Goal: Task Accomplishment & Management: Manage account settings

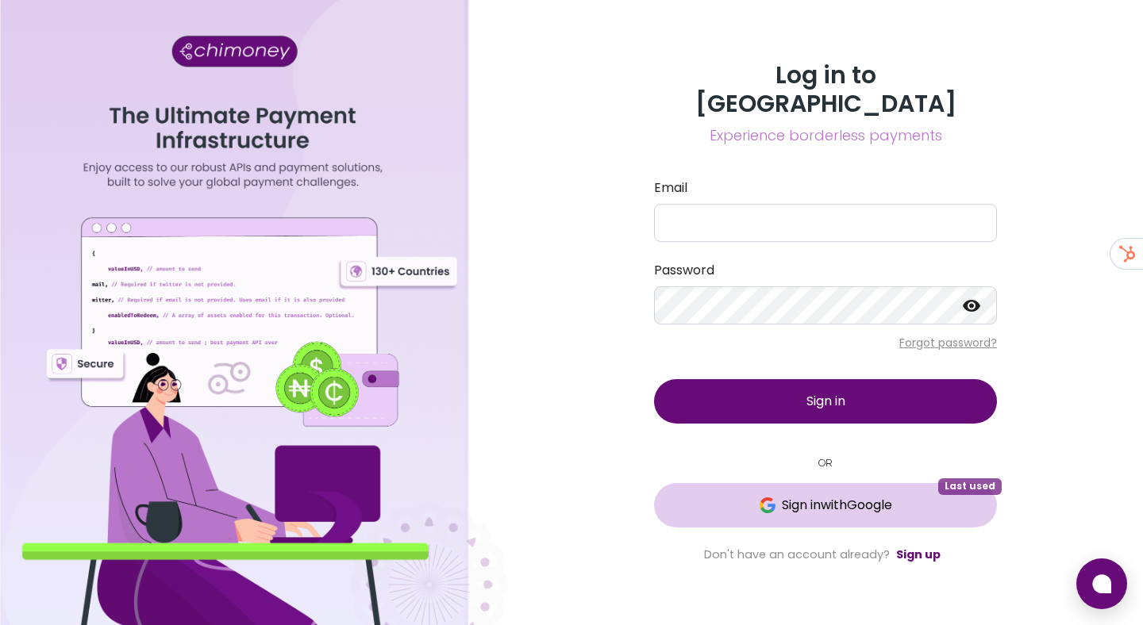
click at [775, 496] on span "Sign in with Google" at bounding box center [825, 505] width 279 height 19
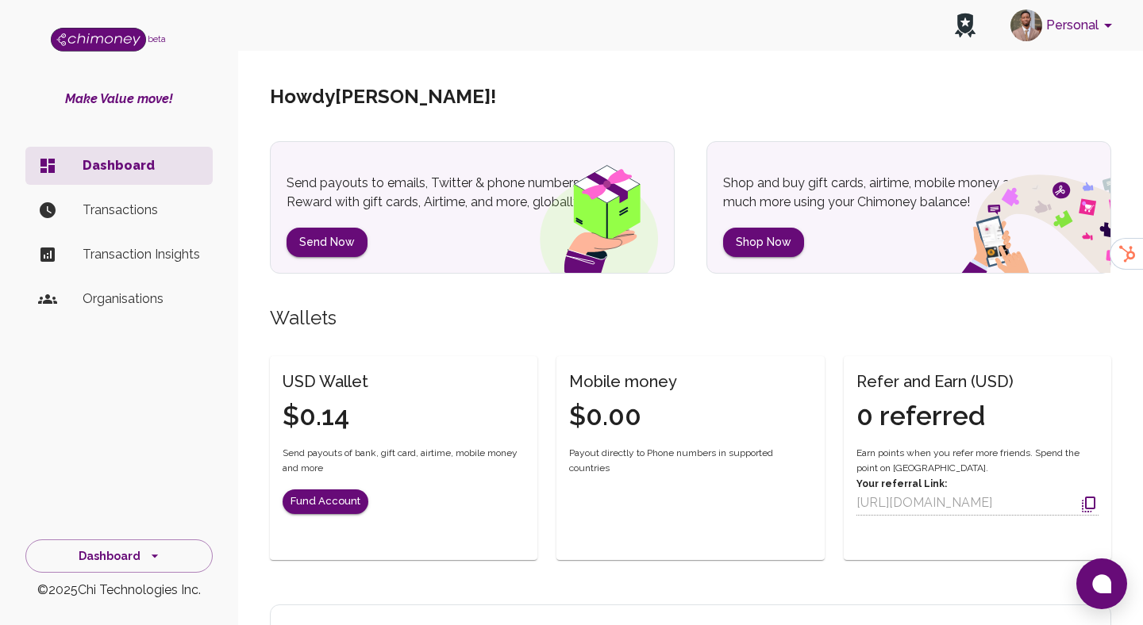
click at [1078, 19] on button "Personal" at bounding box center [1064, 25] width 120 height 41
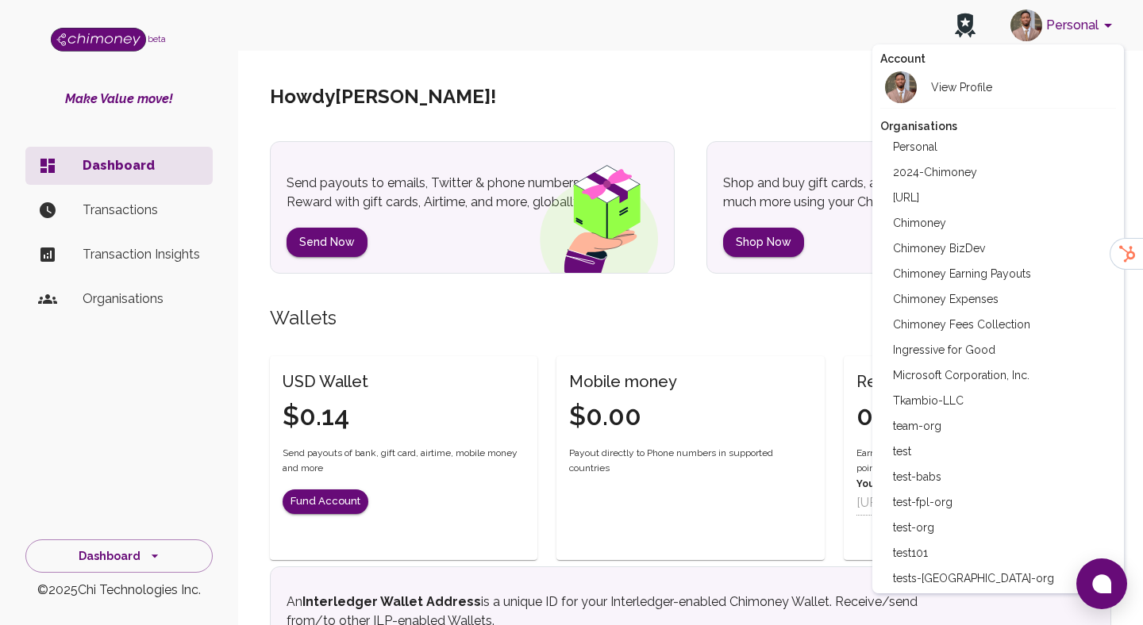
click at [843, 159] on div at bounding box center [571, 312] width 1143 height 625
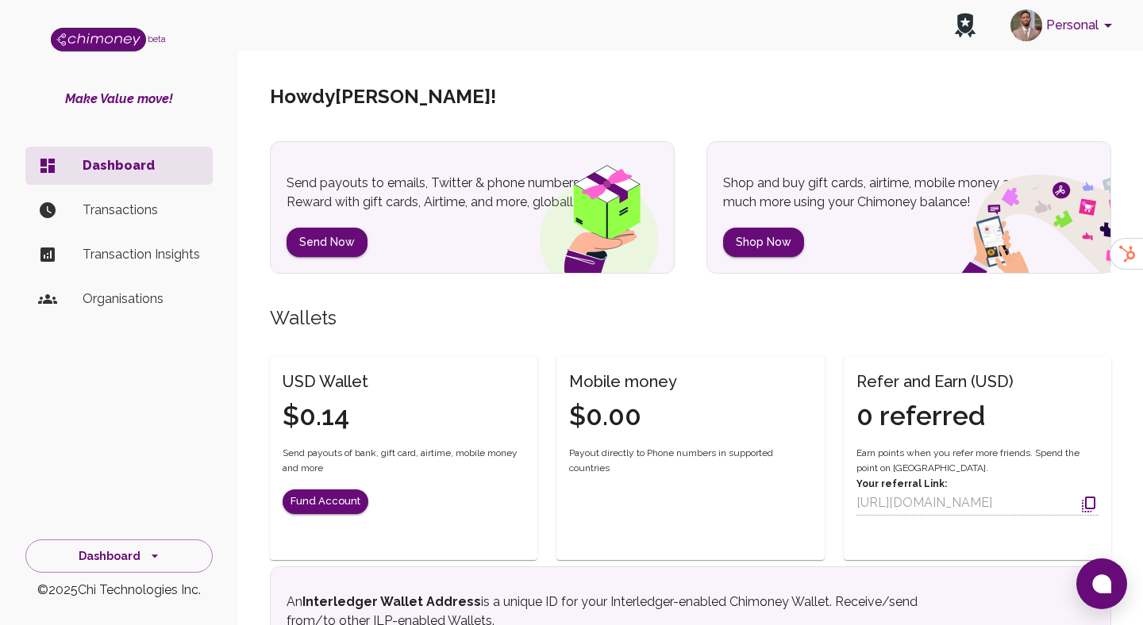
click at [1087, 41] on button "Personal" at bounding box center [1064, 25] width 120 height 41
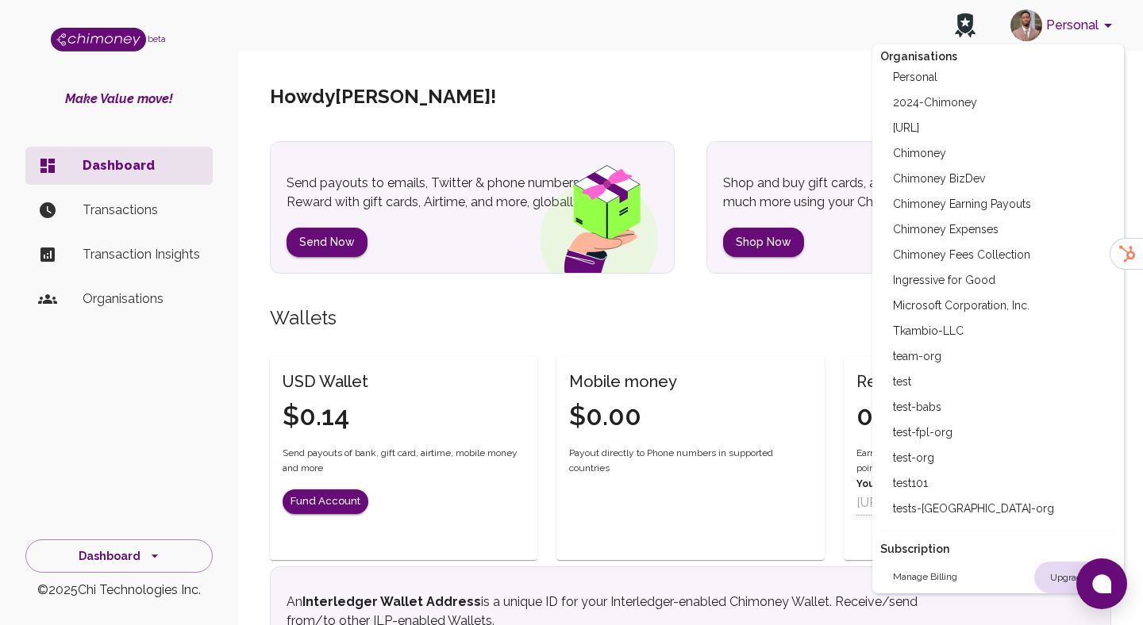
scroll to position [138, 0]
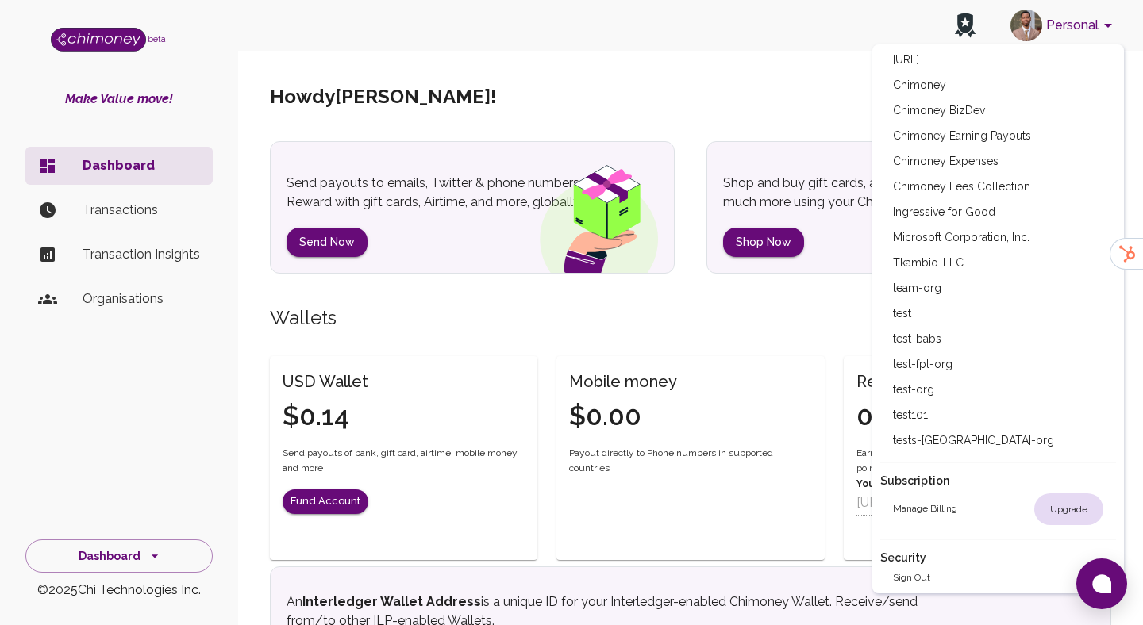
click at [758, 83] on div at bounding box center [571, 312] width 1143 height 625
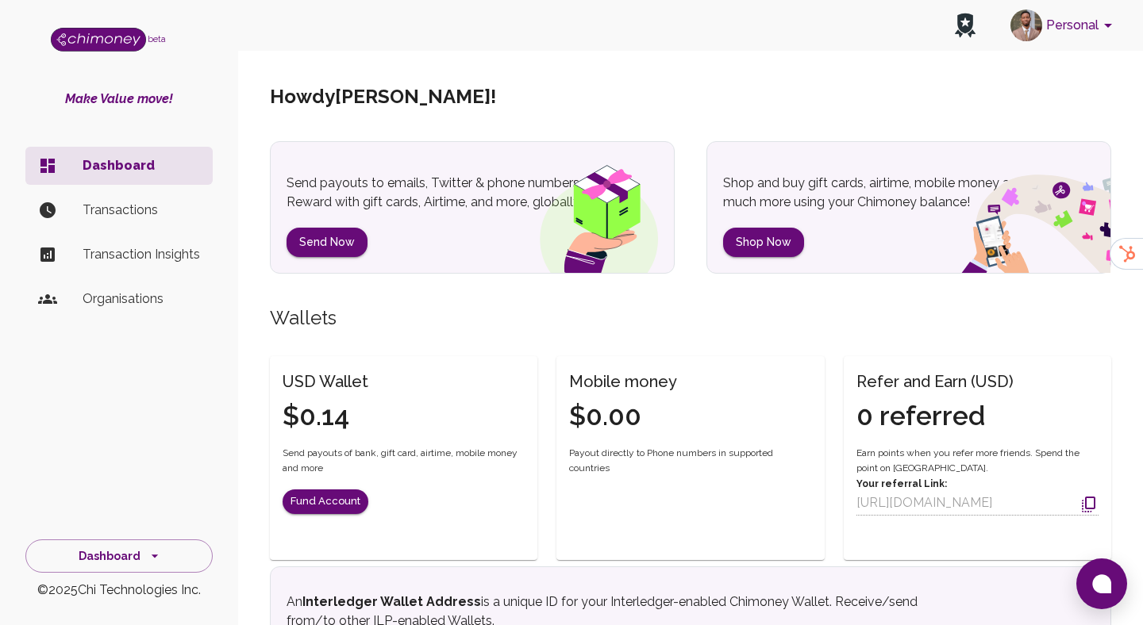
click at [1058, 37] on button "Personal" at bounding box center [1064, 25] width 120 height 41
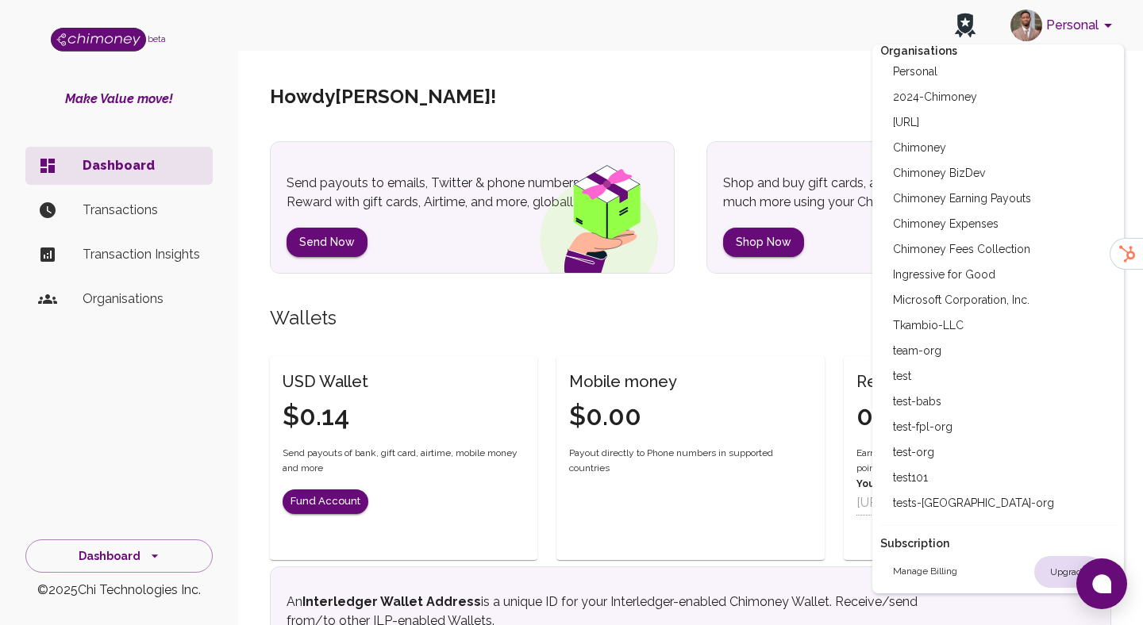
scroll to position [77, 0]
click at [771, 231] on div at bounding box center [571, 312] width 1143 height 625
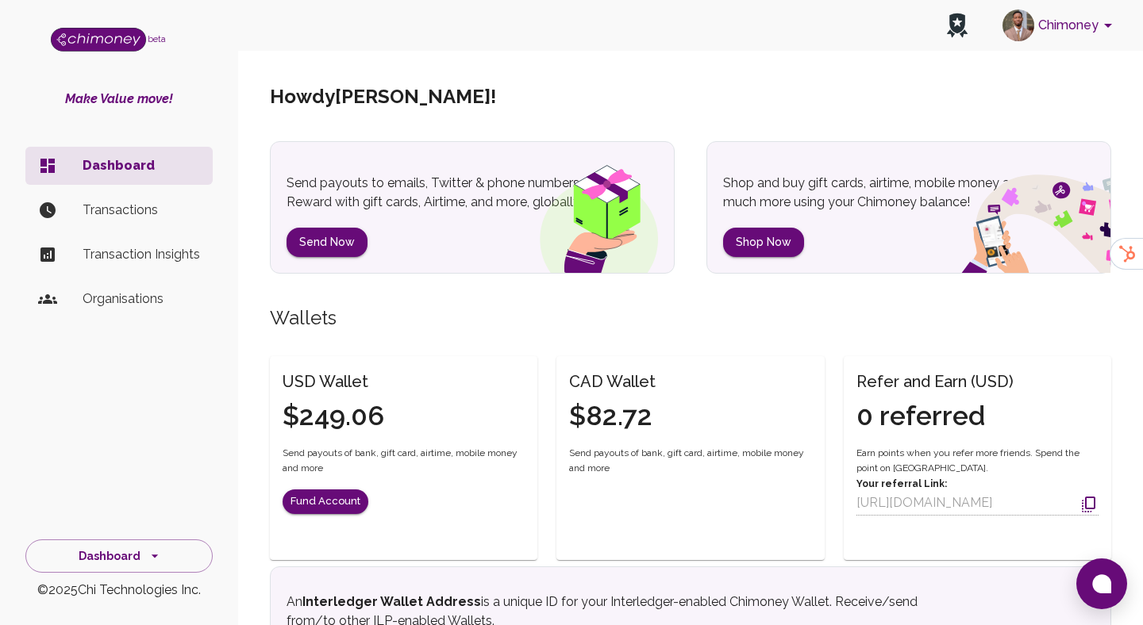
click at [1057, 33] on button "Chimoney" at bounding box center [1060, 25] width 128 height 41
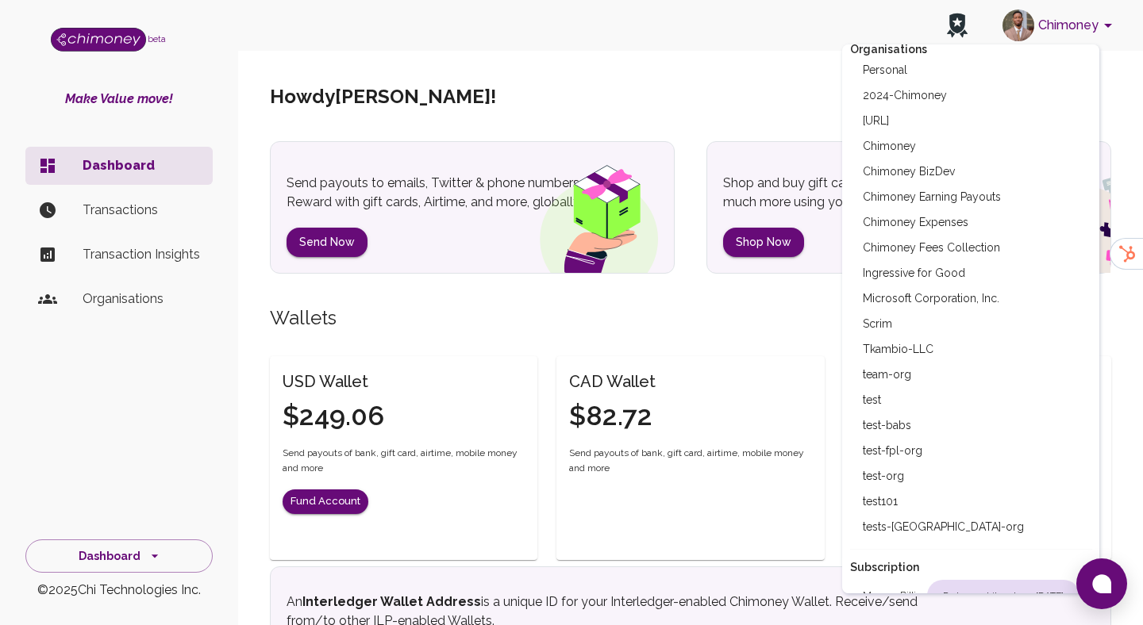
click at [915, 334] on li "Scrim" at bounding box center [971, 323] width 242 height 25
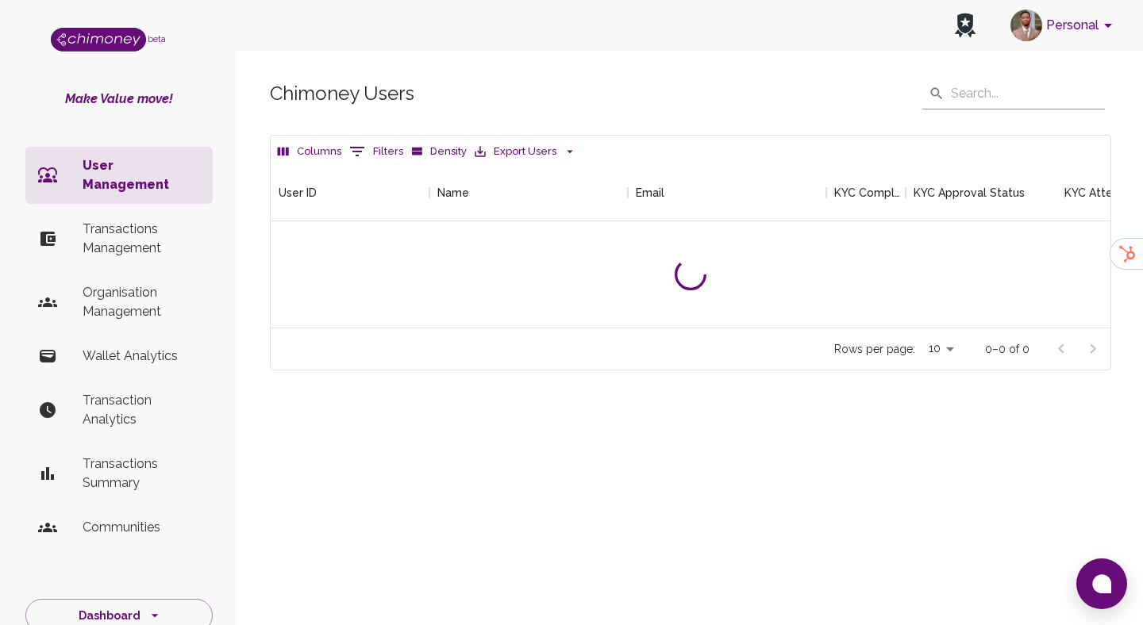
scroll to position [163, 840]
click at [356, 157] on icon "Show filters" at bounding box center [357, 151] width 19 height 19
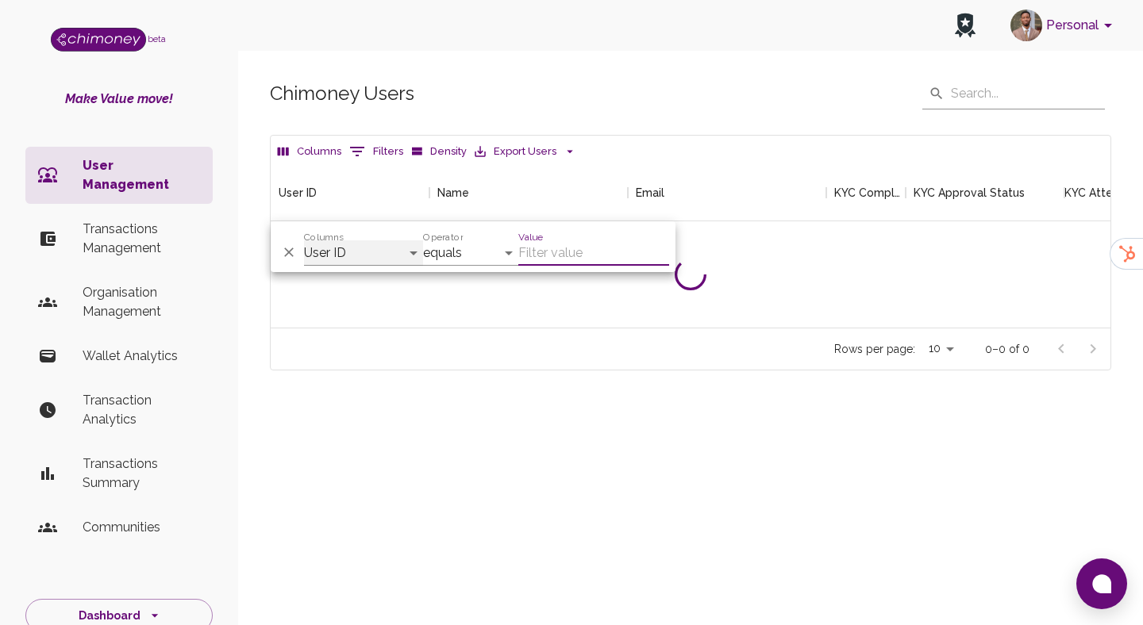
click at [351, 248] on select "User ID Name Email KYC Completed KYC Approval Status KYC Attempts Join date Upd…" at bounding box center [363, 252] width 119 height 25
select select "name"
click at [304, 240] on select "User ID Name Email KYC Completed KYC Approval Status KYC Attempts Join date Upd…" at bounding box center [363, 252] width 119 height 25
click at [575, 239] on div "Value" at bounding box center [593, 247] width 151 height 38
click at [560, 255] on input "Value" at bounding box center [593, 252] width 151 height 25
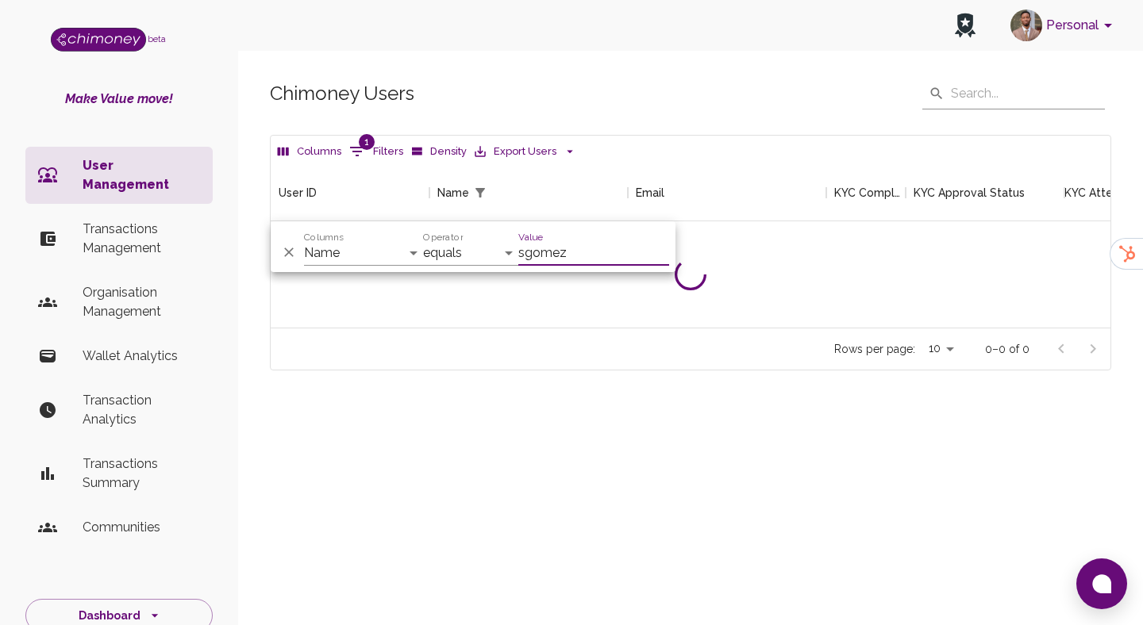
type input "sgomez"
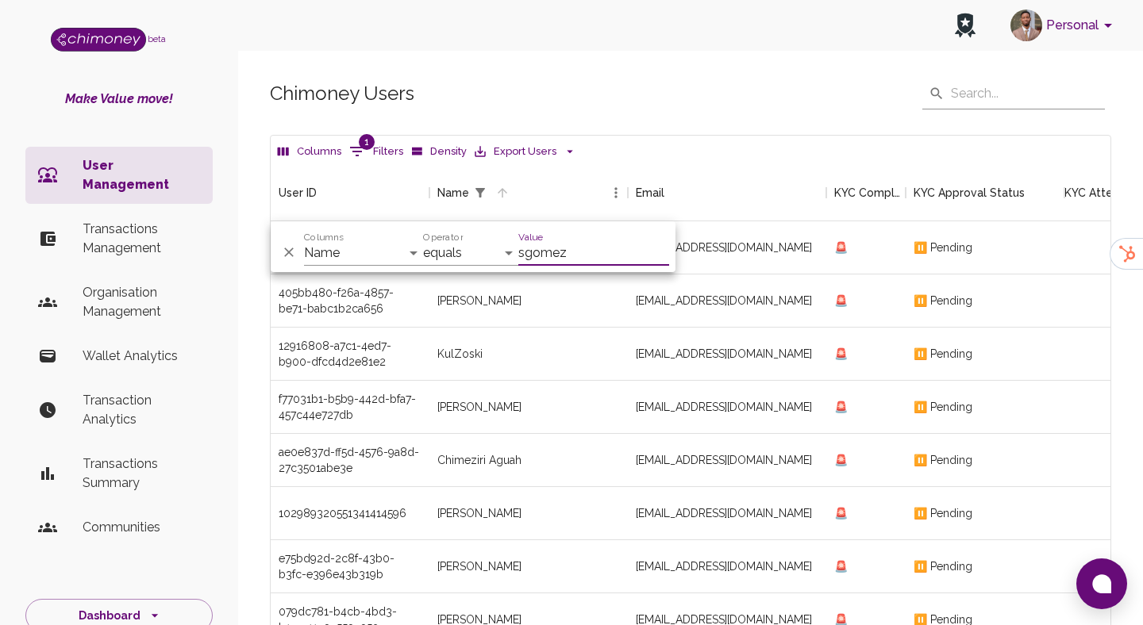
scroll to position [589, 840]
click at [582, 266] on div "And Or Columns User ID Name Email KYC Completed KYC Approval Status KYC Attempt…" at bounding box center [473, 246] width 405 height 51
click at [154, 220] on p "Transactions Management" at bounding box center [141, 239] width 117 height 38
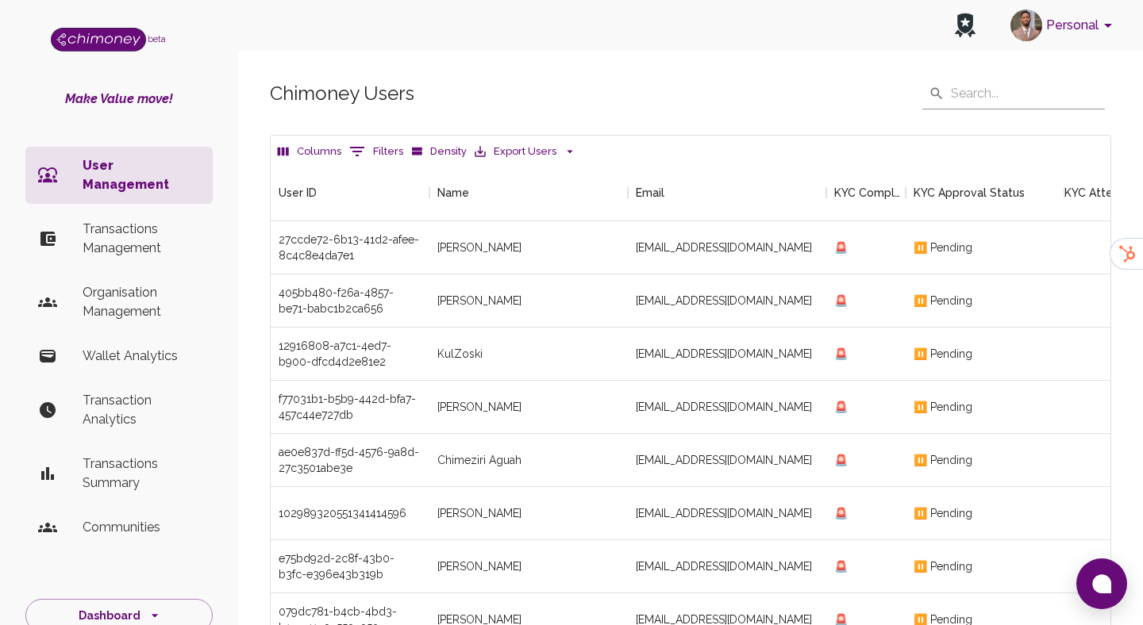
scroll to position [589, 840]
click at [117, 159] on p "User Management" at bounding box center [141, 175] width 117 height 38
click at [382, 150] on button "0 Filters" at bounding box center [376, 151] width 62 height 25
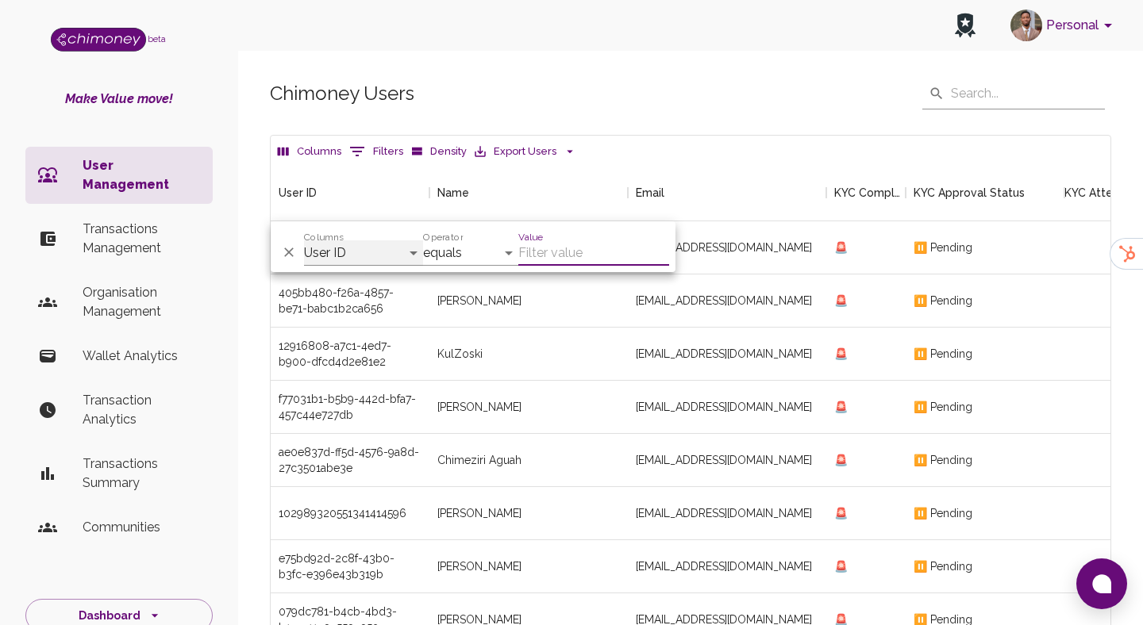
click at [334, 257] on select "User ID Name Email KYC Completed KYC Approval Status KYC Attempts Join date Upd…" at bounding box center [363, 252] width 119 height 25
select select "name"
click at [304, 240] on select "User ID Name Email KYC Completed KYC Approval Status KYC Attempts Join date Upd…" at bounding box center [363, 252] width 119 height 25
click at [480, 251] on select "equals starts with is any of" at bounding box center [470, 252] width 95 height 25
click at [574, 248] on input "Value" at bounding box center [593, 252] width 151 height 25
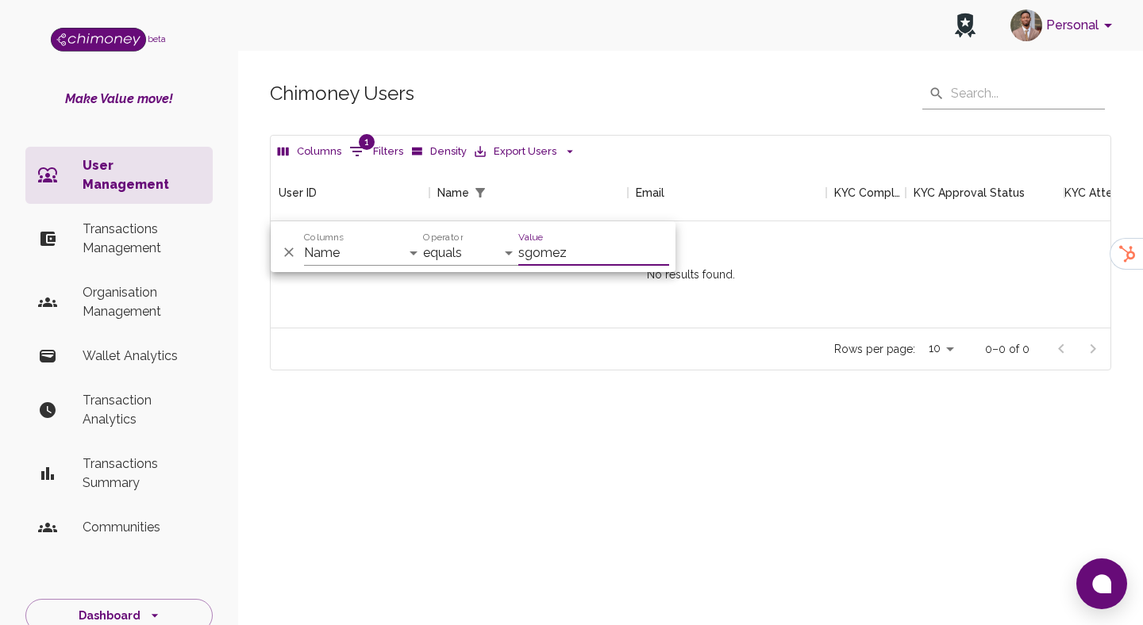
scroll to position [163, 840]
click at [589, 248] on input "sgomez" at bounding box center [593, 252] width 151 height 25
type input "sgomez"
click at [505, 253] on select "contains equals starts with is any of" at bounding box center [470, 252] width 95 height 25
click at [586, 248] on input "sgomez" at bounding box center [593, 252] width 151 height 25
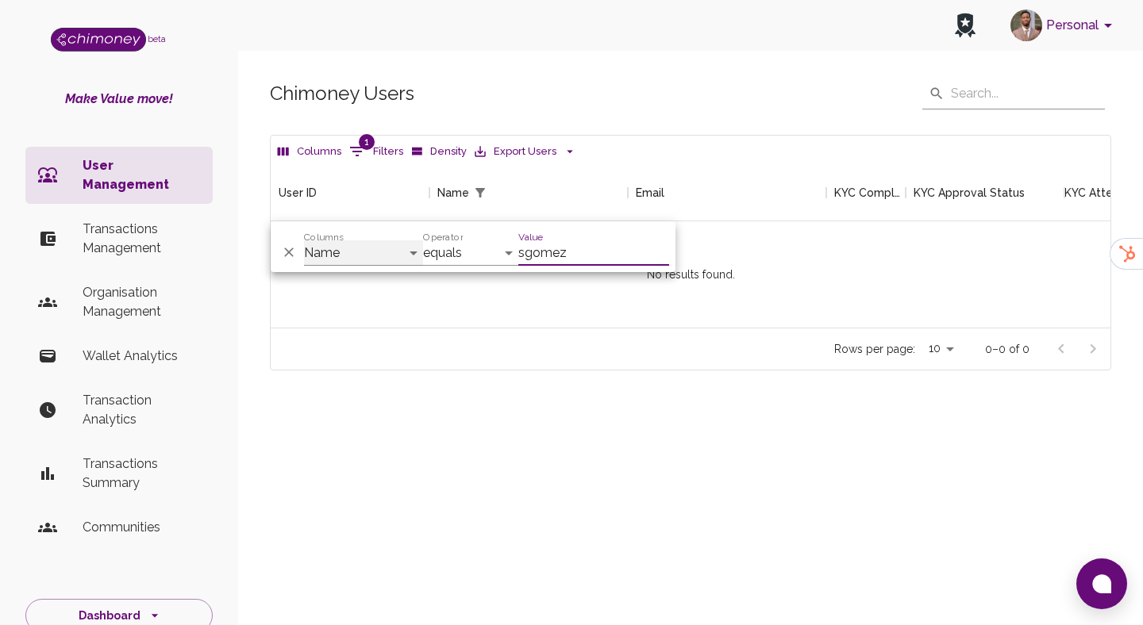
click at [350, 252] on select "User ID Name Email KYC Completed KYC Approval Status KYC Attempts Join date Upd…" at bounding box center [363, 252] width 119 height 25
click at [304, 240] on select "User ID Name Email KYC Completed KYC Approval Status KYC Attempts Join date Upd…" at bounding box center [363, 252] width 119 height 25
click at [363, 258] on select "User ID Name Email KYC Completed KYC Approval Status KYC Attempts Join date Upd…" at bounding box center [363, 252] width 119 height 25
select select "name"
click at [304, 240] on select "User ID Name Email KYC Completed KYC Approval Status KYC Attempts Join date Upd…" at bounding box center [363, 252] width 119 height 25
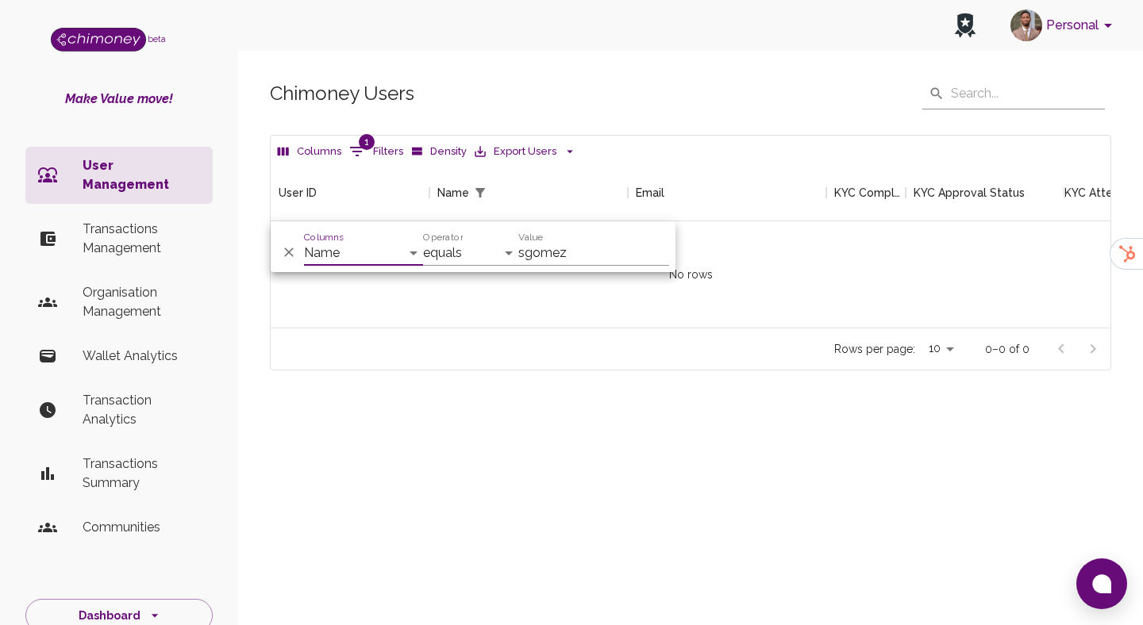
click at [372, 155] on button "1 Filters" at bounding box center [376, 151] width 62 height 25
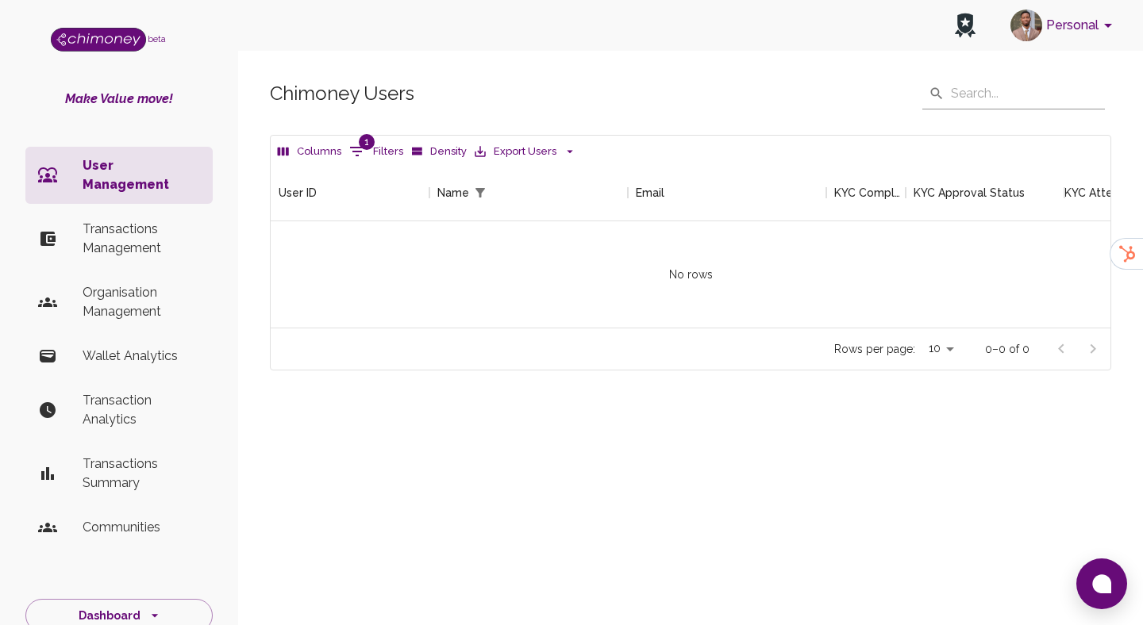
click at [355, 148] on icon "Show filters" at bounding box center [357, 152] width 14 height 10
click at [351, 156] on icon "Show filters" at bounding box center [357, 151] width 19 height 19
click at [373, 159] on button "1 Filters" at bounding box center [376, 151] width 62 height 25
click at [376, 149] on button "1 Filters" at bounding box center [376, 151] width 62 height 25
click at [132, 226] on p "Transactions Management" at bounding box center [141, 239] width 117 height 38
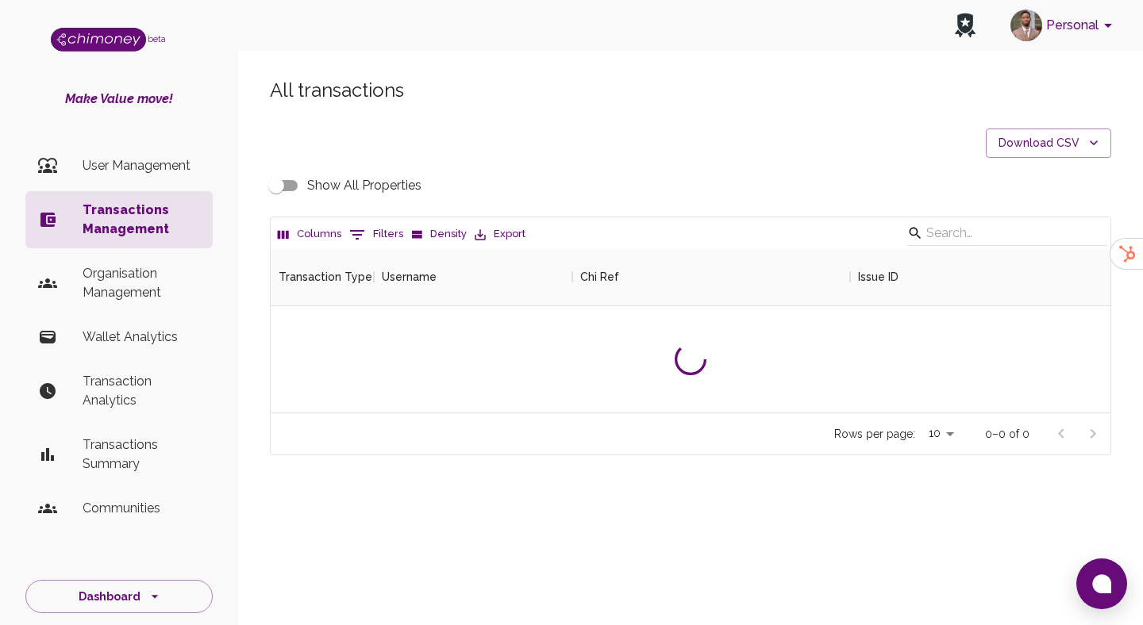
scroll to position [163, 840]
click at [179, 138] on div "Make Value move! User Management Transactions Management Organisation Managemen…" at bounding box center [119, 315] width 238 height 451
click at [171, 149] on li "User Management" at bounding box center [118, 166] width 187 height 38
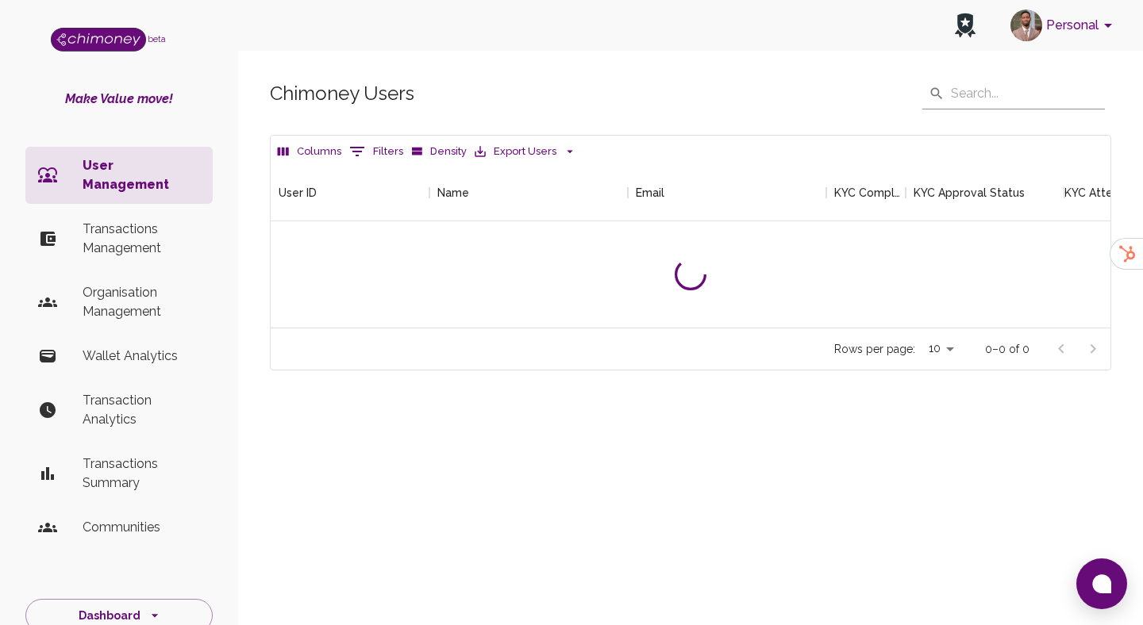
scroll to position [163, 840]
click at [383, 159] on button "Filters" at bounding box center [376, 151] width 62 height 25
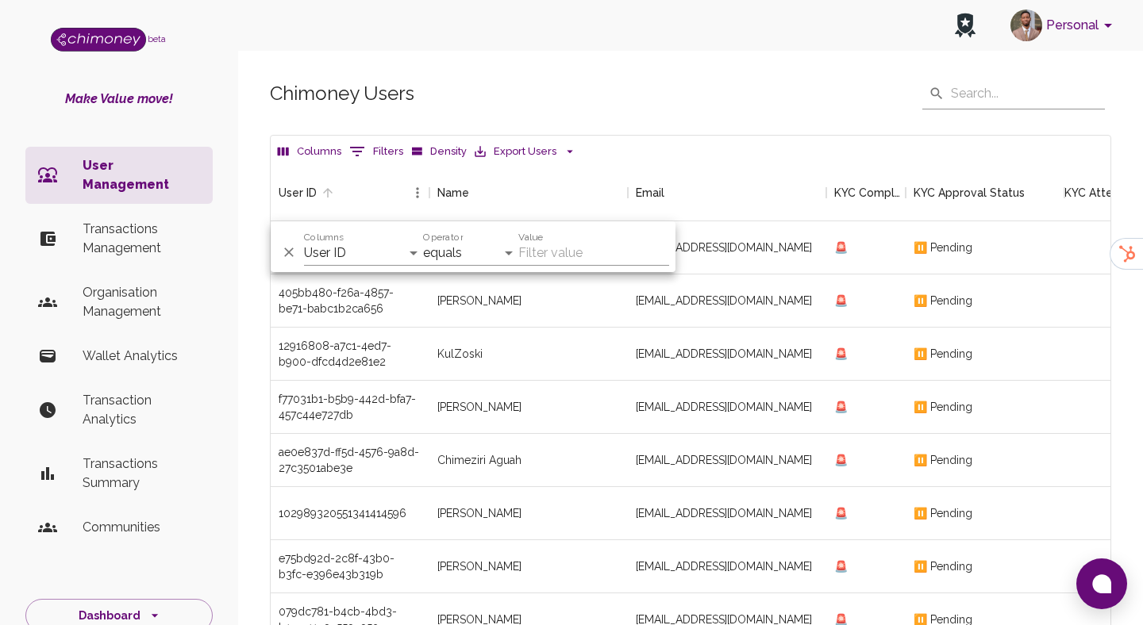
scroll to position [589, 840]
click at [375, 263] on select "User ID Name Email KYC Completed KYC Approval Status KYC Attempts Join date Upd…" at bounding box center [363, 252] width 119 height 25
select select "name"
click at [304, 240] on select "User ID Name Email KYC Completed KYC Approval Status KYC Attempts Join date Upd…" at bounding box center [363, 252] width 119 height 25
click at [583, 252] on input "Value" at bounding box center [593, 252] width 151 height 25
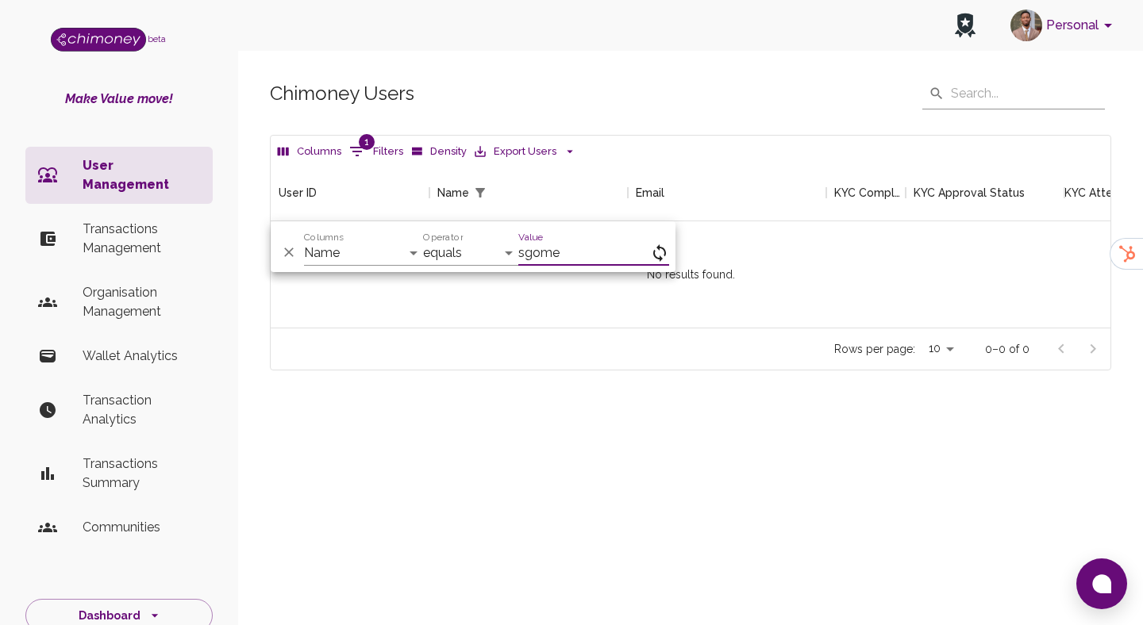
scroll to position [163, 840]
type input "sgomez"
type input "caron@savvysaver.co.za"
type input "sgomez"
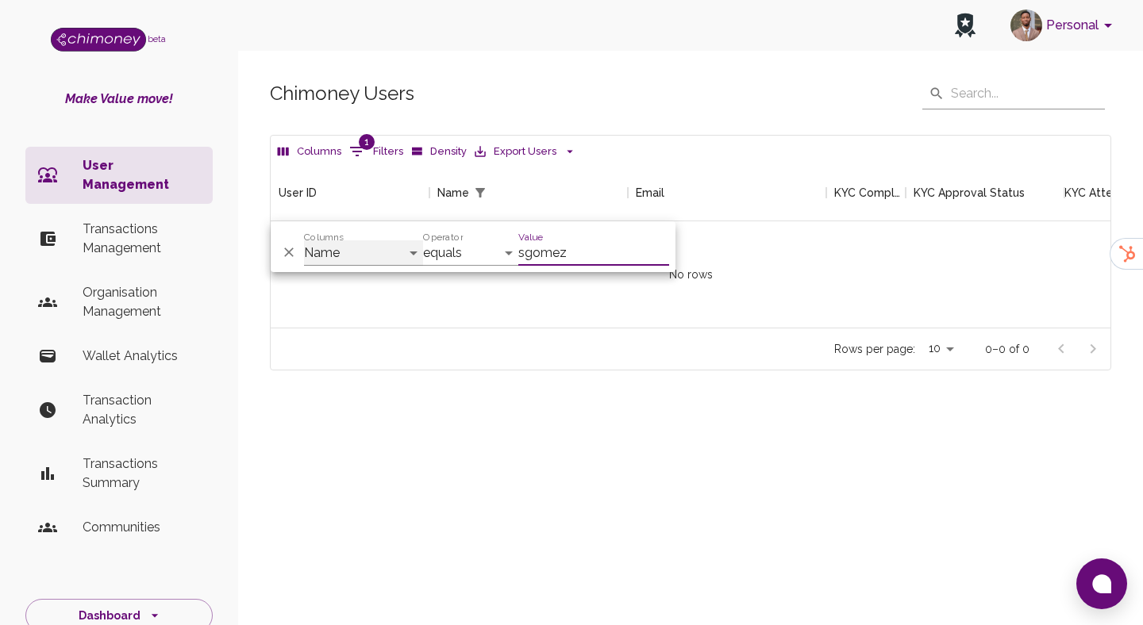
click at [338, 254] on select "User ID Name Email KYC Completed KYC Approval Status KYC Attempts Join date Upd…" at bounding box center [363, 252] width 119 height 25
select select "email"
click at [304, 240] on select "User ID Name Email KYC Completed KYC Approval Status KYC Attempts Join date Upd…" at bounding box center [363, 252] width 119 height 25
click at [598, 251] on input "sgomez" at bounding box center [593, 252] width 151 height 25
paste input "@si-go.com"
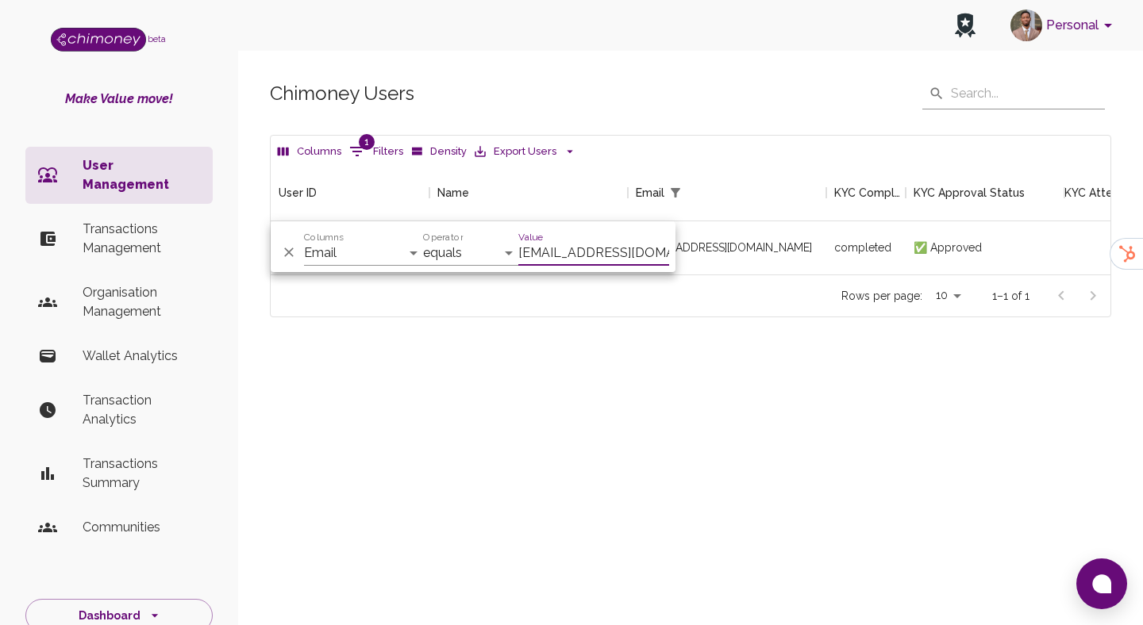
scroll to position [110, 840]
type input "sgomez@si-go.com"
click at [783, 244] on div "sgomez@si-go.com" at bounding box center [727, 247] width 198 height 53
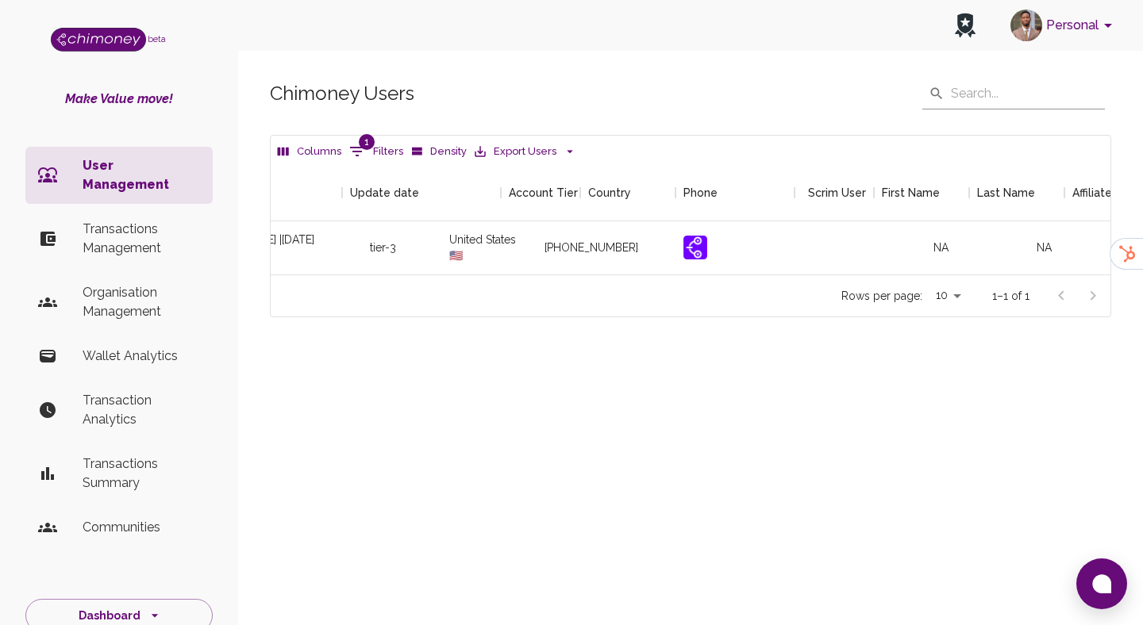
scroll to position [0, 1874]
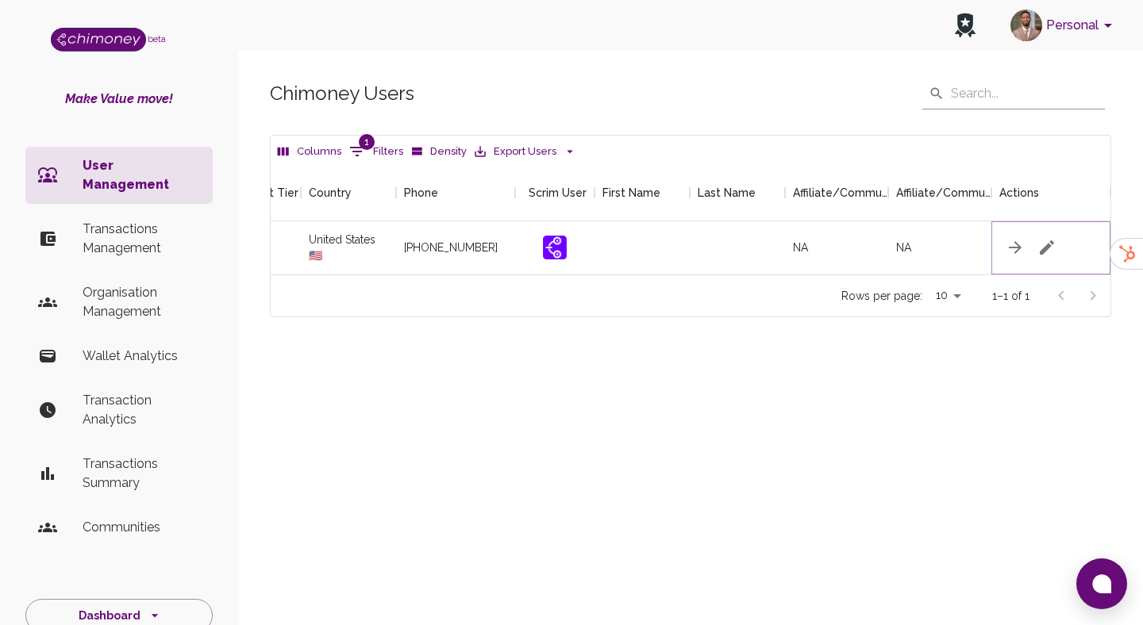
click at [1044, 244] on icon "button" at bounding box center [1046, 247] width 19 height 19
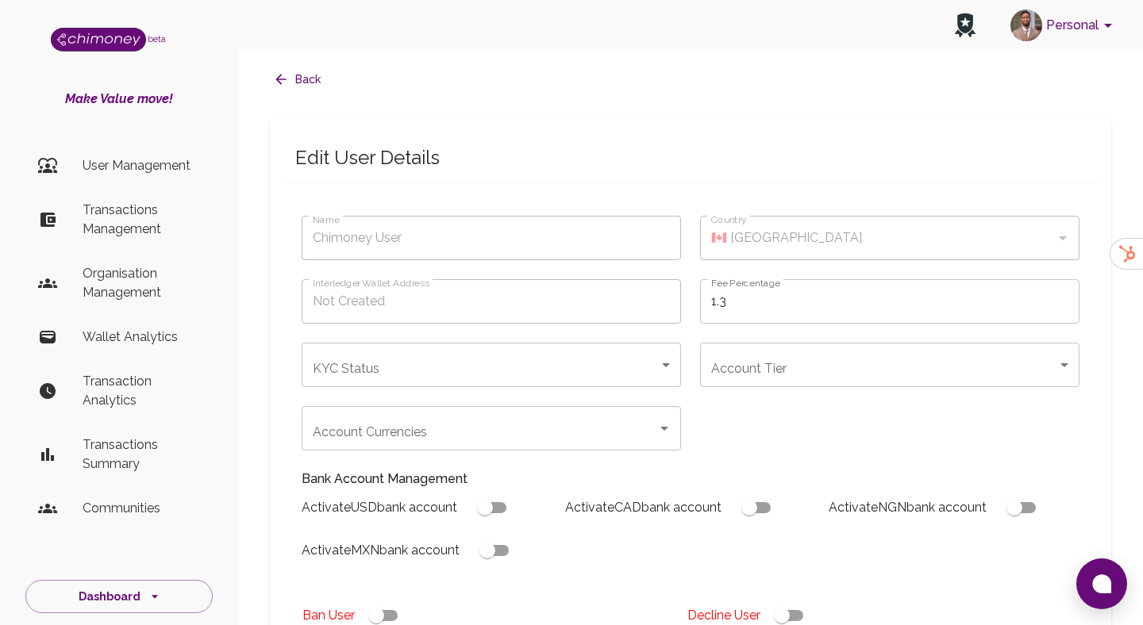
type input "gomez Simon"
type input "🇺🇸 United States"
type input "completed"
type input "tier-3"
checkbox input "true"
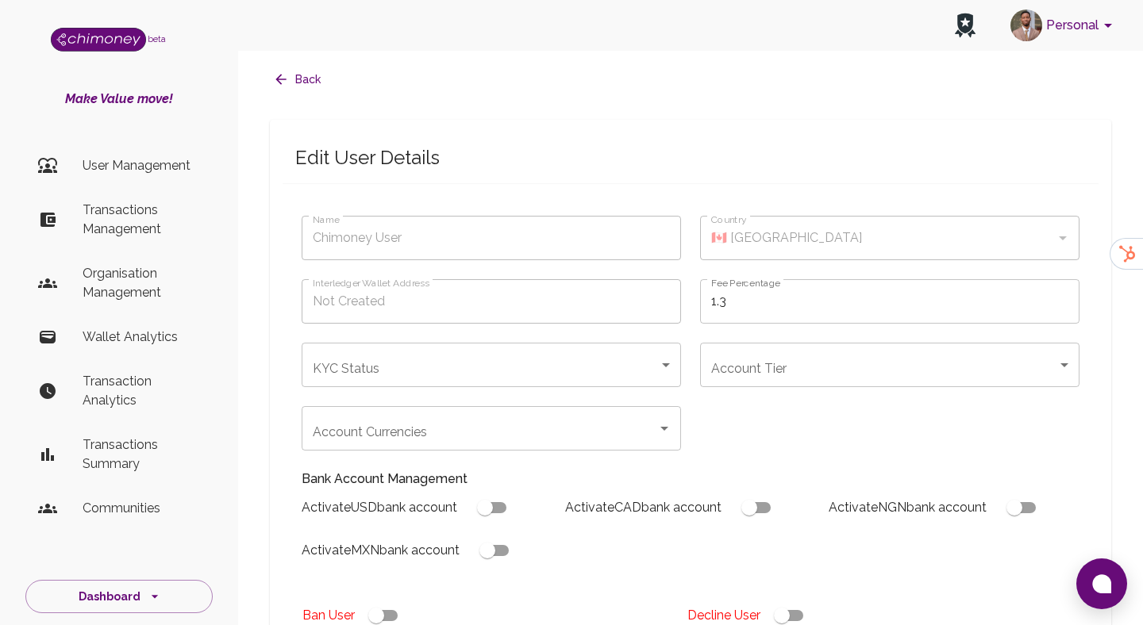
checkbox input "true"
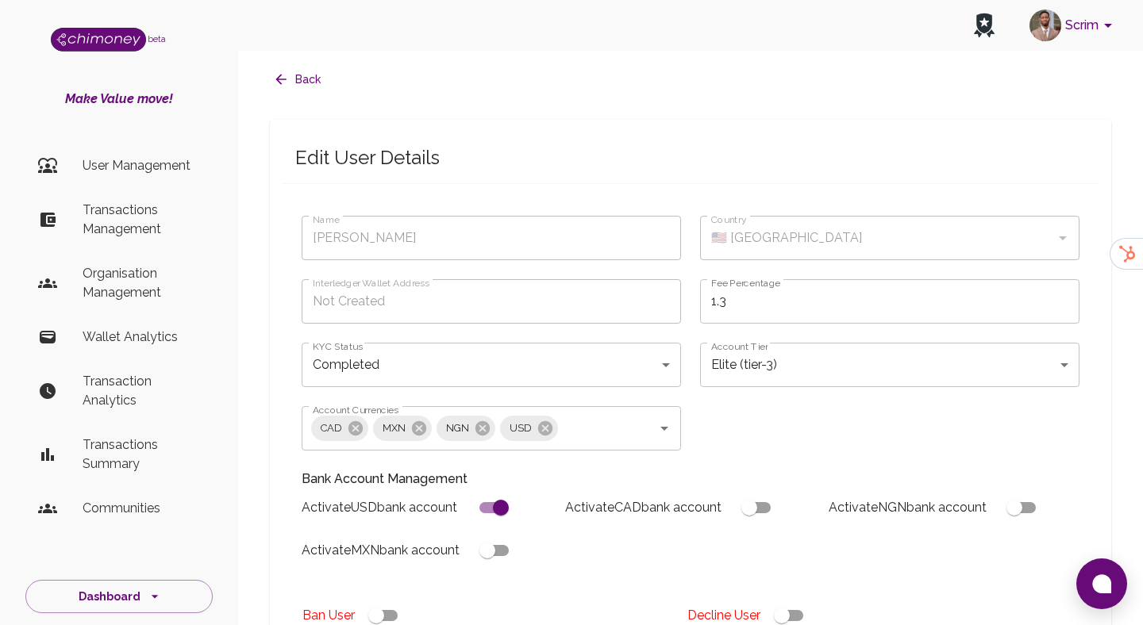
click at [159, 161] on p "User Management" at bounding box center [141, 165] width 117 height 19
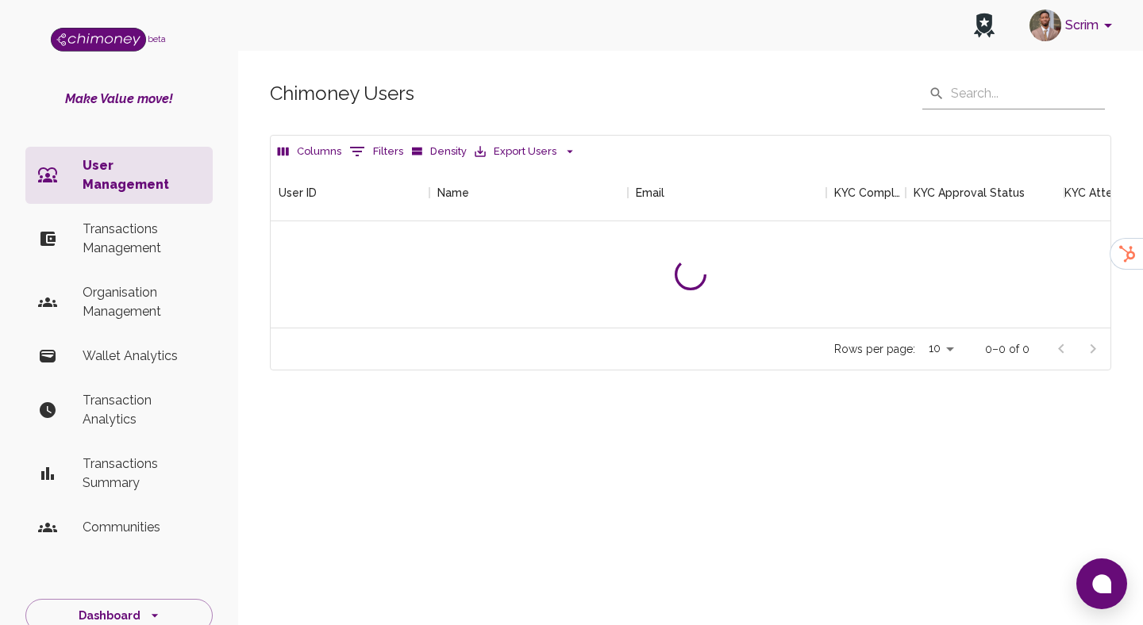
scroll to position [163, 840]
click at [364, 145] on icon "Show filters" at bounding box center [357, 151] width 19 height 19
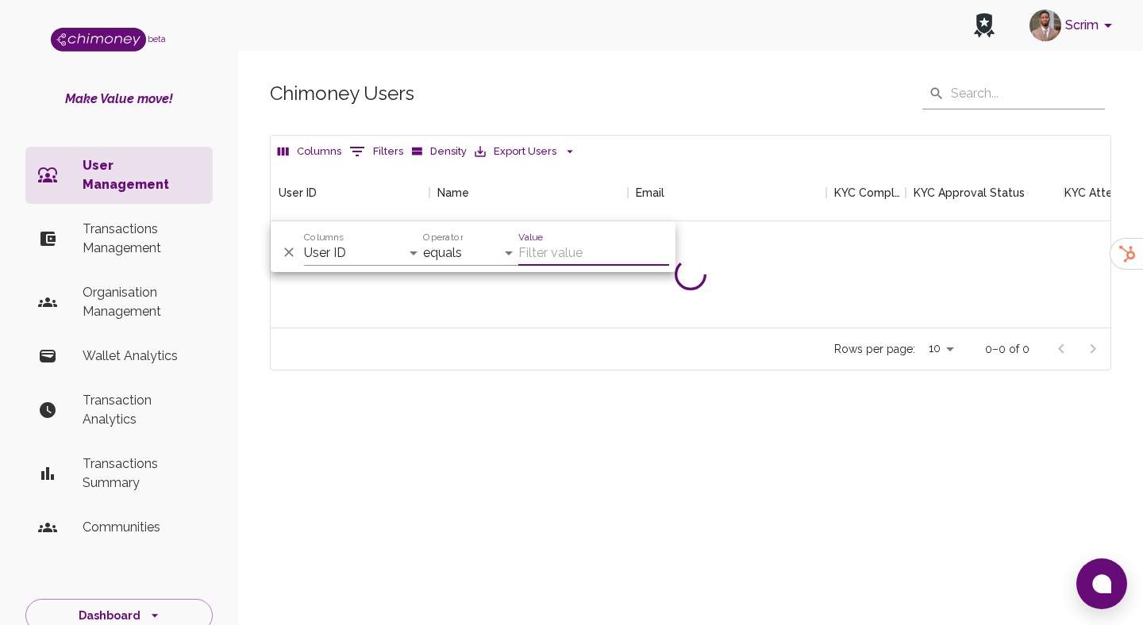
click at [175, 225] on p "Transactions Management" at bounding box center [141, 239] width 117 height 38
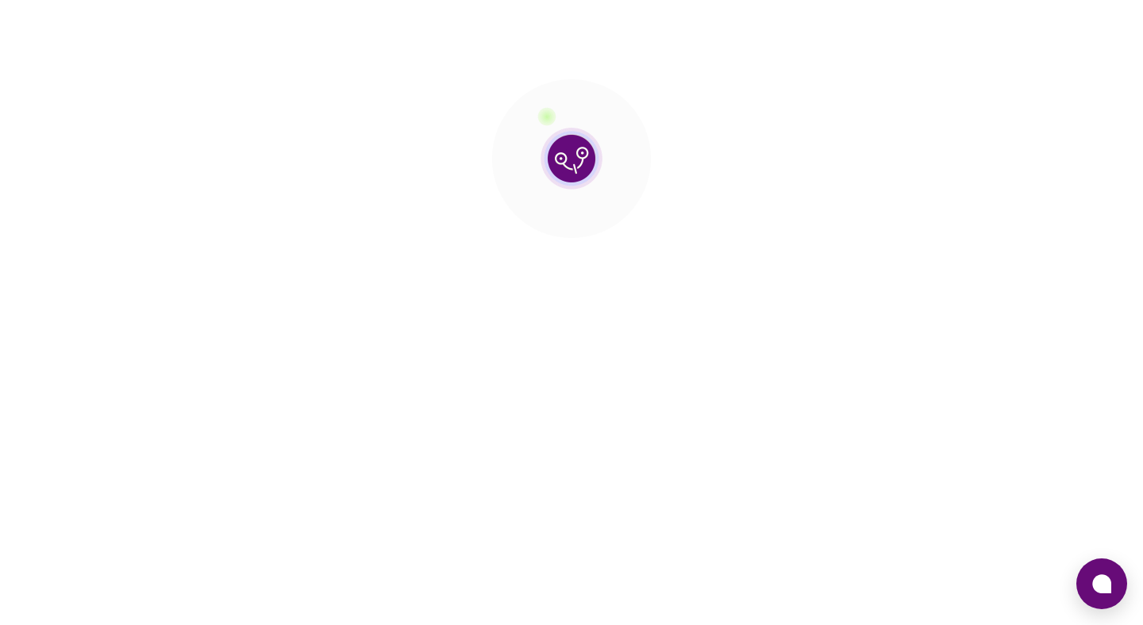
click at [121, 305] on section at bounding box center [571, 158] width 1143 height 317
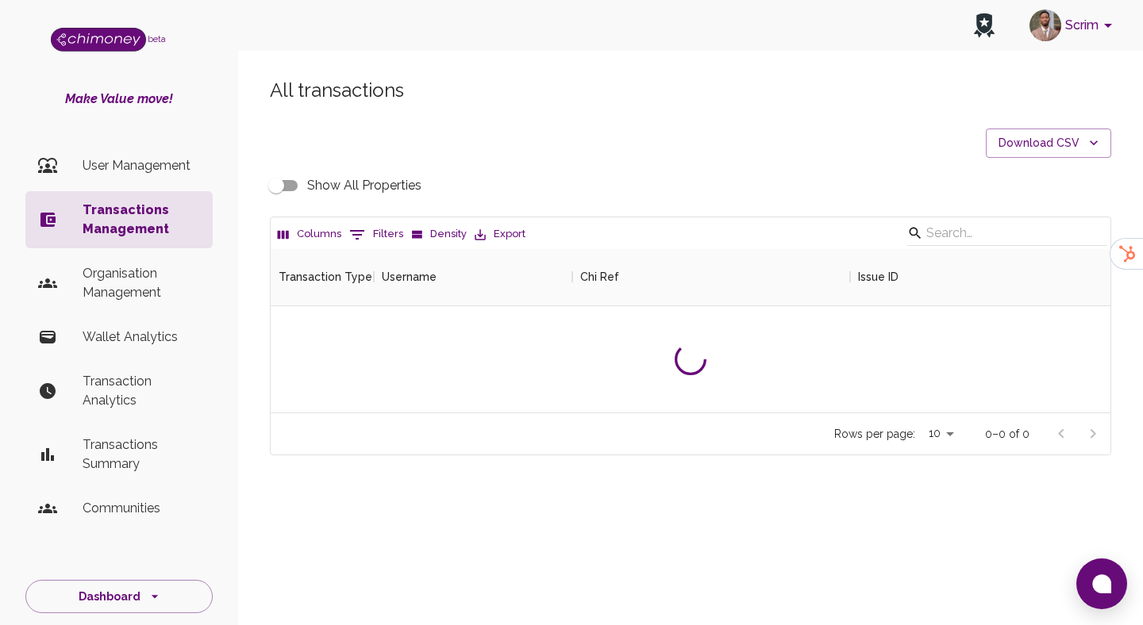
click at [134, 294] on p "Organisation Management" at bounding box center [141, 283] width 117 height 38
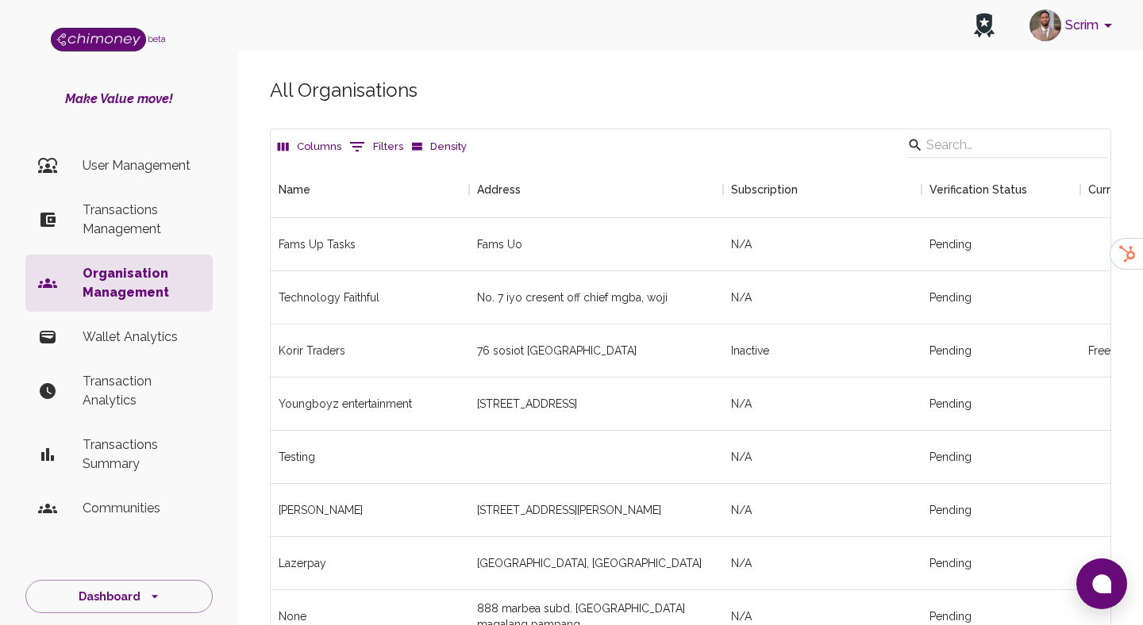
scroll to position [2715, 840]
click at [984, 151] on input "Search" at bounding box center [1004, 145] width 157 height 25
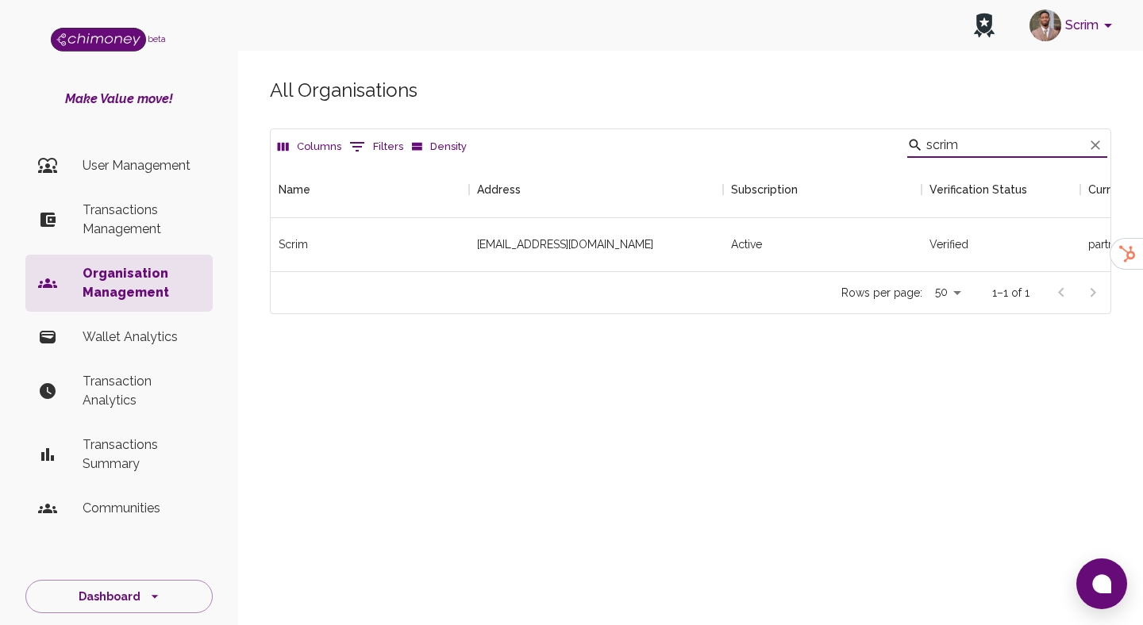
scroll to position [0, 557]
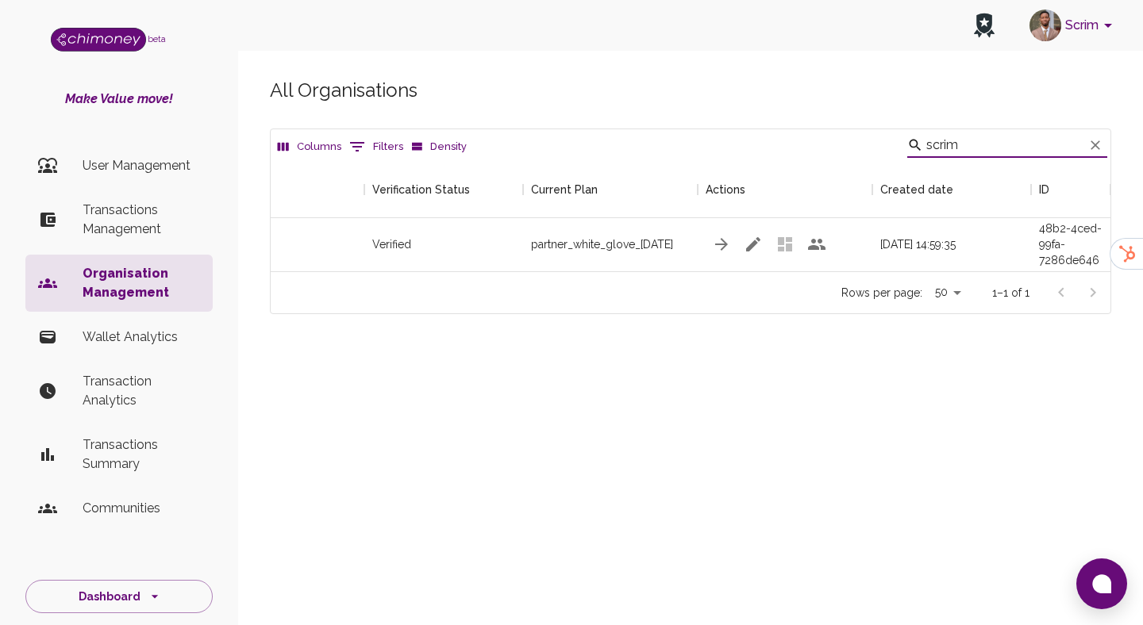
type input "scrim"
click at [1105, 246] on div "208cd9aa-48b2-4ced-99fa-7286de6464b8" at bounding box center [1070, 244] width 79 height 53
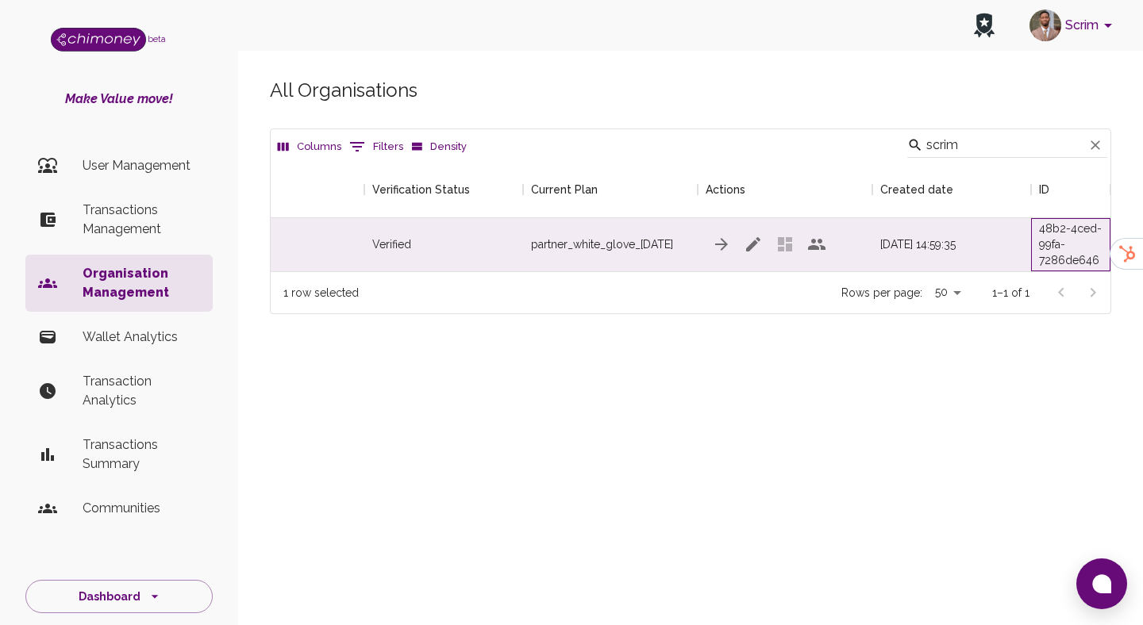
click at [1071, 249] on div "208cd9aa-48b2-4ced-99fa-7286de6464b8" at bounding box center [1070, 244] width 63 height 79
click at [1046, 233] on div "208cd9aa-48b2-4ced-99fa-7286de6464b8" at bounding box center [1070, 244] width 63 height 79
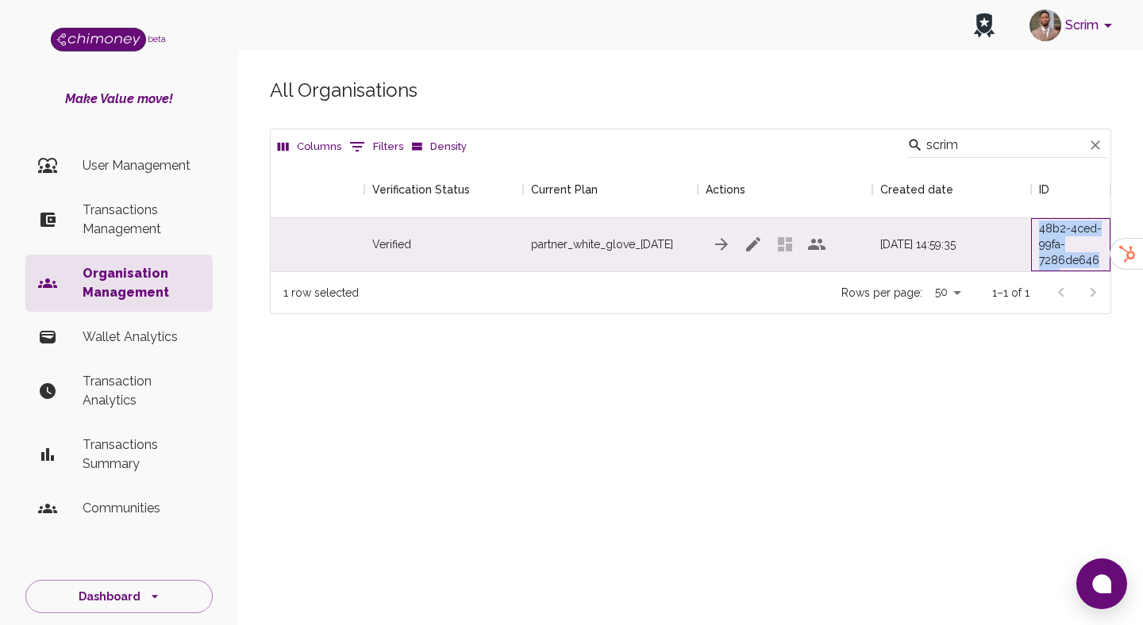
drag, startPoint x: 1040, startPoint y: 231, endPoint x: 1060, endPoint y: 271, distance: 44.7
click at [1060, 271] on div "208cd9aa-48b2-4ced-99fa-7286de6464b8" at bounding box center [1070, 244] width 79 height 53
copy div "48b2-4ced-99fa-7286de6464b8"
click at [1095, 253] on div "208cd9aa-48b2-4ced-99fa-7286de6464b8" at bounding box center [1070, 244] width 63 height 79
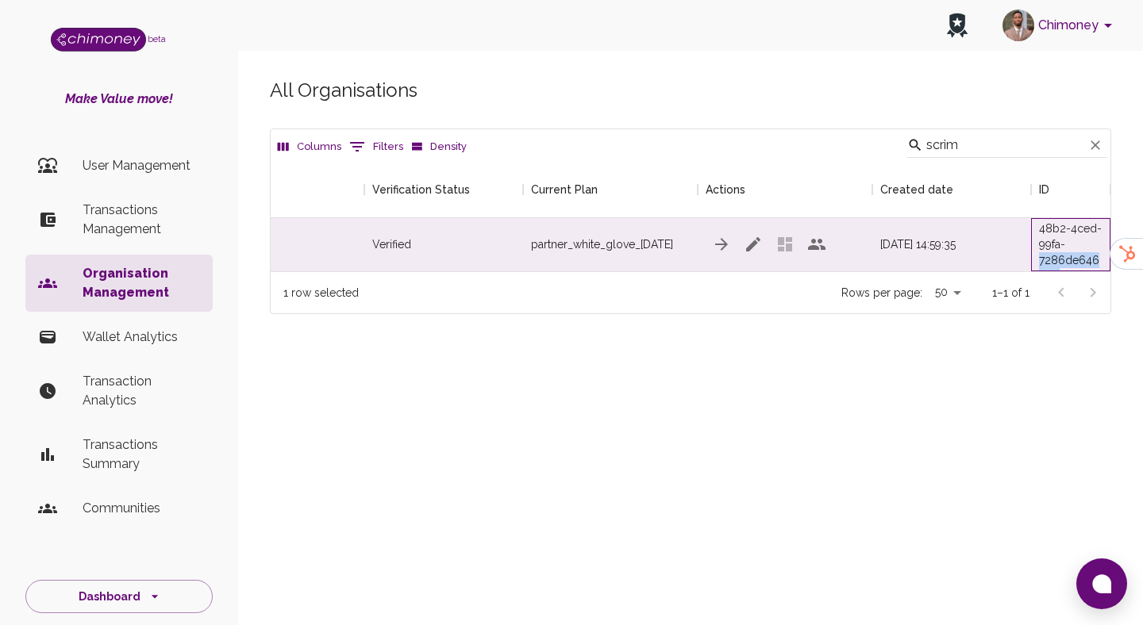
click at [1095, 253] on div "208cd9aa-48b2-4ced-99fa-7286de6464b8" at bounding box center [1070, 244] width 63 height 79
click at [753, 247] on icon "button" at bounding box center [753, 244] width 14 height 14
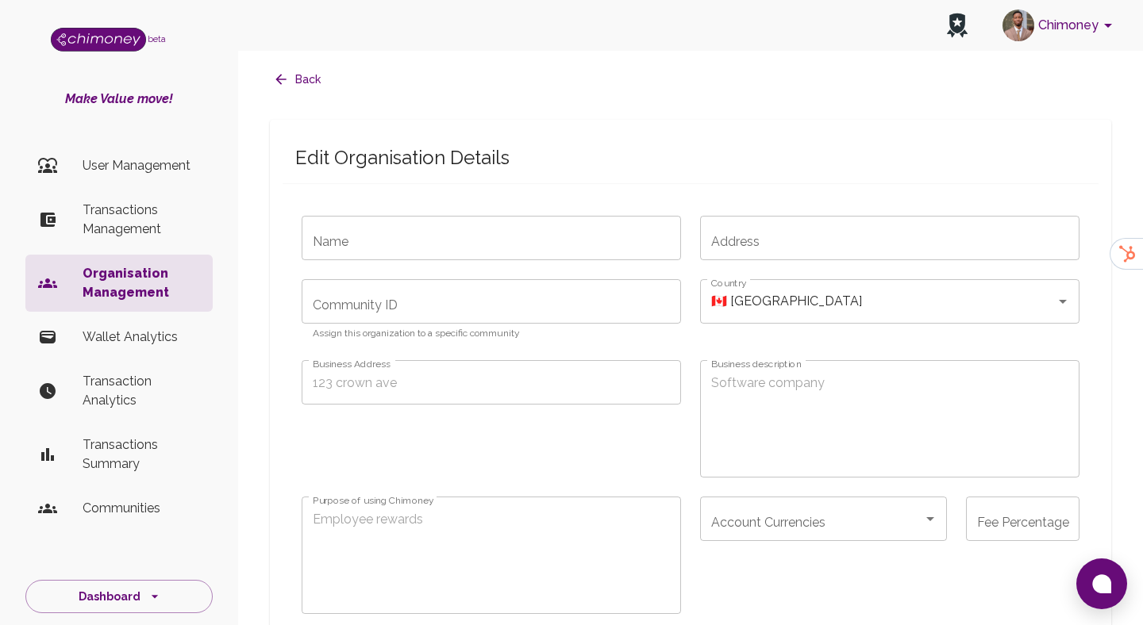
type input "Scrim"
type input "hello@usescrim.app"
checkbox input "true"
type input "partner_white_glove_16-01-2024"
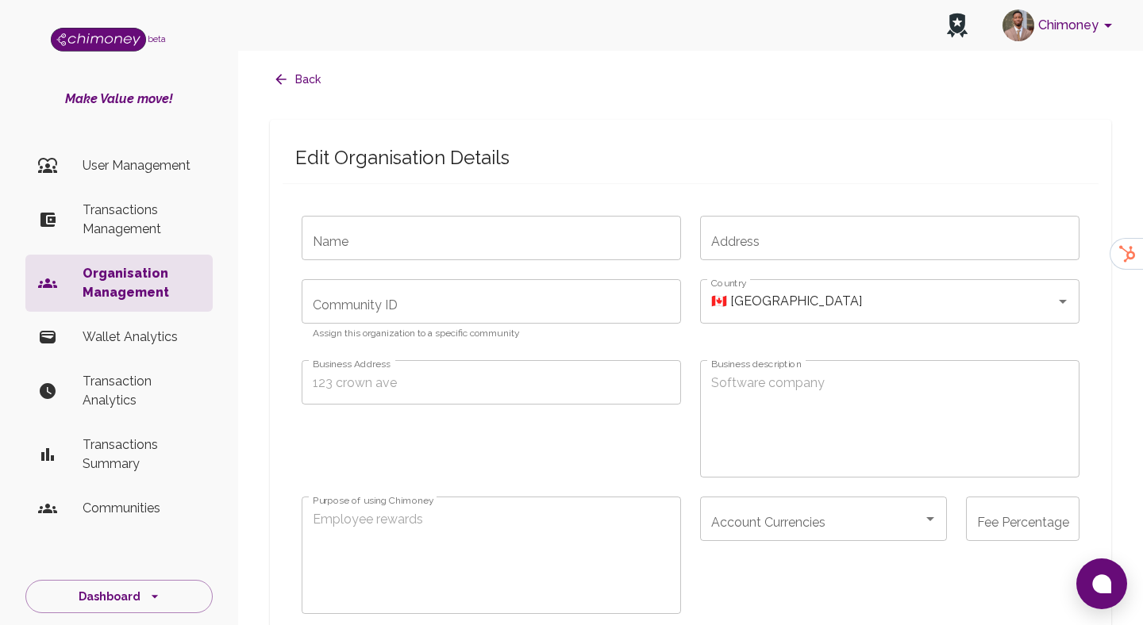
type input "sub_1RtR4TA6TBpqSfGxVEbvTIUX"
type input "cus_NYsa9oYMhxzRCv"
radio input "false"
checkbox input "true"
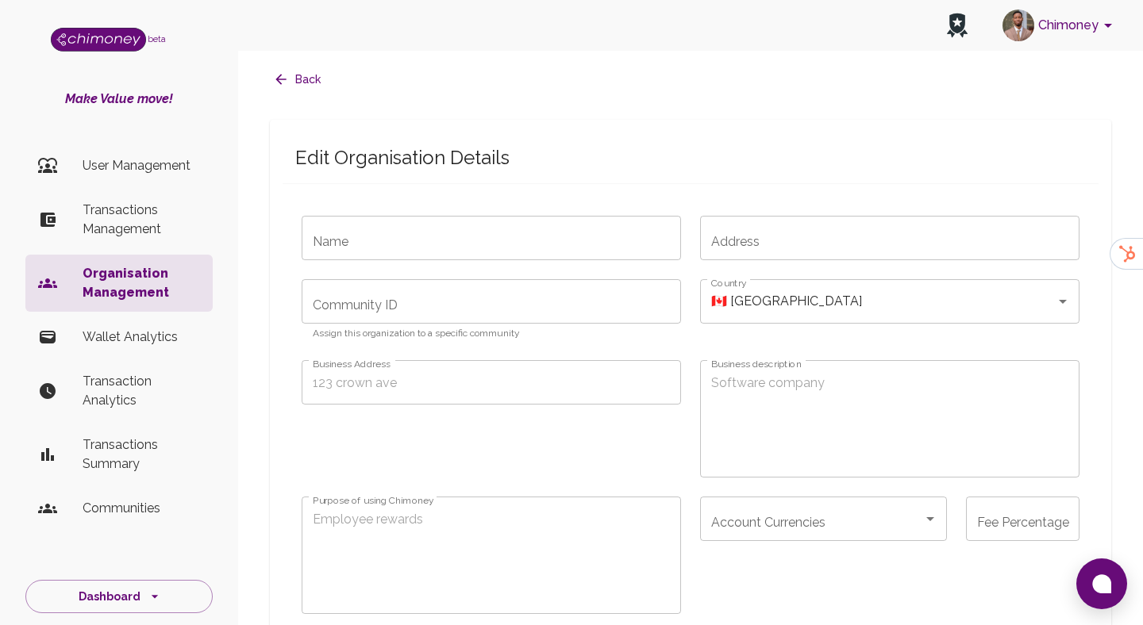
checkbox input "true"
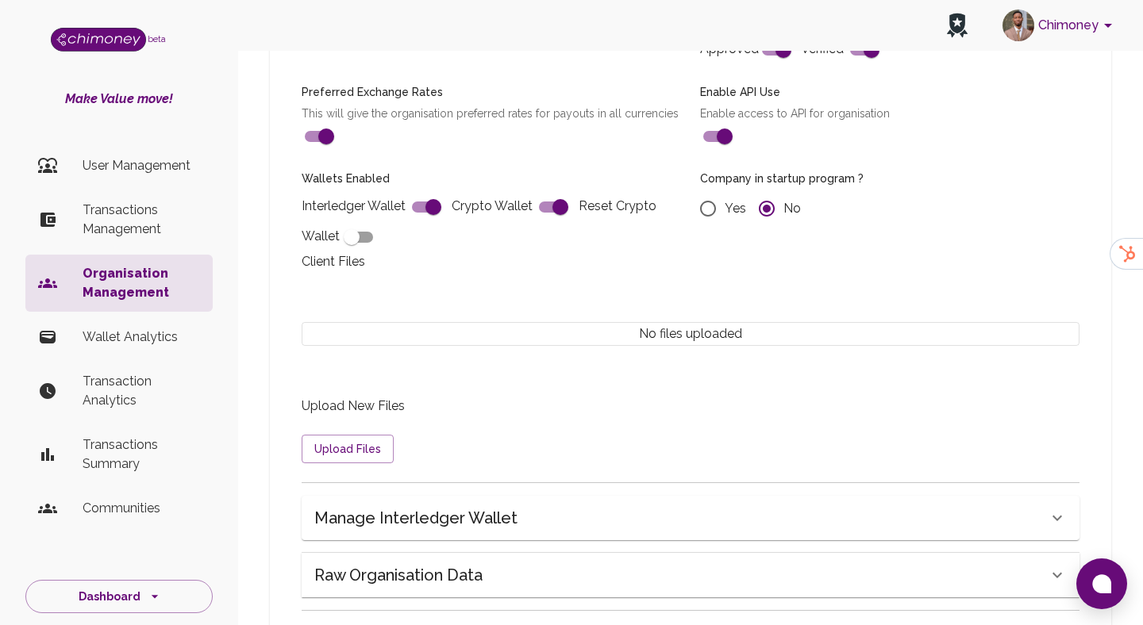
scroll to position [1323, 0]
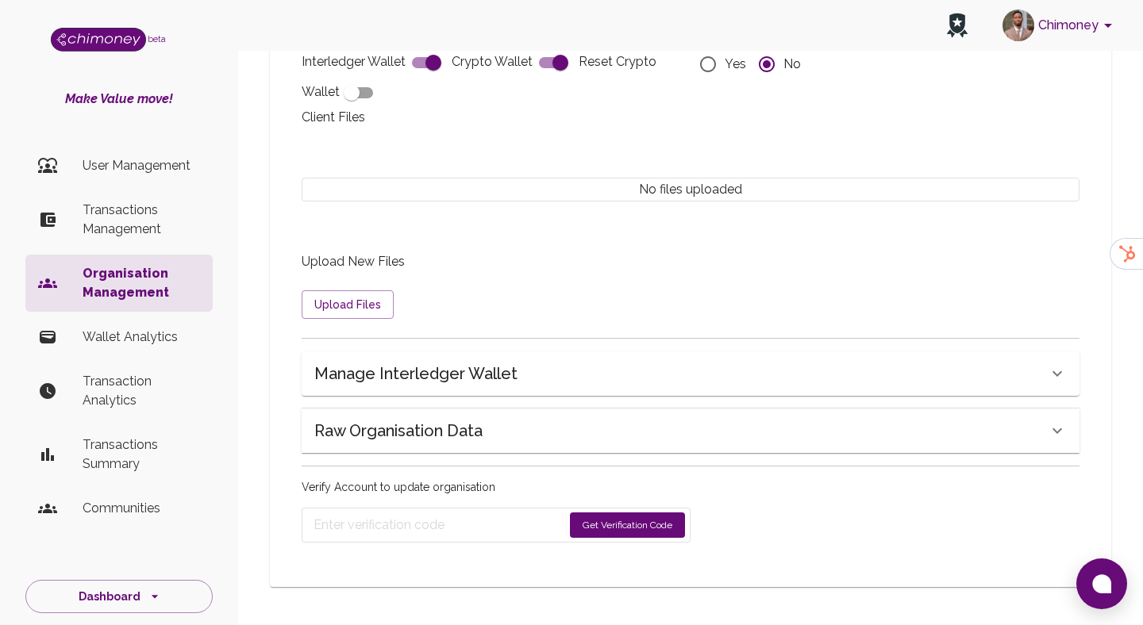
click at [452, 417] on div "Raw Organisation Data" at bounding box center [691, 431] width 778 height 44
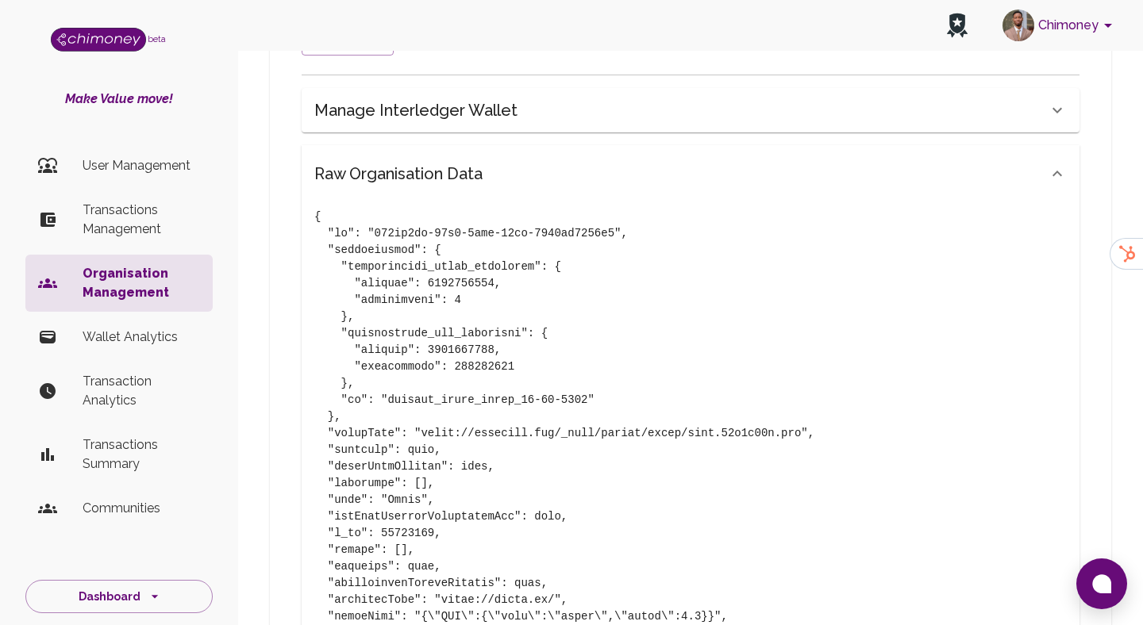
scroll to position [1599, 0]
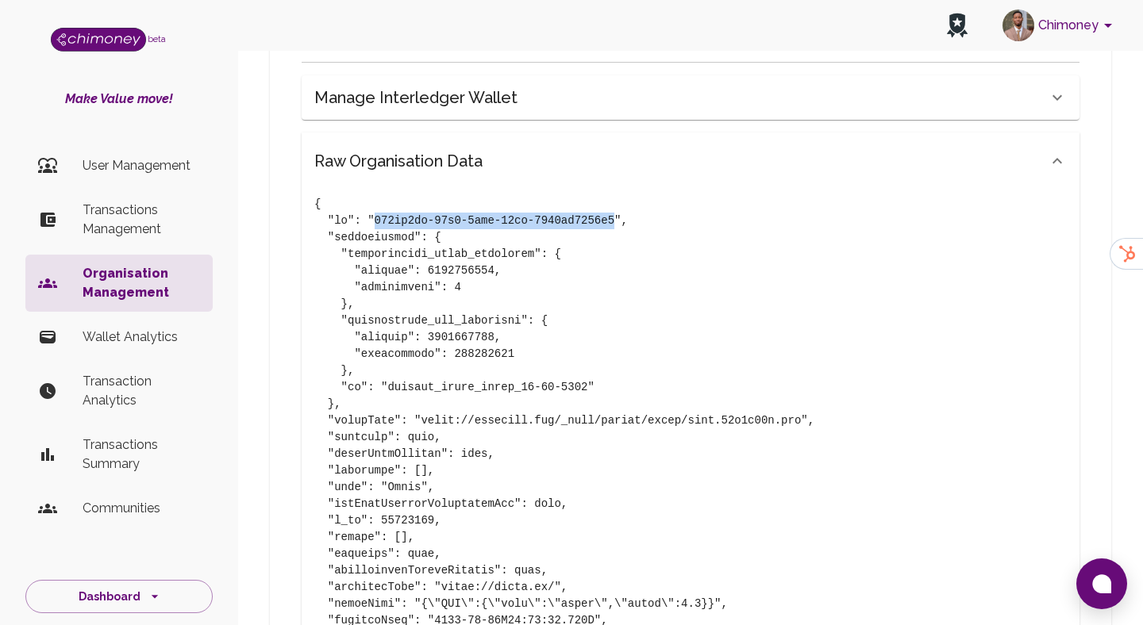
drag, startPoint x: 375, startPoint y: 216, endPoint x: 612, endPoint y: 220, distance: 236.5
copy pre "208cd9aa-48b2-4ced-99fa-7286de6464b8"
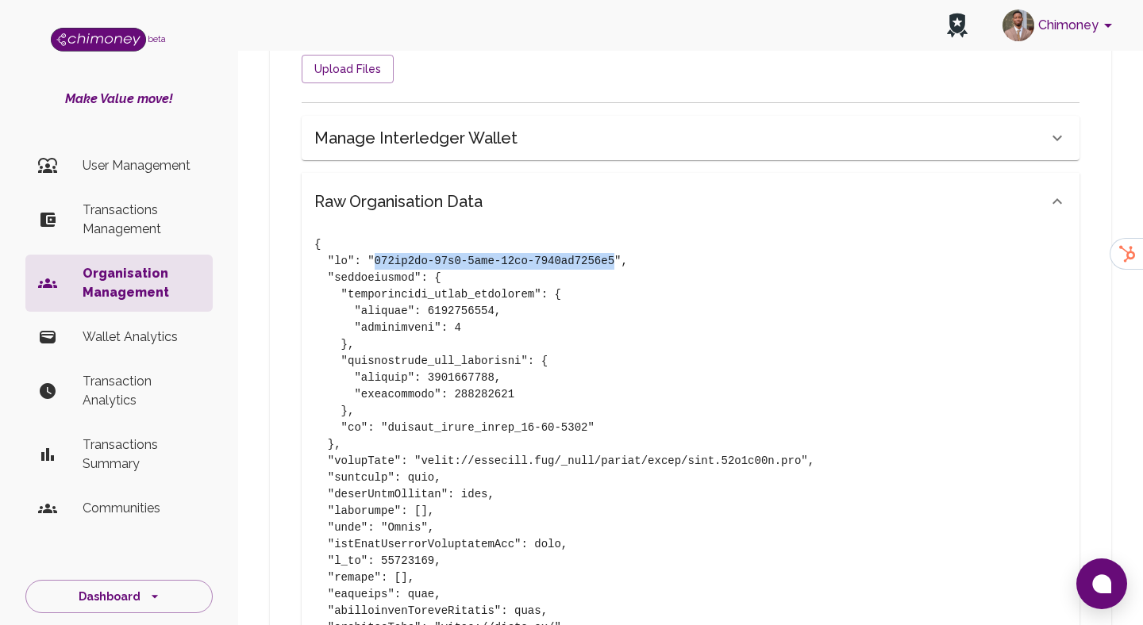
scroll to position [1535, 0]
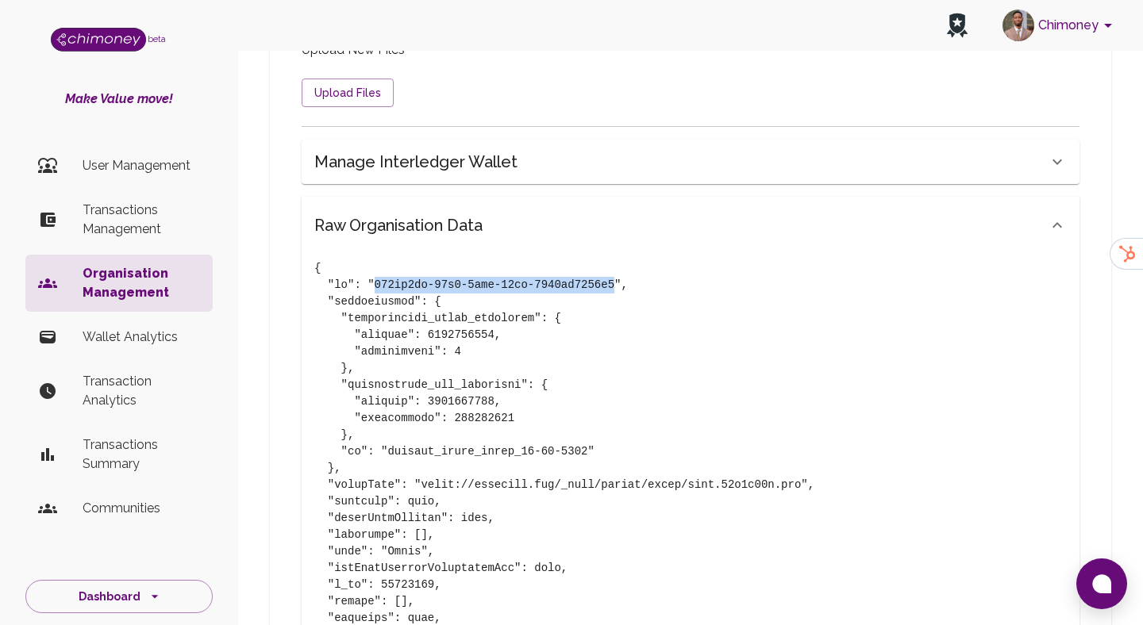
radio input "false"
click at [159, 171] on p "User Management" at bounding box center [141, 165] width 117 height 19
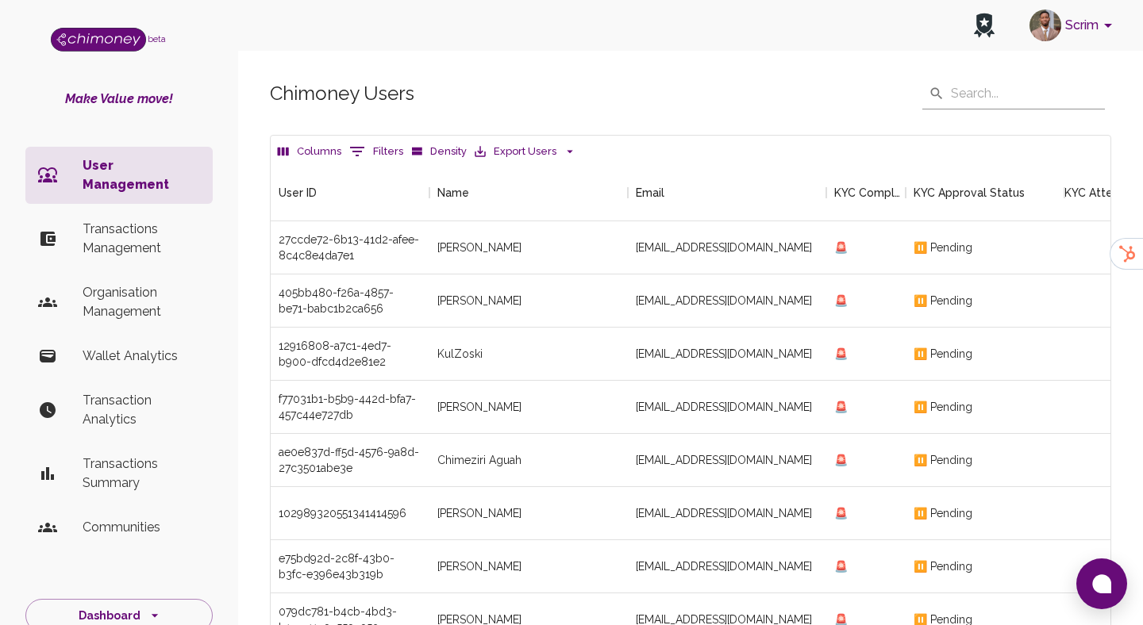
scroll to position [589, 840]
click at [144, 220] on p "Transactions Management" at bounding box center [141, 239] width 117 height 38
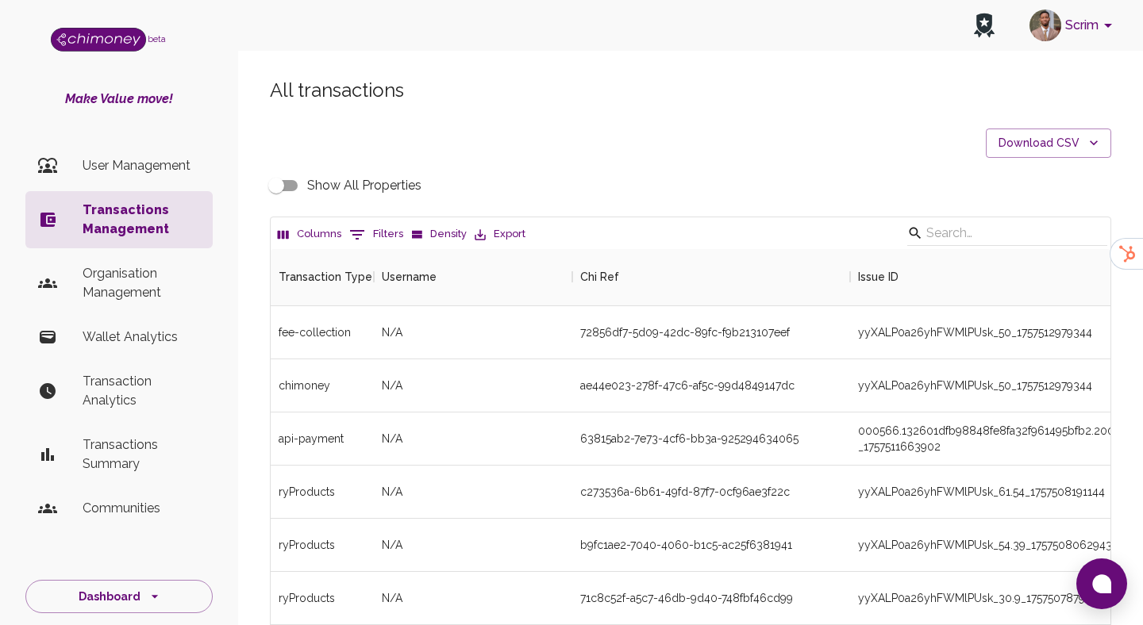
scroll to position [589, 840]
click at [379, 228] on button "0 Filters" at bounding box center [376, 234] width 62 height 25
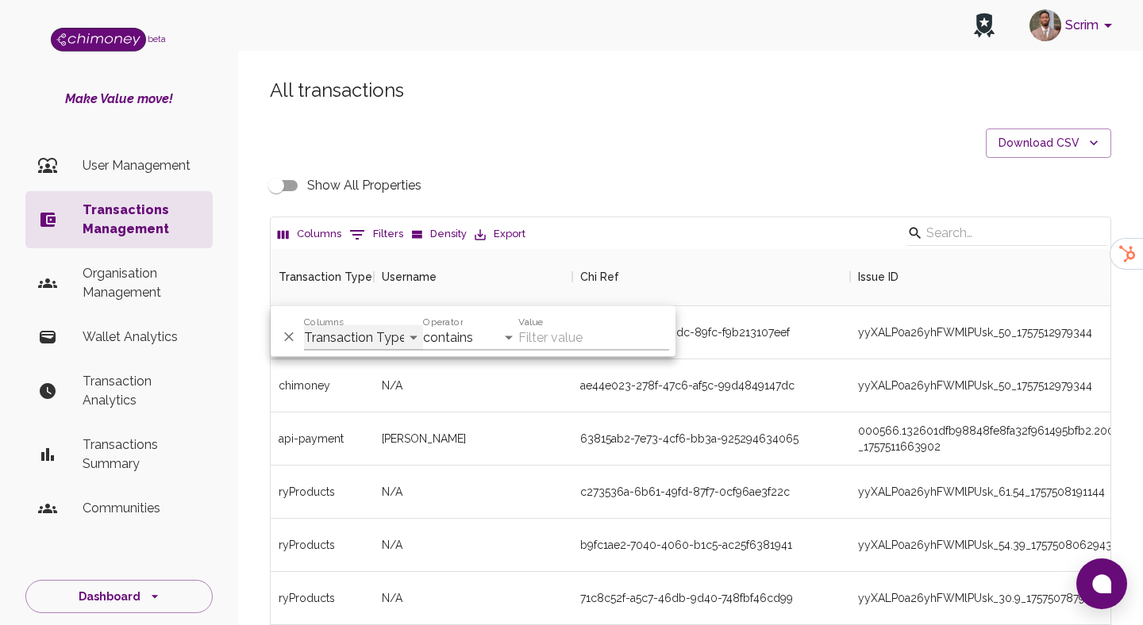
click at [347, 347] on select "Transaction Type Username Chi Ref Issue ID Value Amount Currency Fee ($) FX Rat…" at bounding box center [363, 337] width 119 height 25
select select "chiRef"
click at [304, 325] on select "Transaction Type Username Chi Ref Issue ID Value Amount Currency Fee ($) FX Rat…" at bounding box center [363, 337] width 119 height 25
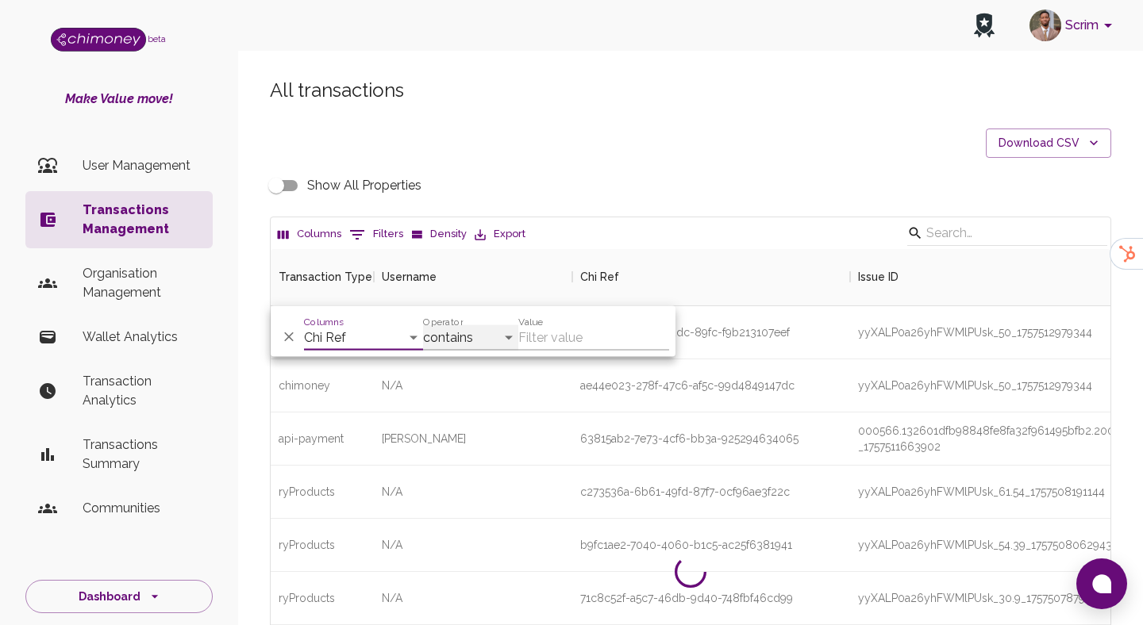
click at [463, 333] on select "contains equals starts with ends with is empty is not empty is any of" at bounding box center [470, 337] width 95 height 25
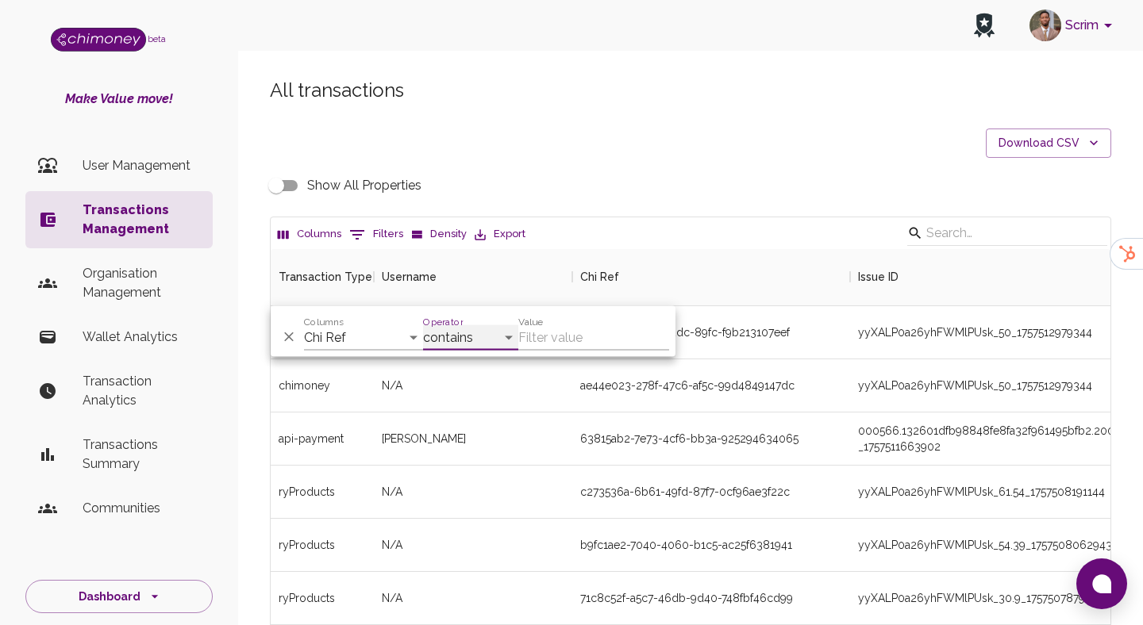
select select "equals"
click at [423, 325] on select "contains equals starts with ends with is empty is not empty is any of" at bounding box center [470, 337] width 95 height 25
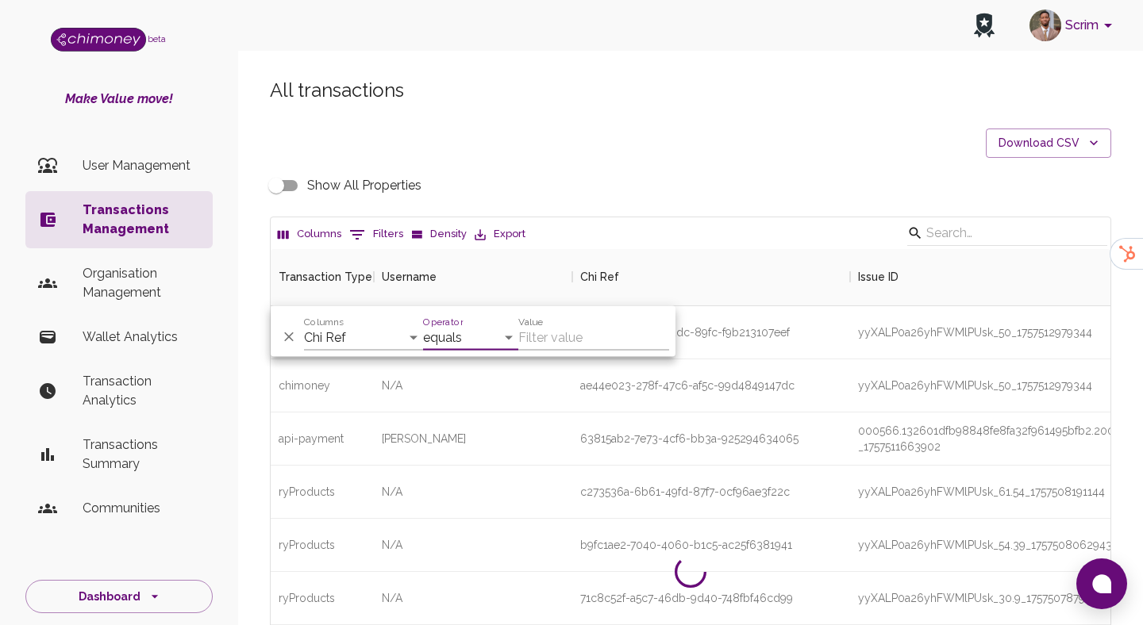
click at [551, 329] on input "Value" at bounding box center [593, 337] width 151 height 25
paste input "208cd9aa-48b2-4ced-99fa-7286de6464b8"
click at [584, 347] on input "208cd9aa-48b2-4ced-99fa-7286de6464b8" at bounding box center [593, 337] width 151 height 25
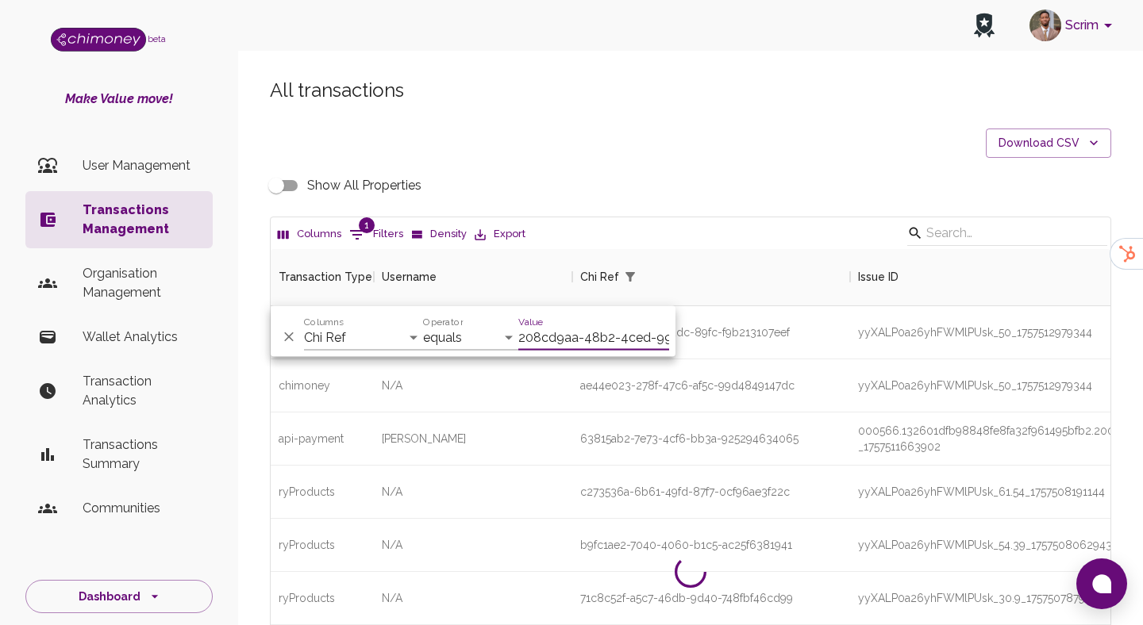
type input "208cd9aa-48b2-4ced-99fa-7286de6464b8"
click at [290, 343] on icon "Delete" at bounding box center [289, 337] width 16 height 16
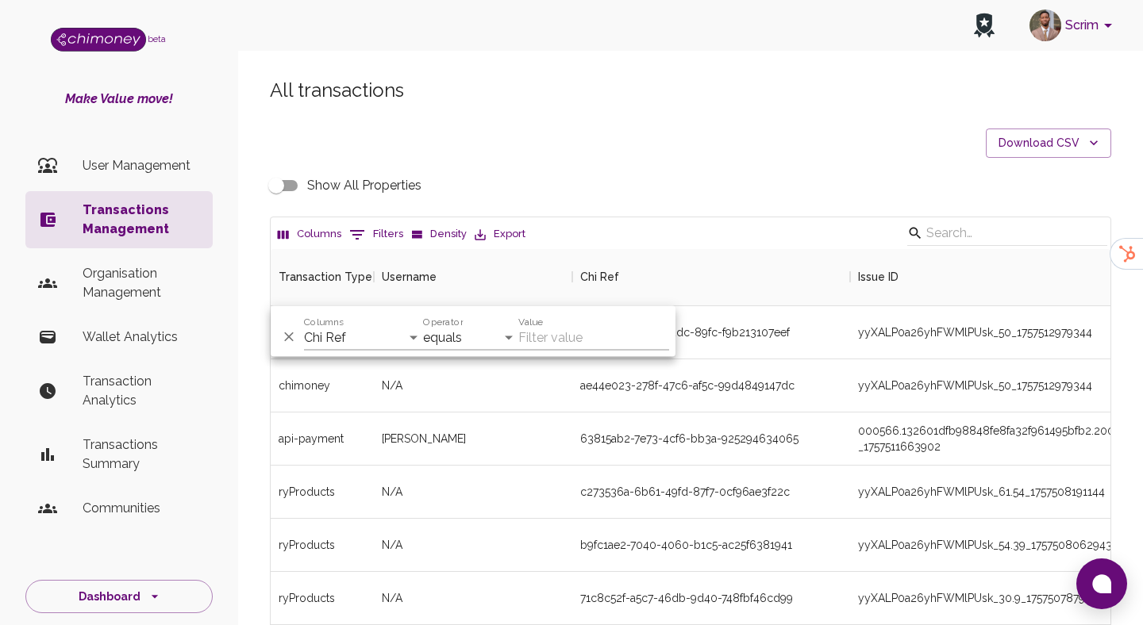
click at [156, 172] on p "User Management" at bounding box center [141, 165] width 117 height 19
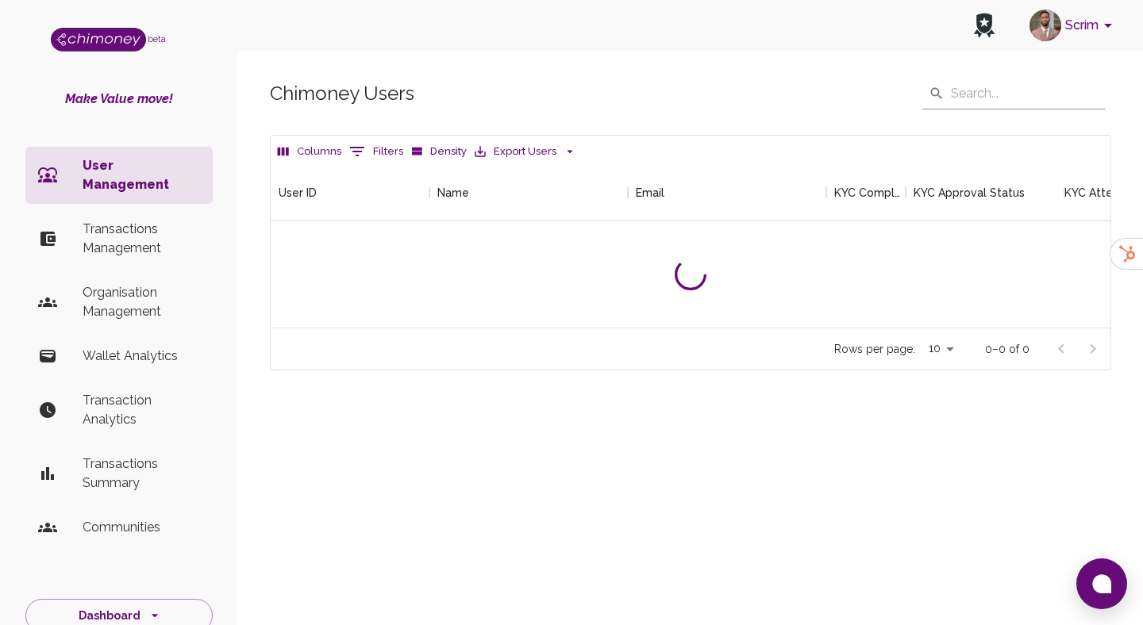
click at [135, 220] on p "Transactions Management" at bounding box center [141, 239] width 117 height 38
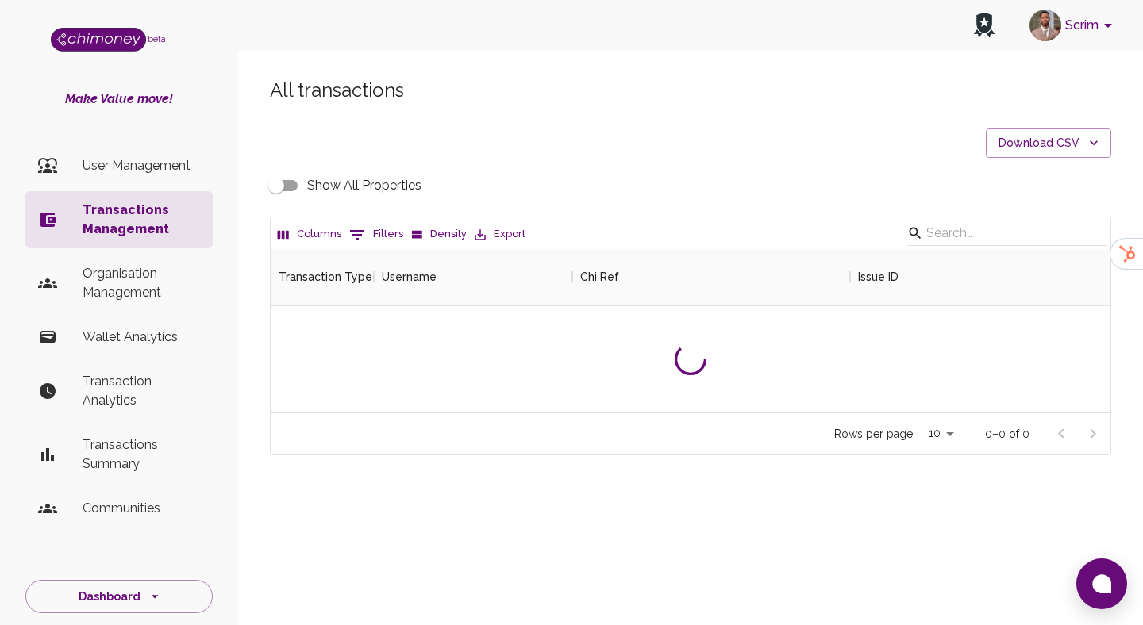
scroll to position [589, 840]
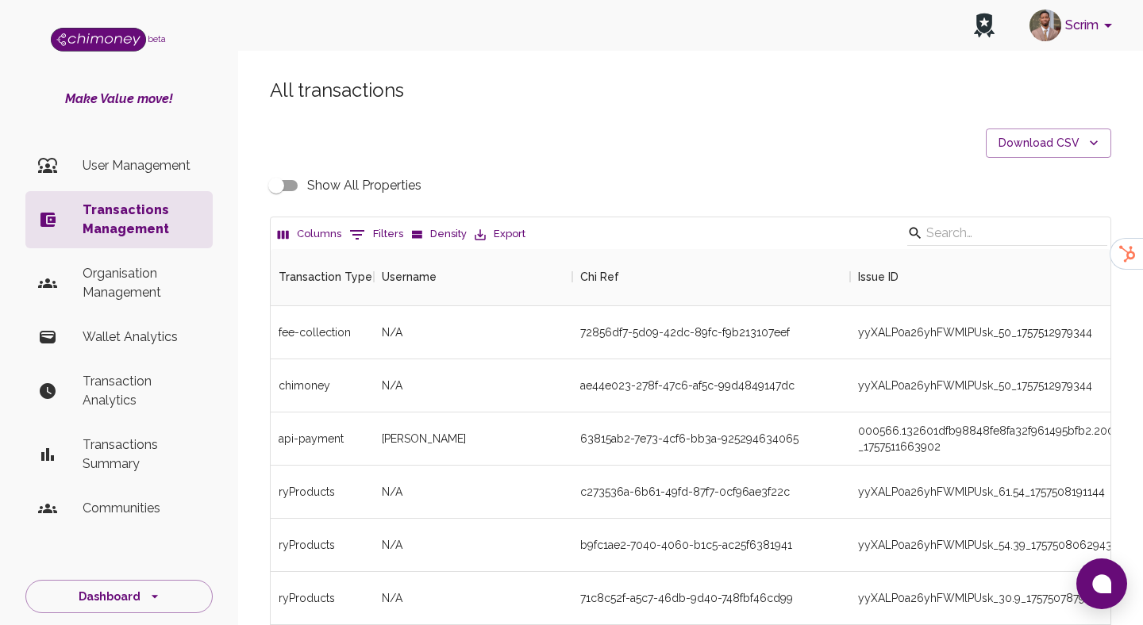
click at [175, 153] on li "User Management" at bounding box center [118, 166] width 187 height 38
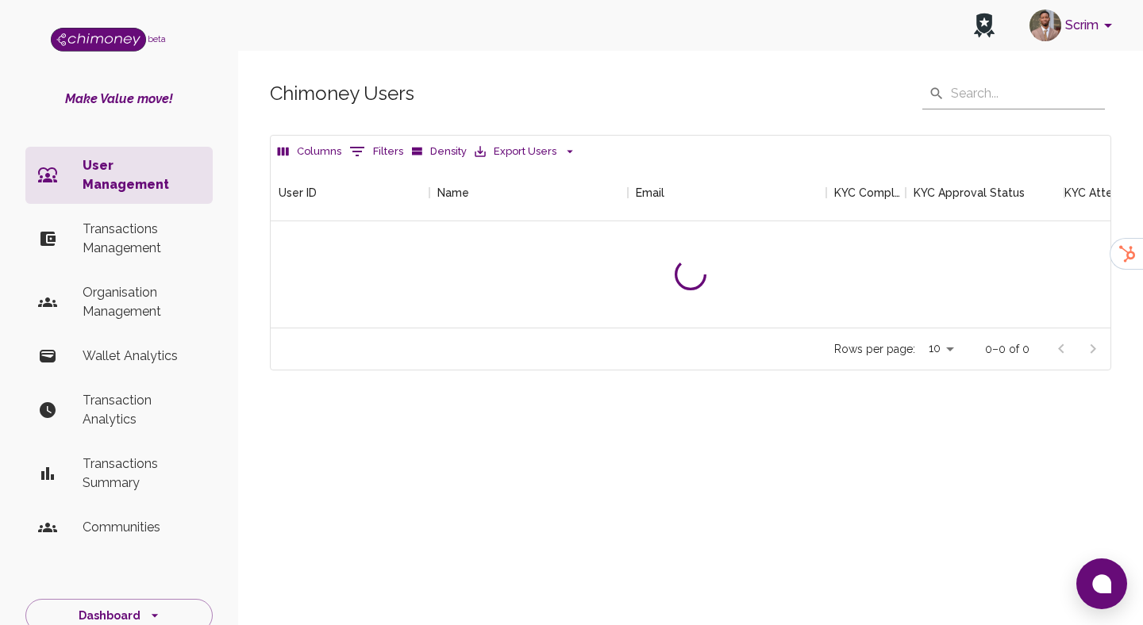
click at [377, 159] on button "Filters" at bounding box center [376, 151] width 62 height 25
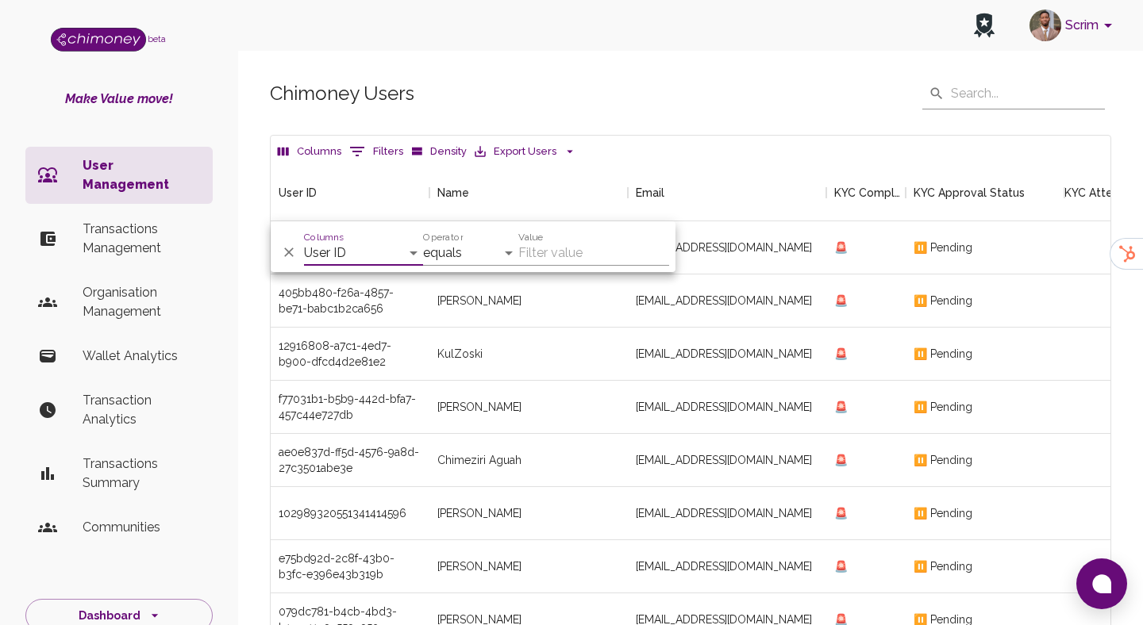
scroll to position [589, 840]
select select "name"
click at [304, 240] on select "User ID Name Email KYC Completed KYC Approval Status KYC Attempts Join date Upd…" at bounding box center [363, 252] width 119 height 25
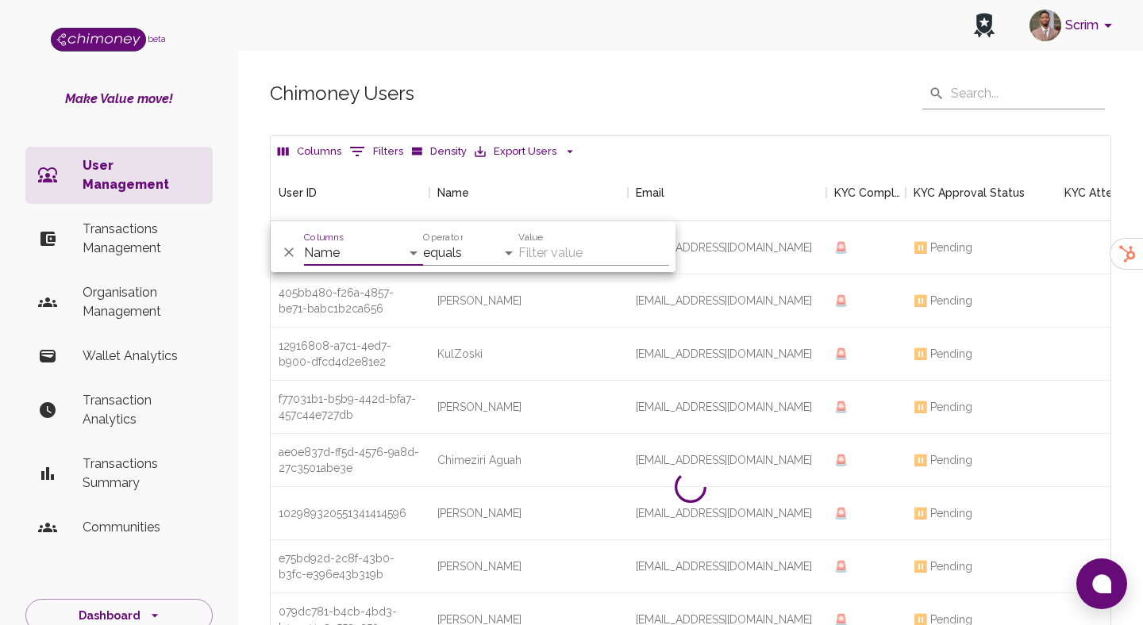
click at [567, 255] on input "Value" at bounding box center [593, 252] width 151 height 25
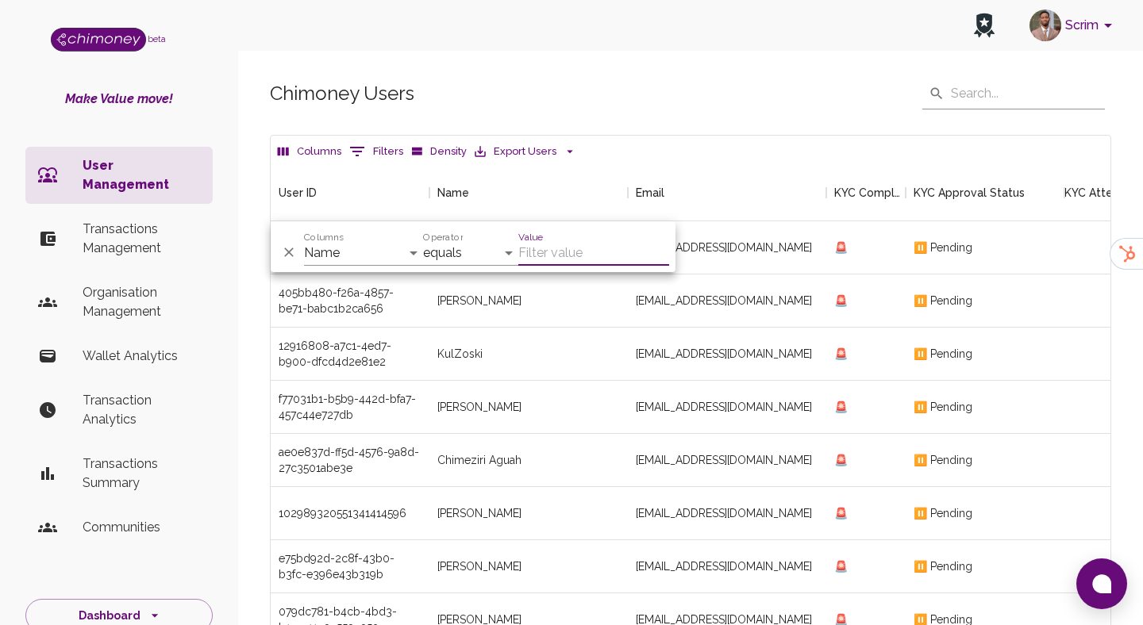
paste input "sgomez@si-go.com"
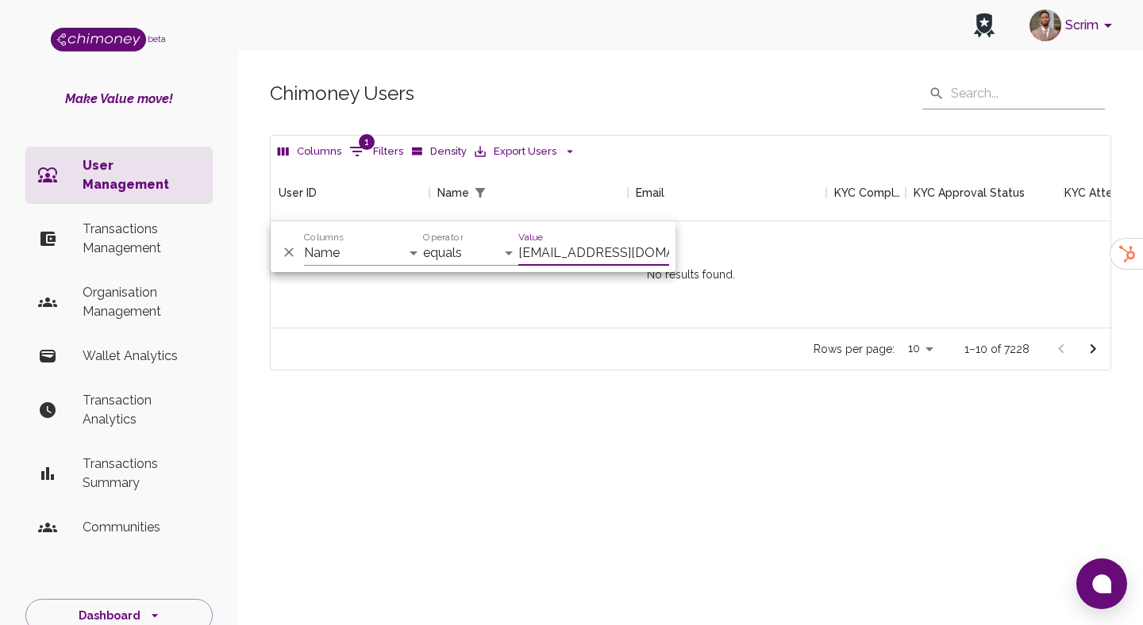
type input "sgomez@si-go.com"
click at [388, 251] on select "User ID Name Email KYC Completed KYC Approval Status KYC Attempts Join date Upd…" at bounding box center [363, 252] width 119 height 25
select select "email"
click at [304, 240] on select "User ID Name Email KYC Completed KYC Approval Status KYC Attempts Join date Upd…" at bounding box center [363, 252] width 119 height 25
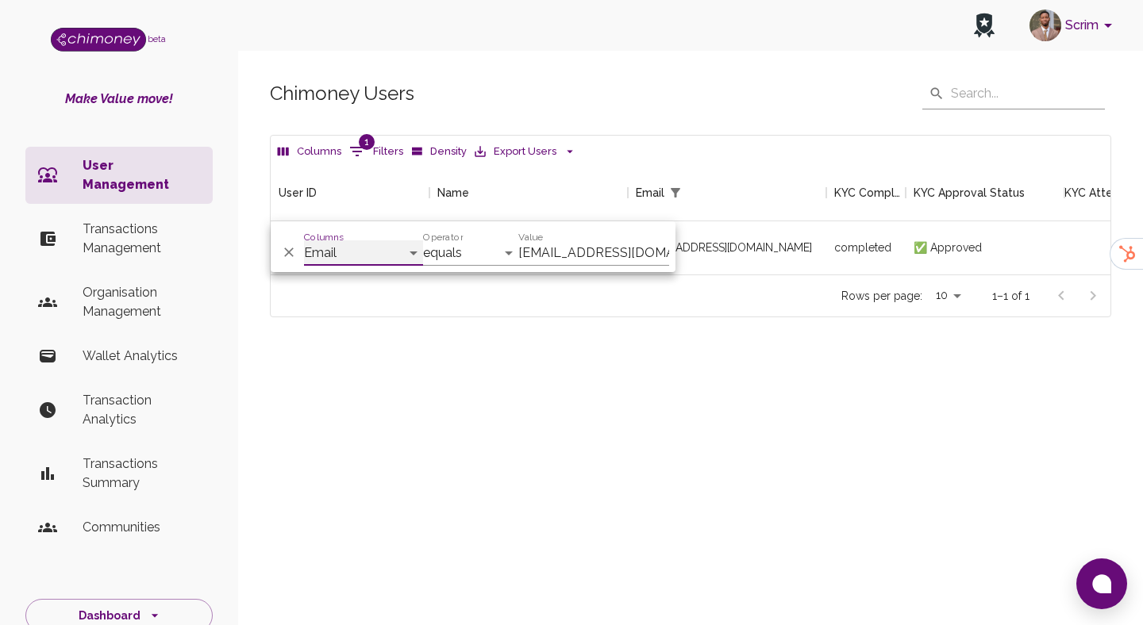
scroll to position [110, 840]
click at [435, 356] on div "Chimoney Users ​ ​ Columns 1 Filters Density Export Users User ID Name Email KY…" at bounding box center [690, 225] width 905 height 370
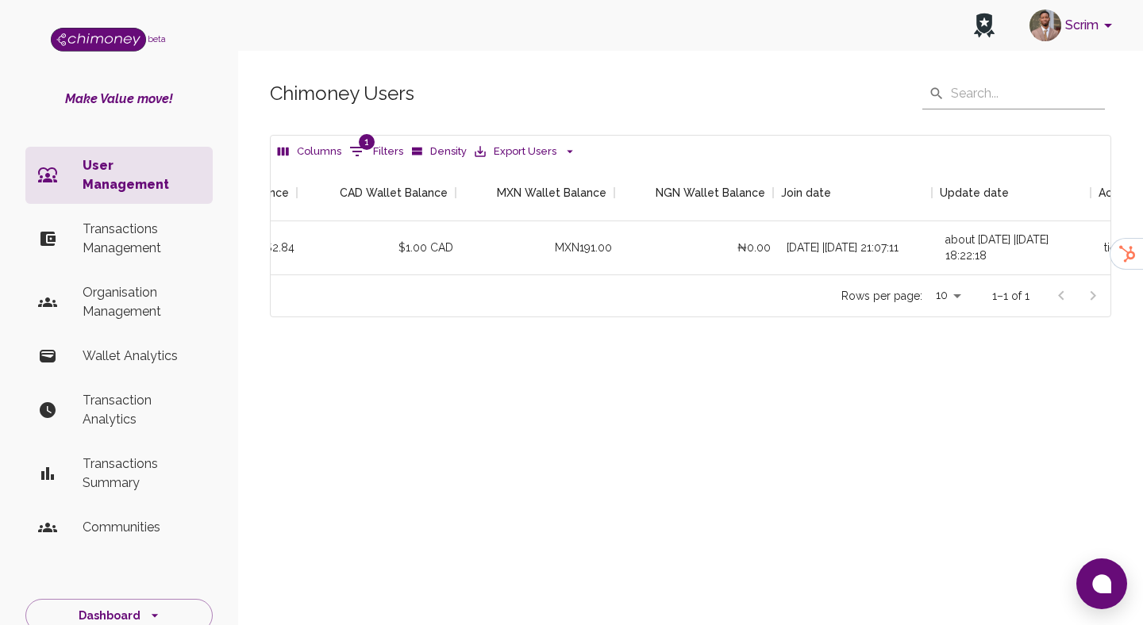
scroll to position [0, 1006]
click at [379, 141] on button "1 Filters" at bounding box center [376, 151] width 62 height 25
select select "email"
select select "equals"
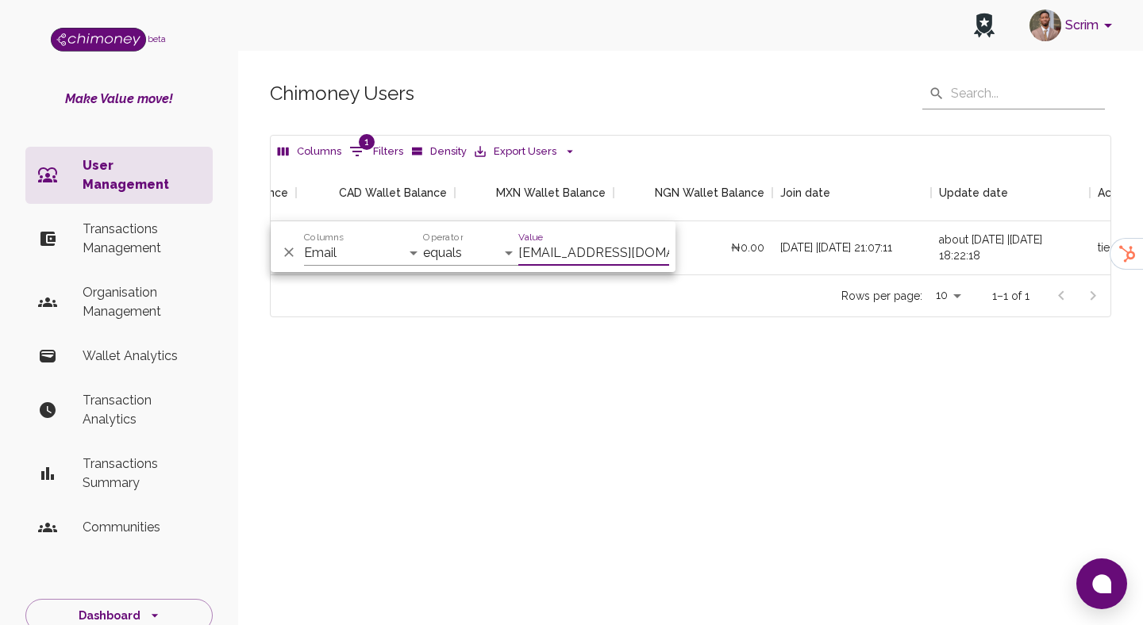
click at [165, 220] on p "Transactions Management" at bounding box center [141, 239] width 117 height 38
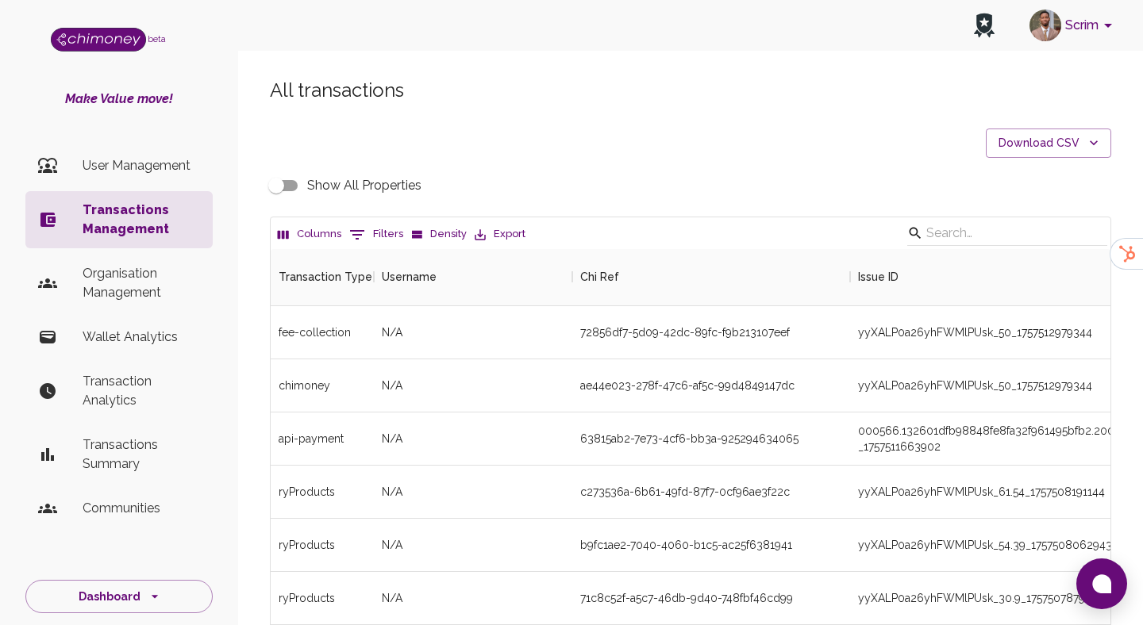
scroll to position [589, 840]
click at [340, 234] on button "Columns" at bounding box center [309, 234] width 71 height 25
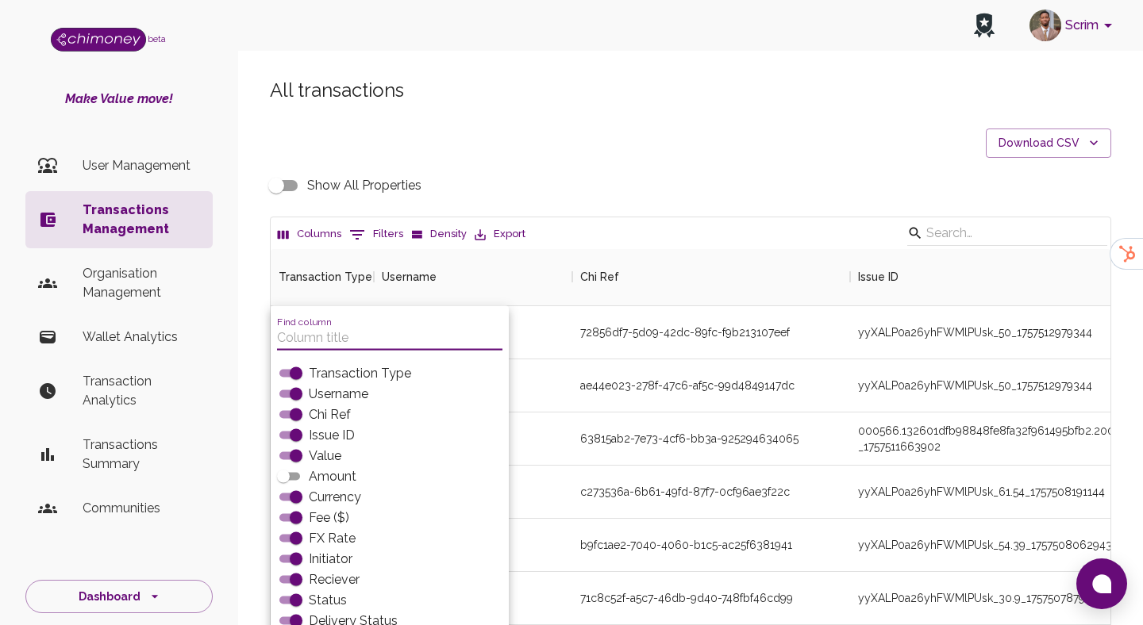
click at [340, 234] on button "Columns" at bounding box center [309, 234] width 71 height 25
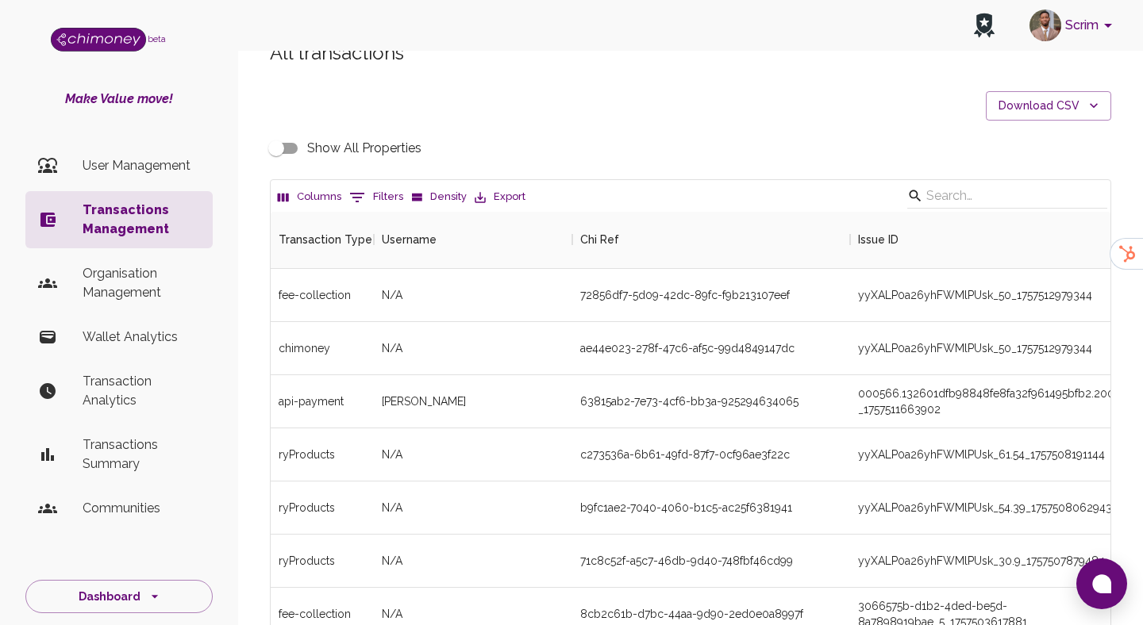
click at [380, 206] on button "0 Filters" at bounding box center [376, 197] width 62 height 25
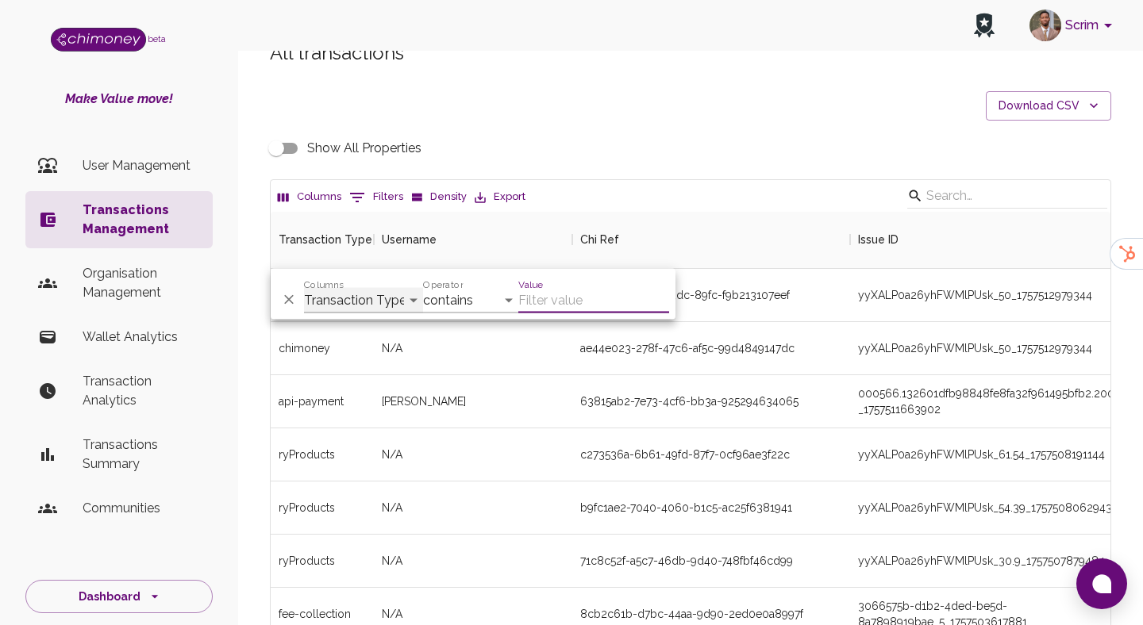
click at [324, 306] on select "Transaction Type Username Chi Ref Issue ID Value Amount Currency Fee ($) FX Rat…" at bounding box center [363, 300] width 119 height 25
click at [304, 288] on select "Transaction Type Username Chi Ref Issue ID Value Amount Currency Fee ($) FX Rat…" at bounding box center [363, 300] width 119 height 25
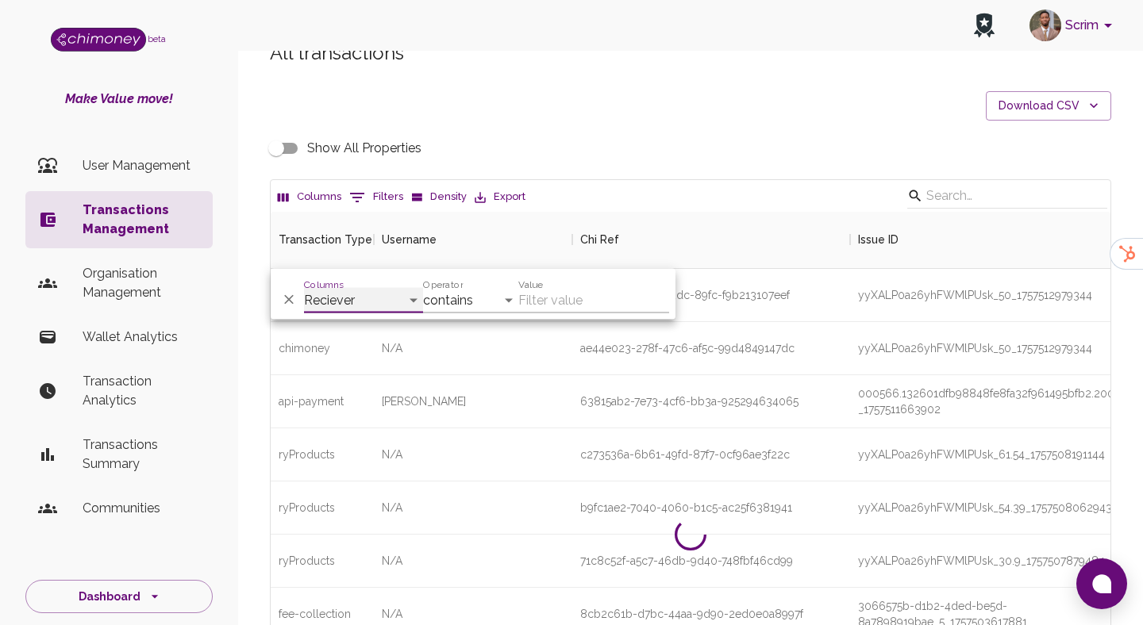
click at [366, 297] on select "Transaction Type Username Chi Ref Issue ID Value Amount Currency Fee ($) FX Rat…" at bounding box center [363, 300] width 119 height 25
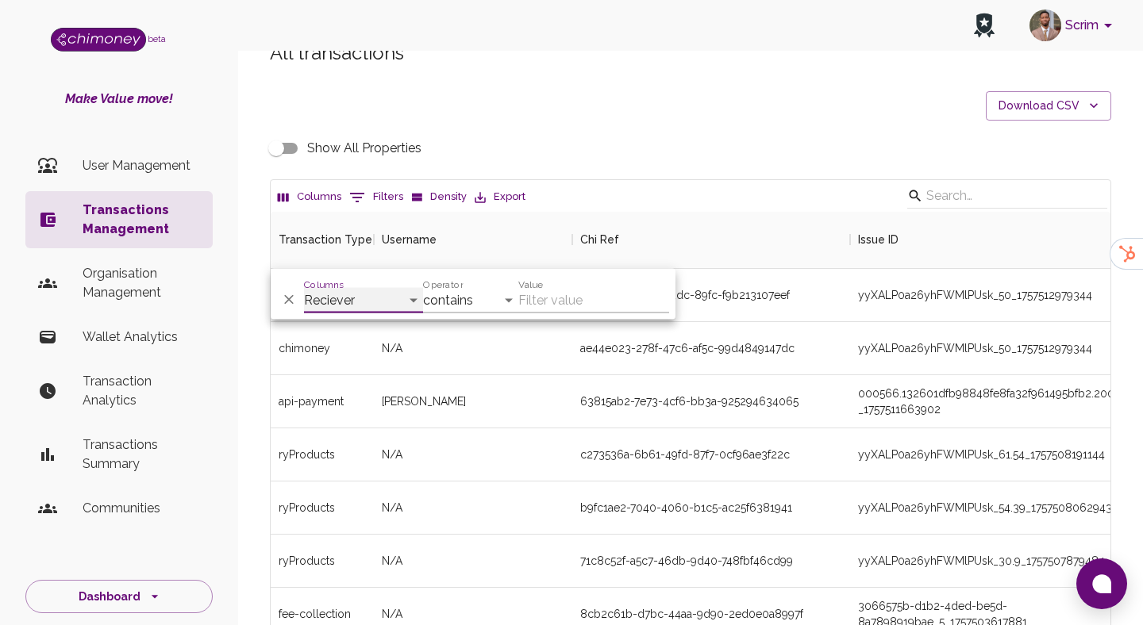
select select "chiRef"
click at [304, 288] on select "Transaction Type Username Chi Ref Issue ID Value Amount Currency Fee ($) FX Rat…" at bounding box center [363, 300] width 119 height 25
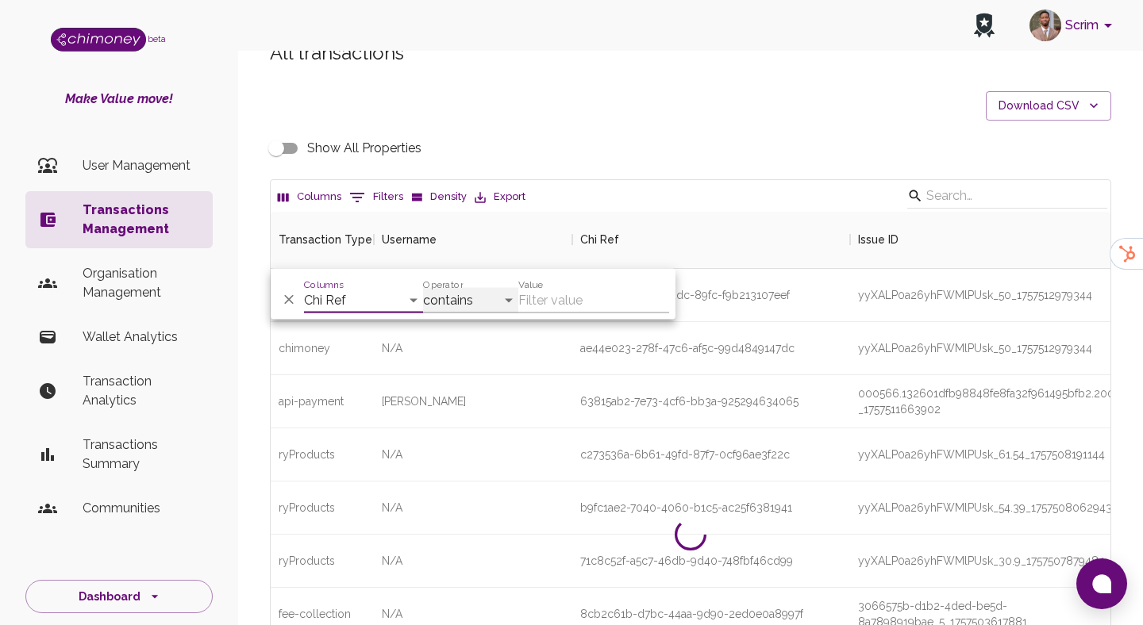
click at [485, 295] on select "contains equals starts with ends with is empty is not empty is any of" at bounding box center [470, 300] width 95 height 25
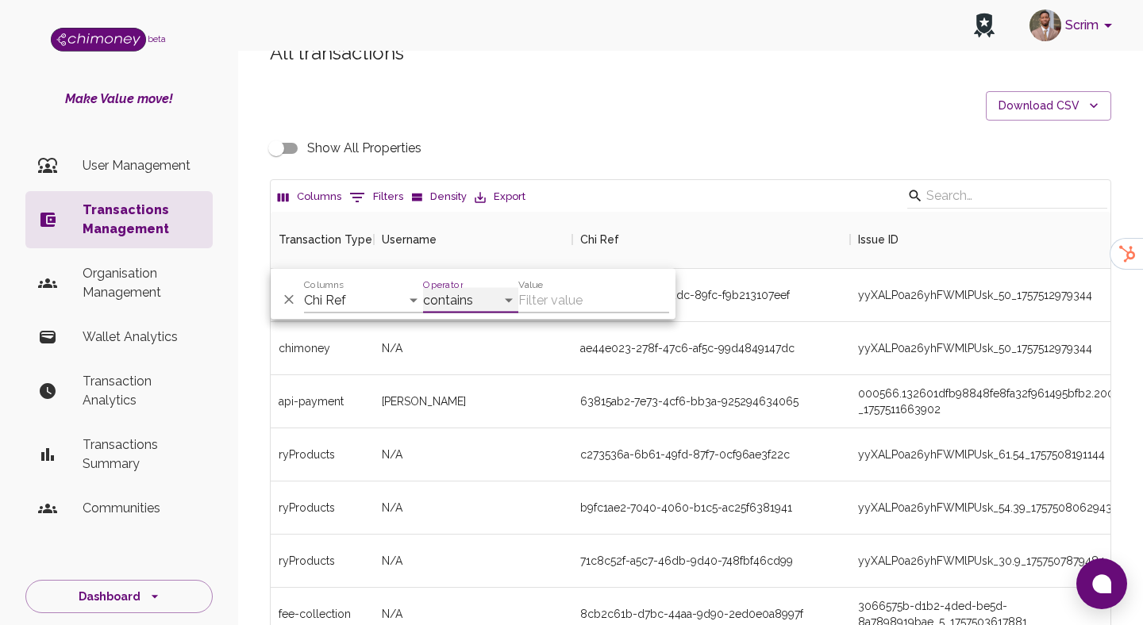
select select "equals"
click at [423, 288] on select "contains equals starts with ends with is empty is not empty is any of" at bounding box center [470, 300] width 95 height 25
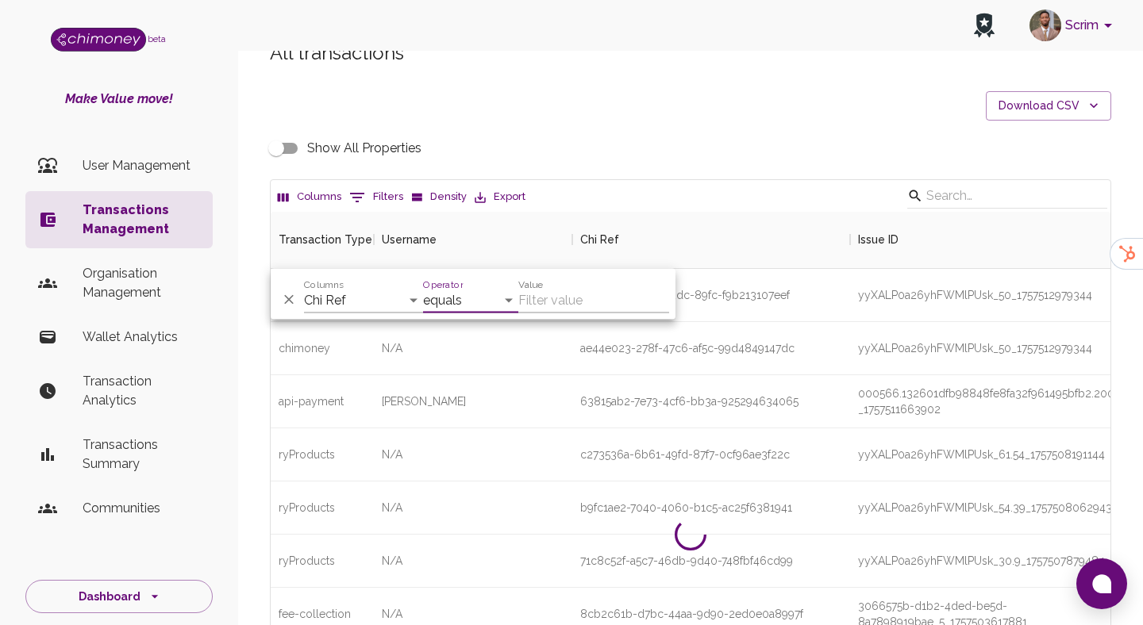
click at [551, 302] on input "Value" at bounding box center [593, 300] width 151 height 25
paste input "63815ab2-7e73-4cf6-bb3a-925294634065"
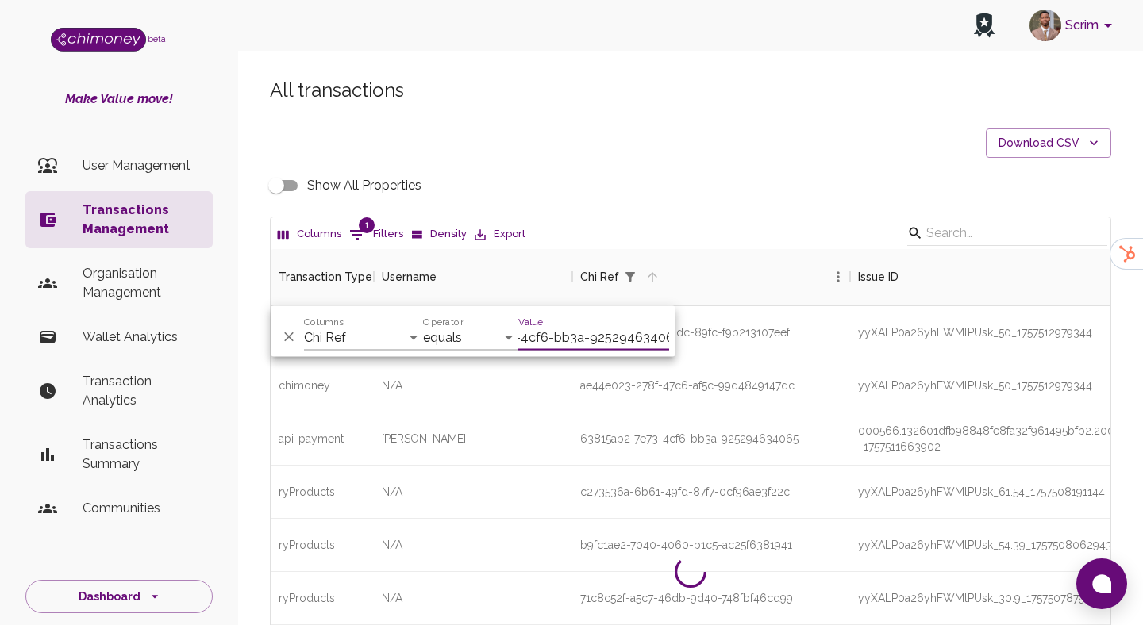
scroll to position [110, 840]
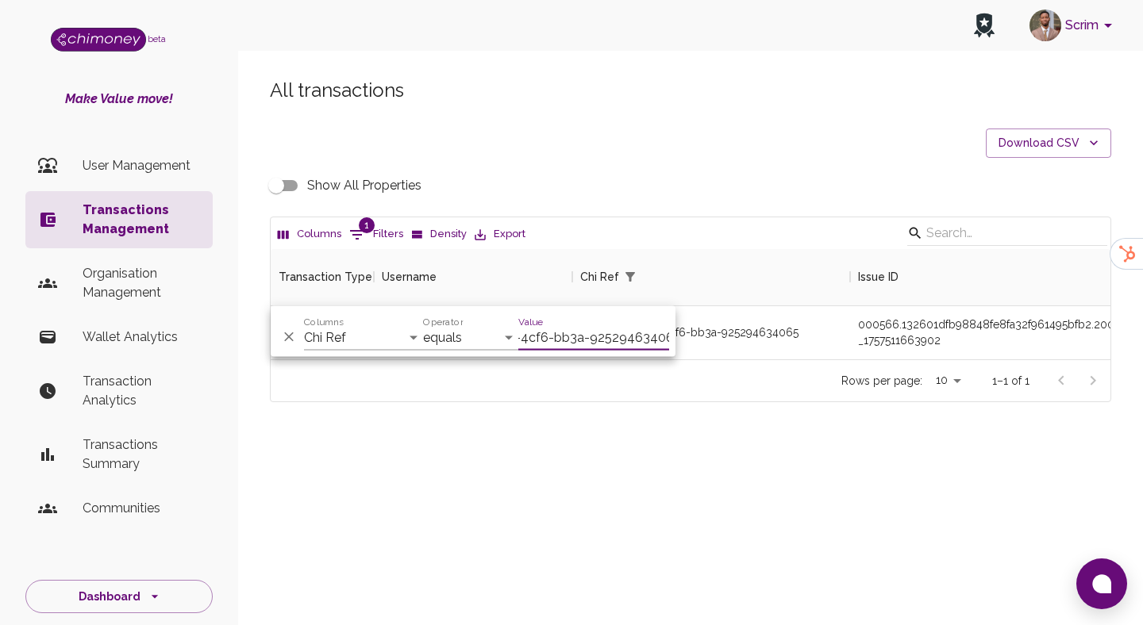
type input "63815ab2-7e73-4cf6-bb3a-925294634065"
click at [792, 338] on div "63815ab2-7e73-4cf6-bb3a-925294634065" at bounding box center [689, 333] width 218 height 16
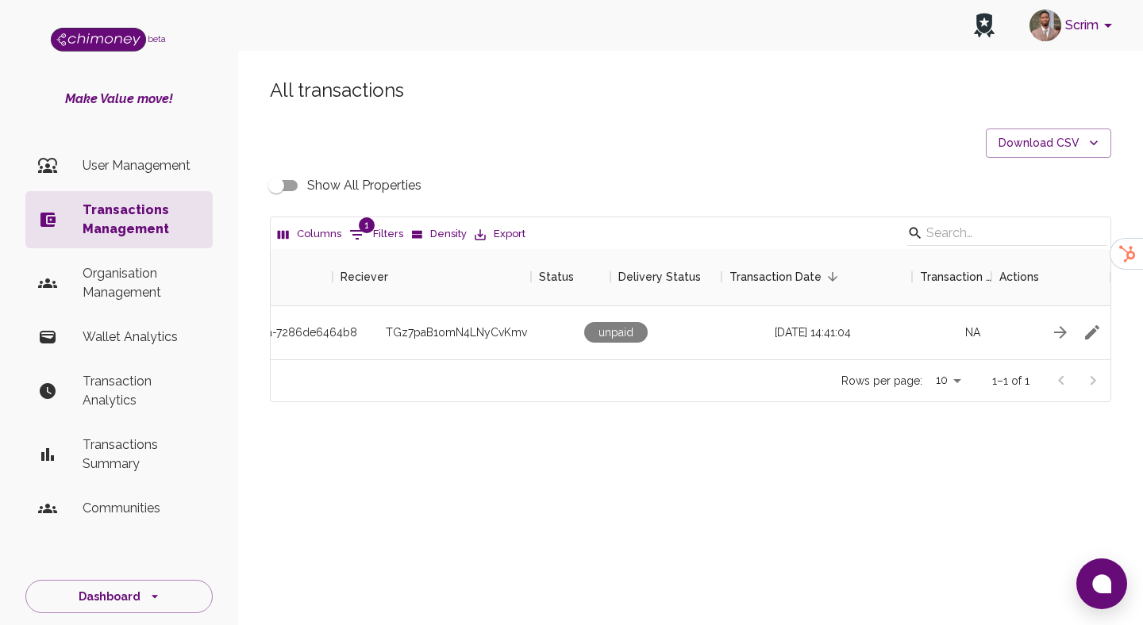
scroll to position [0, 1422]
click at [1049, 325] on icon "button" at bounding box center [1046, 332] width 19 height 19
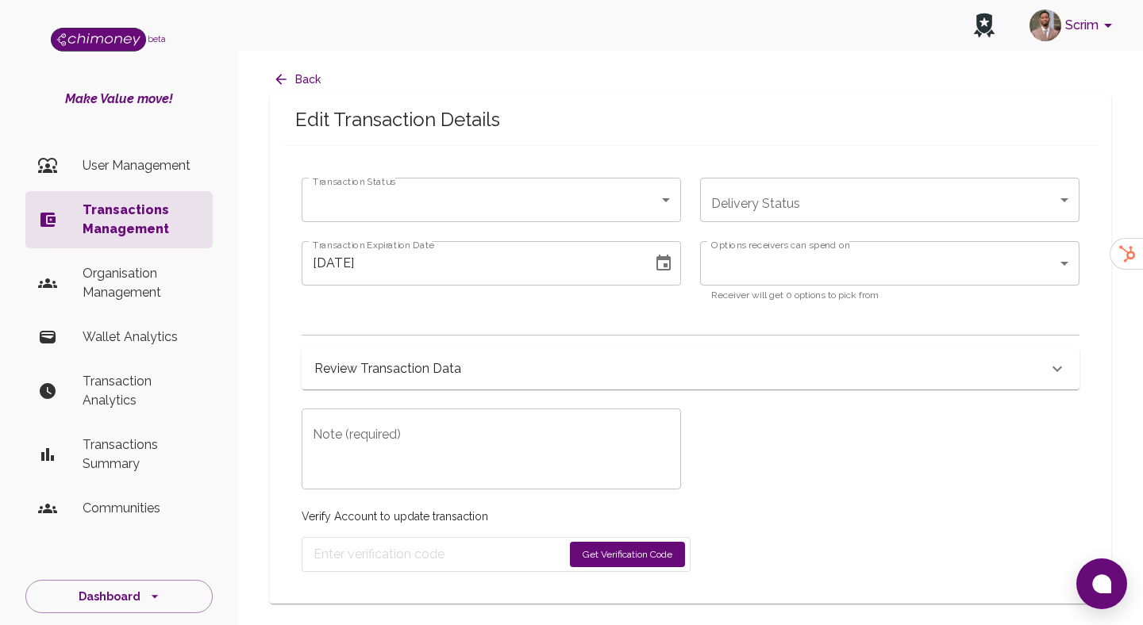
click at [509, 195] on body "Scrim beta Make Value move! User Management Transactions Management Organisatio…" at bounding box center [571, 312] width 1143 height 625
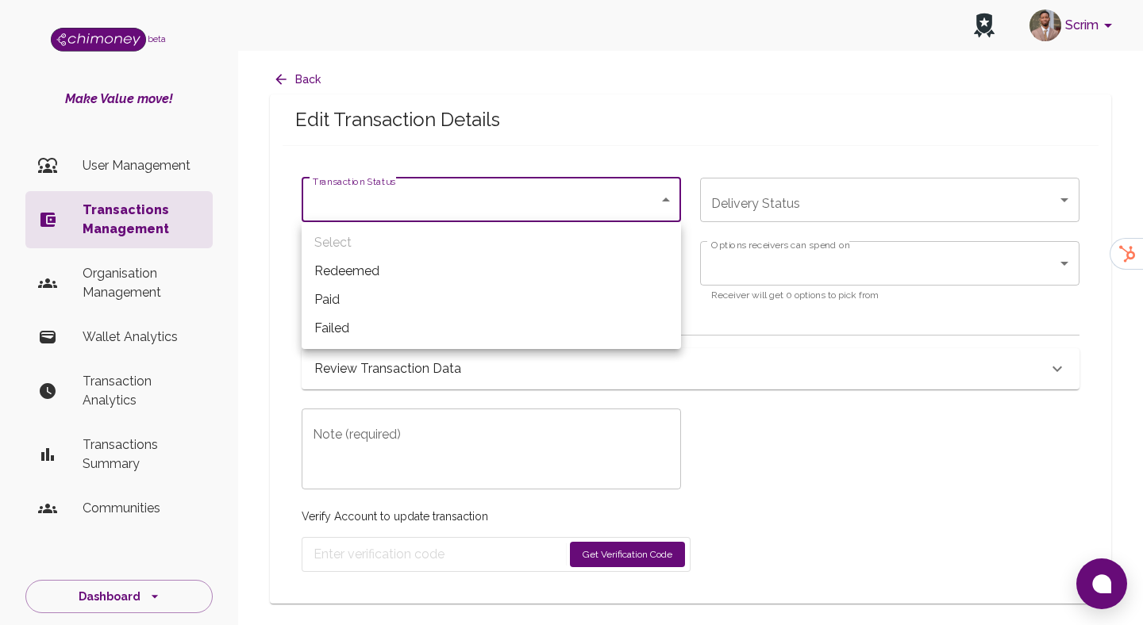
click at [405, 294] on li "Paid" at bounding box center [491, 300] width 379 height 29
type input "paid"
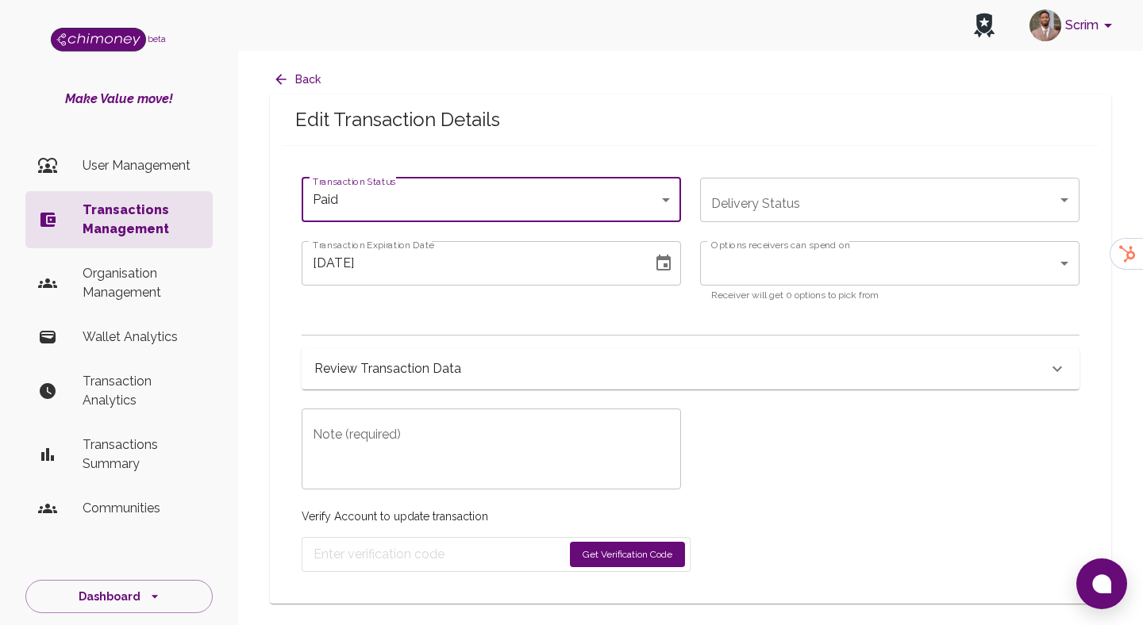
click at [436, 453] on textarea "Note (required)" at bounding box center [491, 449] width 357 height 55
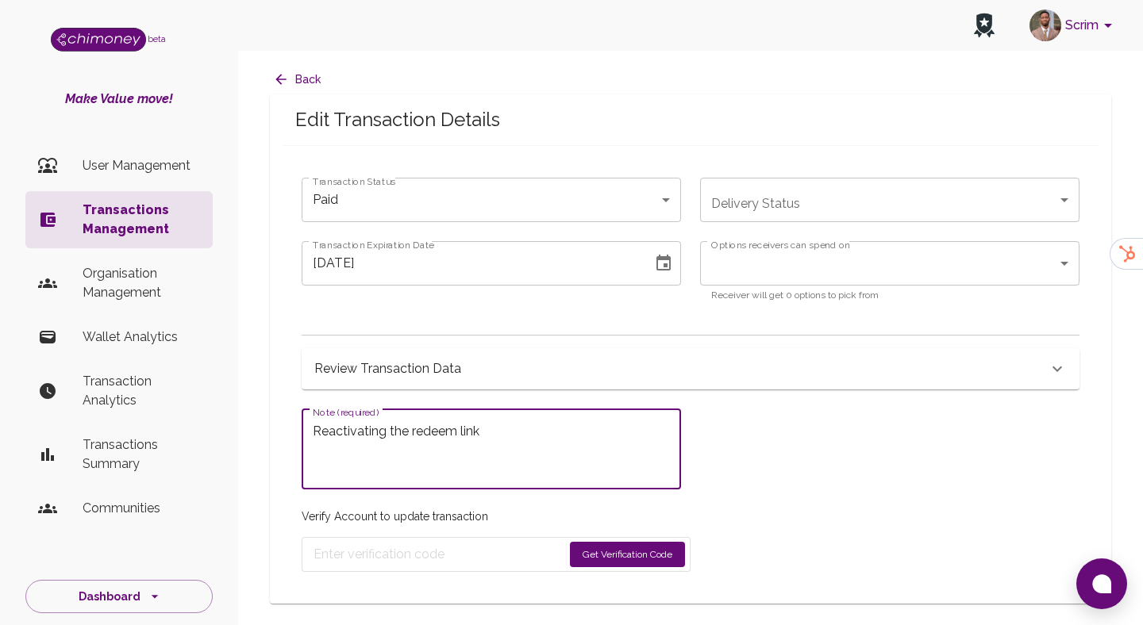
type textarea "Reactivating the redeem link"
click at [655, 551] on button "Get Verification Code" at bounding box center [627, 554] width 115 height 25
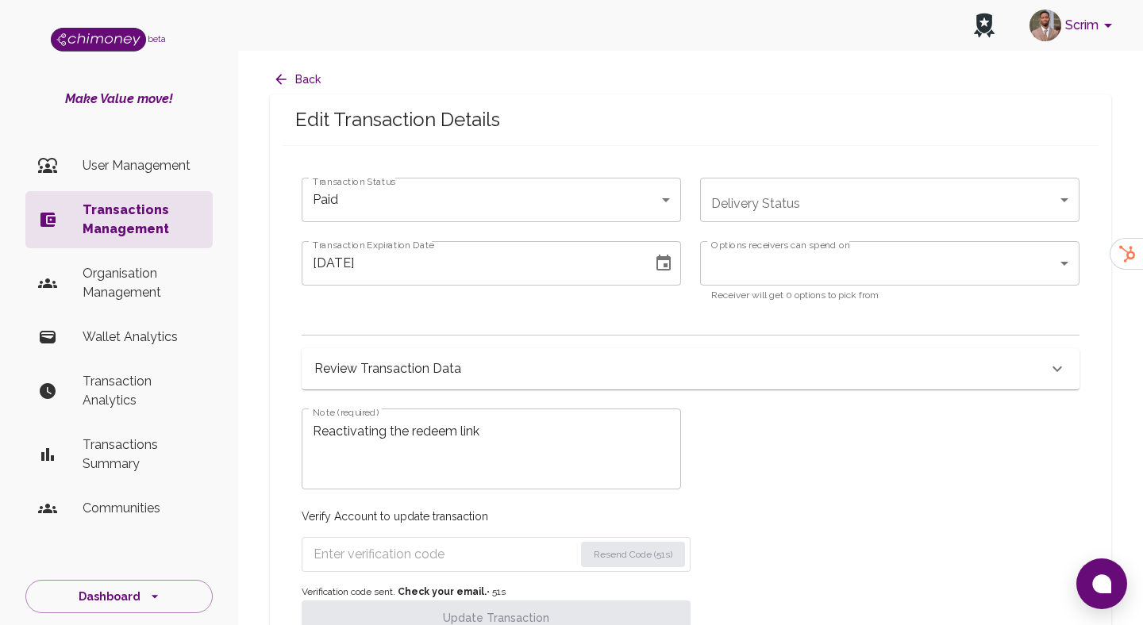
click at [492, 552] on input "Enter verification code" at bounding box center [443, 554] width 260 height 25
paste input "6447"
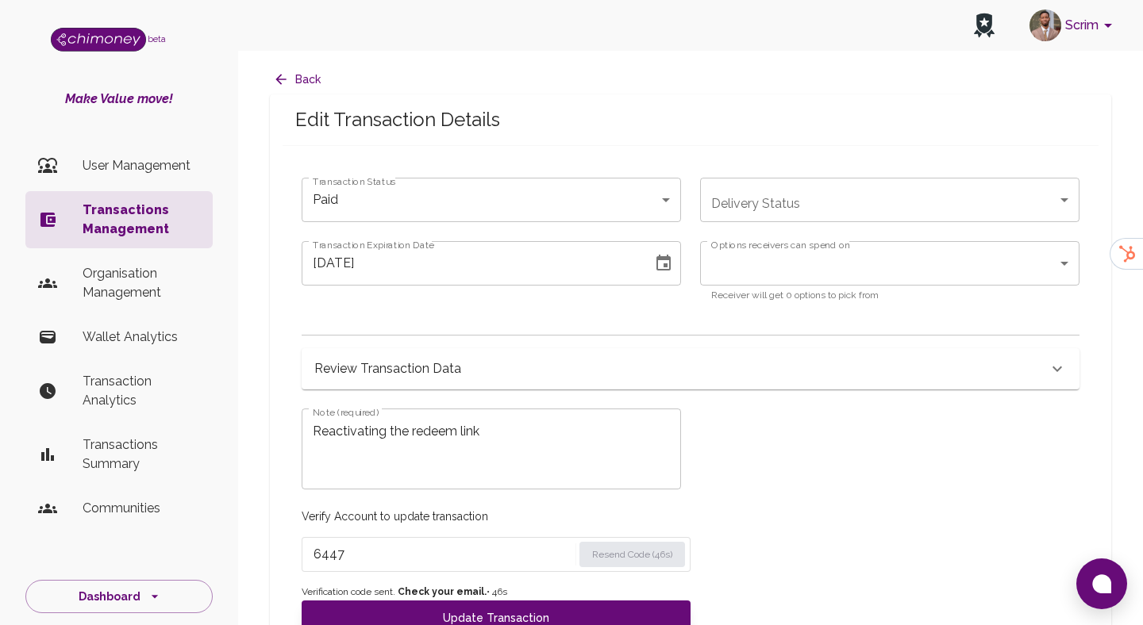
type input "6447"
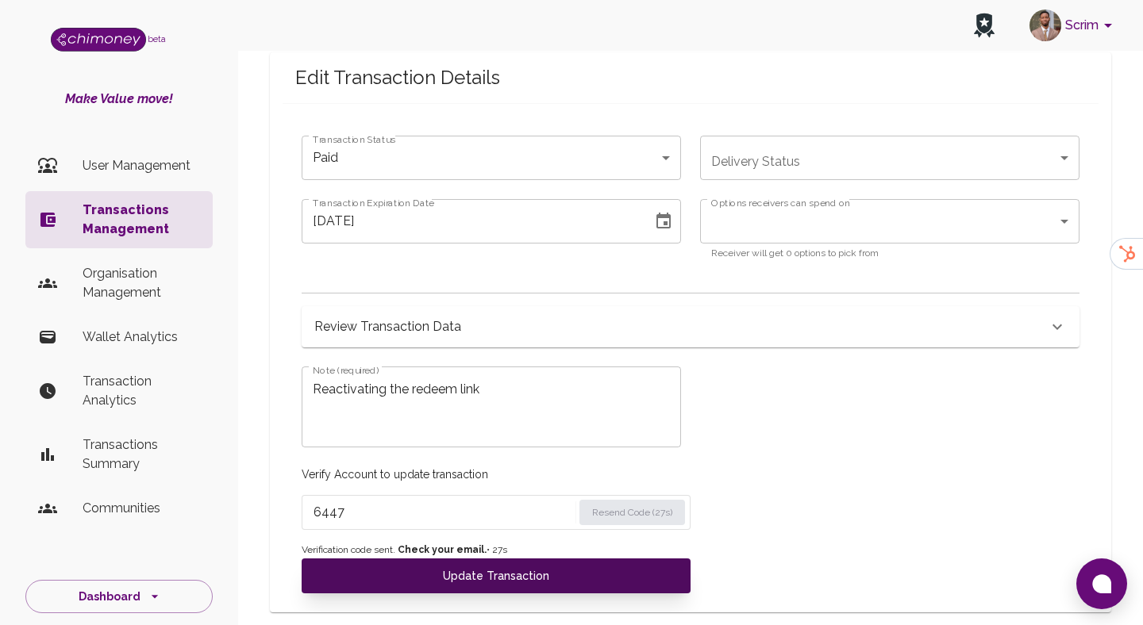
click at [460, 575] on button "Update Transaction" at bounding box center [496, 576] width 389 height 35
type input "redeemed"
type input "success"
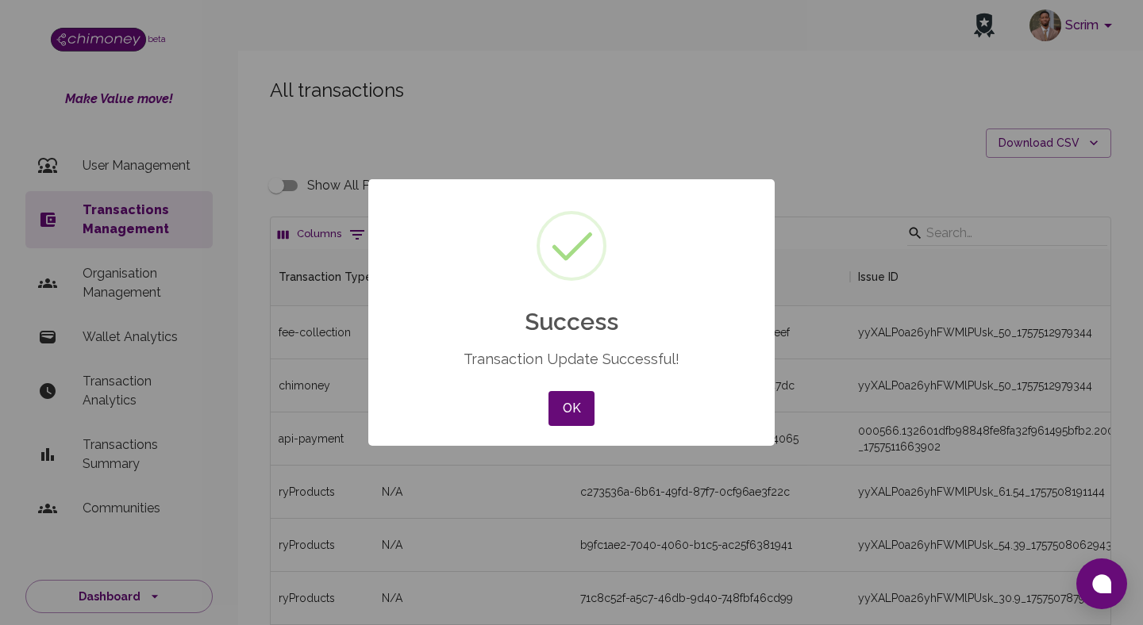
scroll to position [589, 840]
click at [583, 411] on button "OK" at bounding box center [571, 408] width 46 height 35
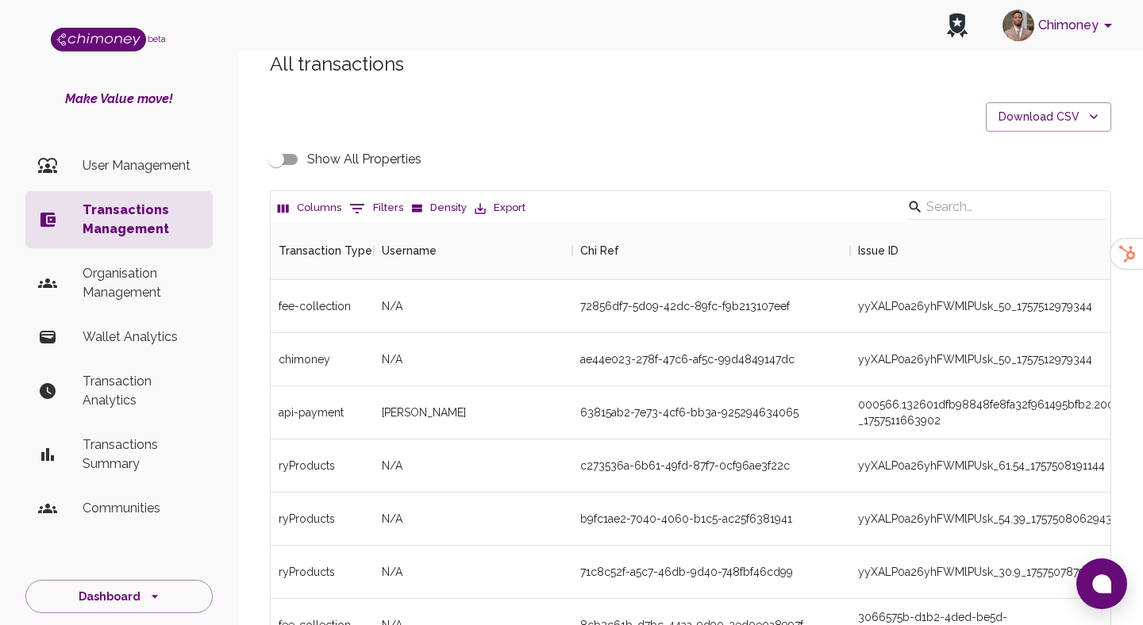
scroll to position [33, 0]
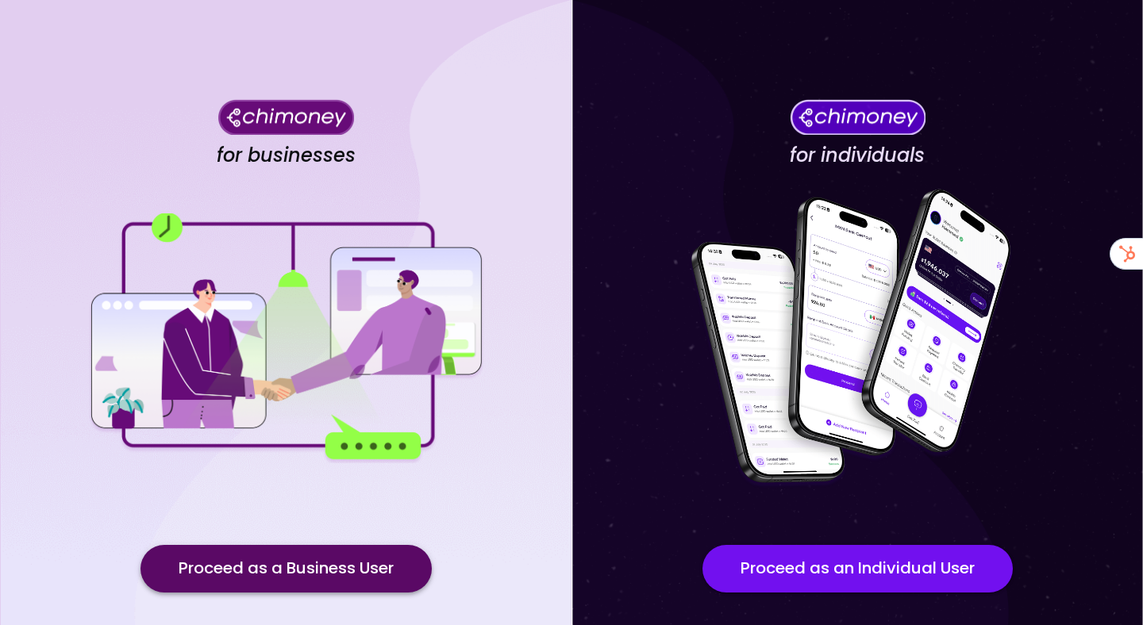
click at [348, 562] on button "Proceed as a Business User" at bounding box center [285, 569] width 291 height 48
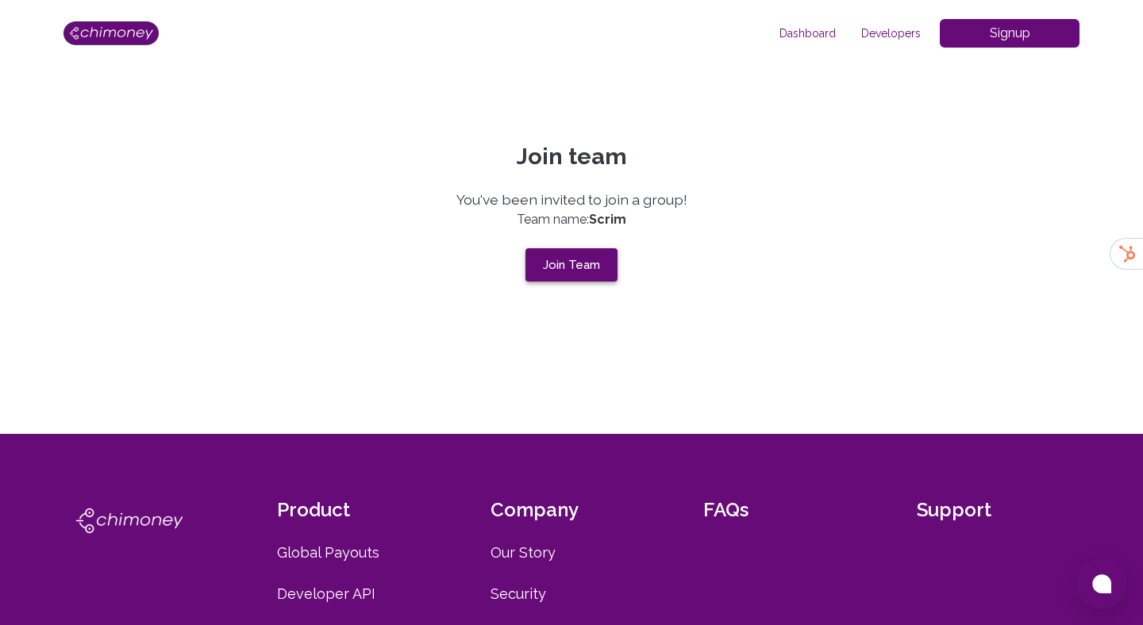
click at [563, 278] on button "Join Team" at bounding box center [571, 264] width 92 height 33
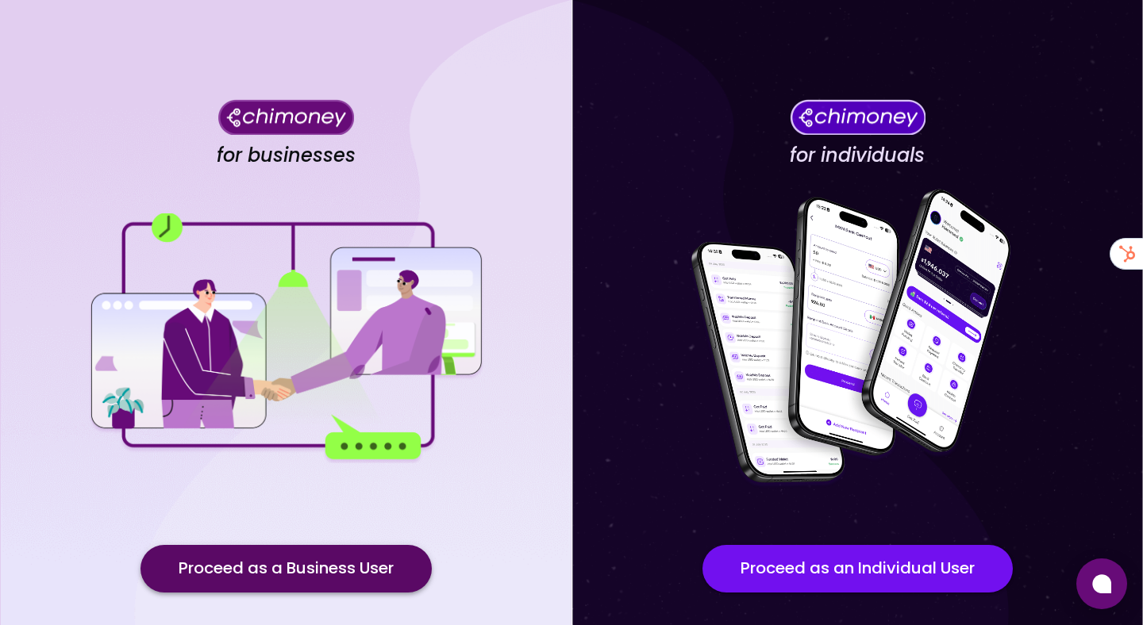
click at [326, 566] on button "Proceed as a Business User" at bounding box center [285, 569] width 291 height 48
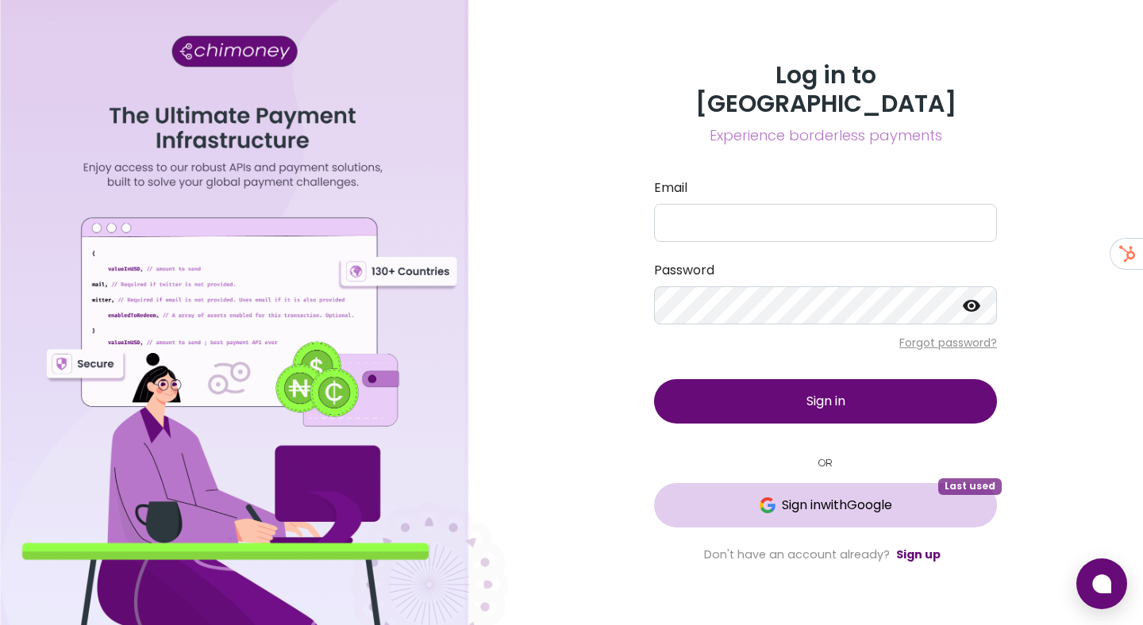
click at [717, 496] on span "Sign in with Google" at bounding box center [825, 505] width 279 height 19
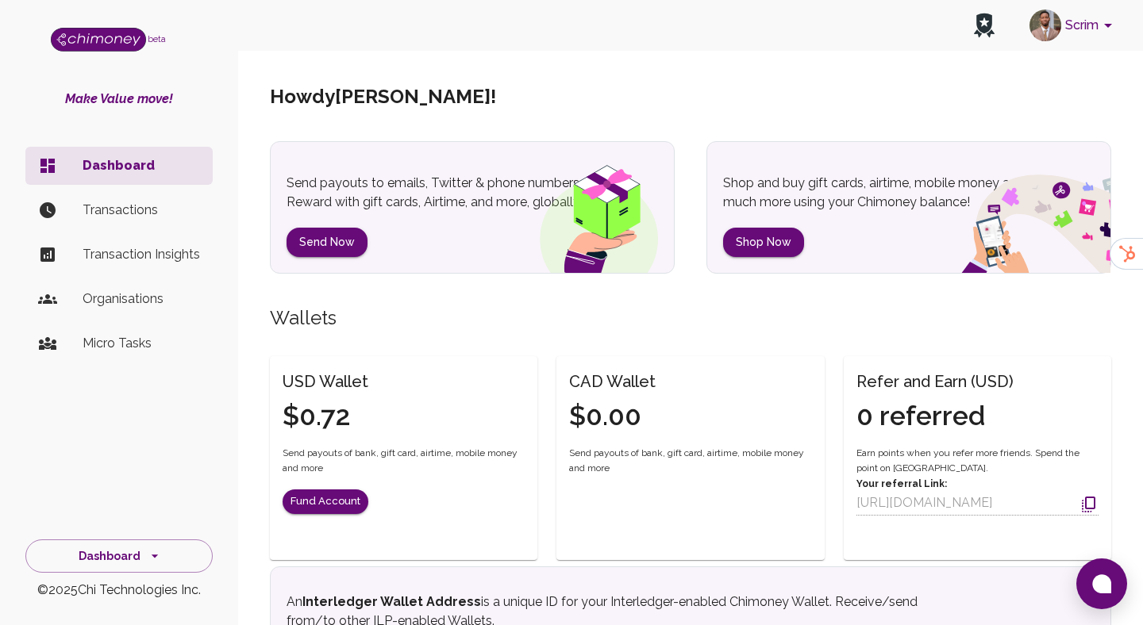
click at [1113, 32] on icon "account of current user" at bounding box center [1107, 25] width 19 height 19
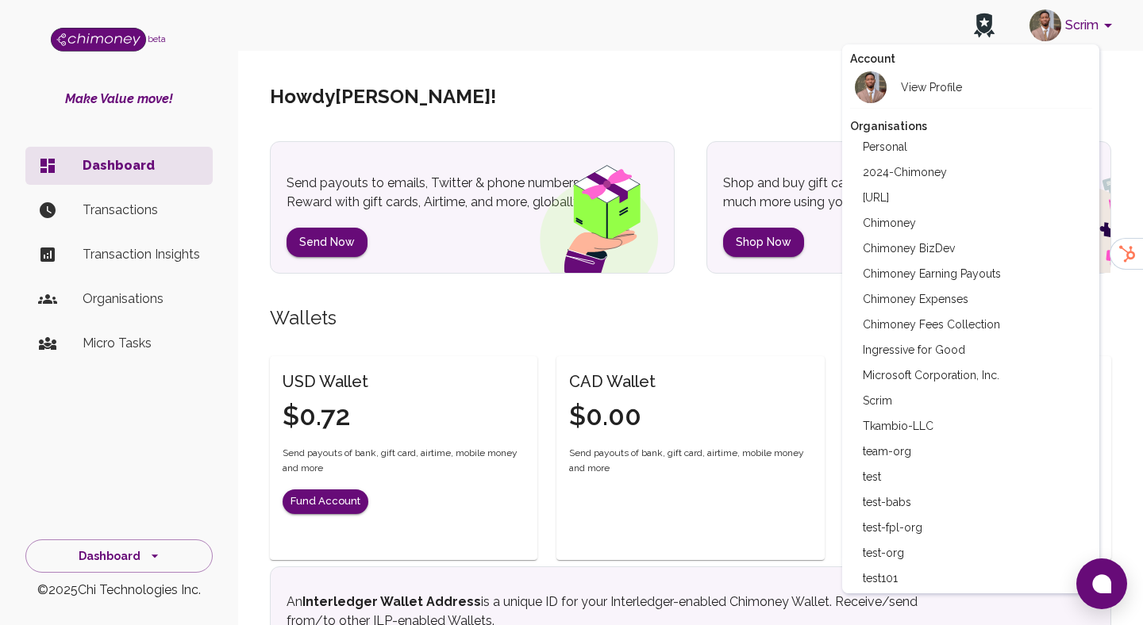
click at [589, 281] on div at bounding box center [571, 312] width 1143 height 625
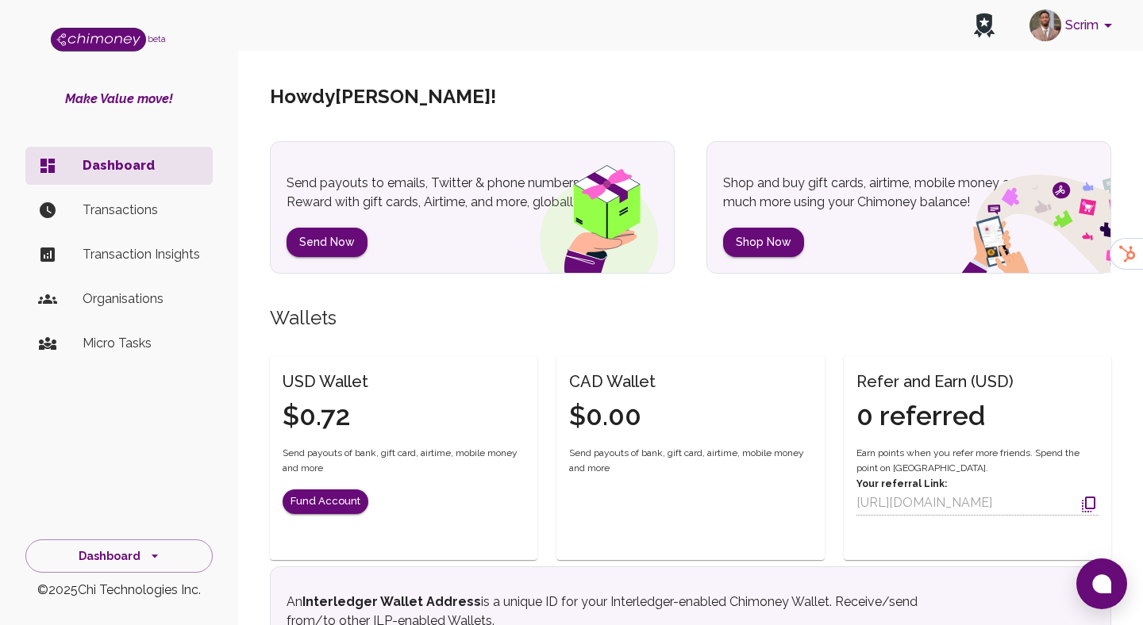
click at [1049, 37] on img "account of current user" at bounding box center [1045, 26] width 32 height 32
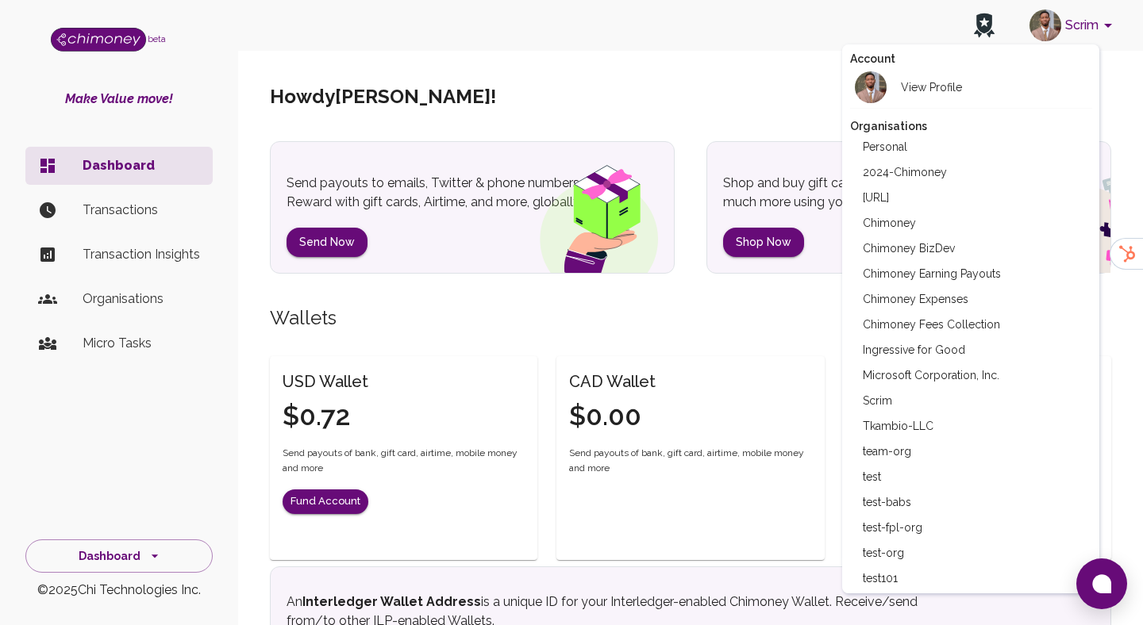
click at [897, 218] on li "Chimoney" at bounding box center [971, 222] width 242 height 25
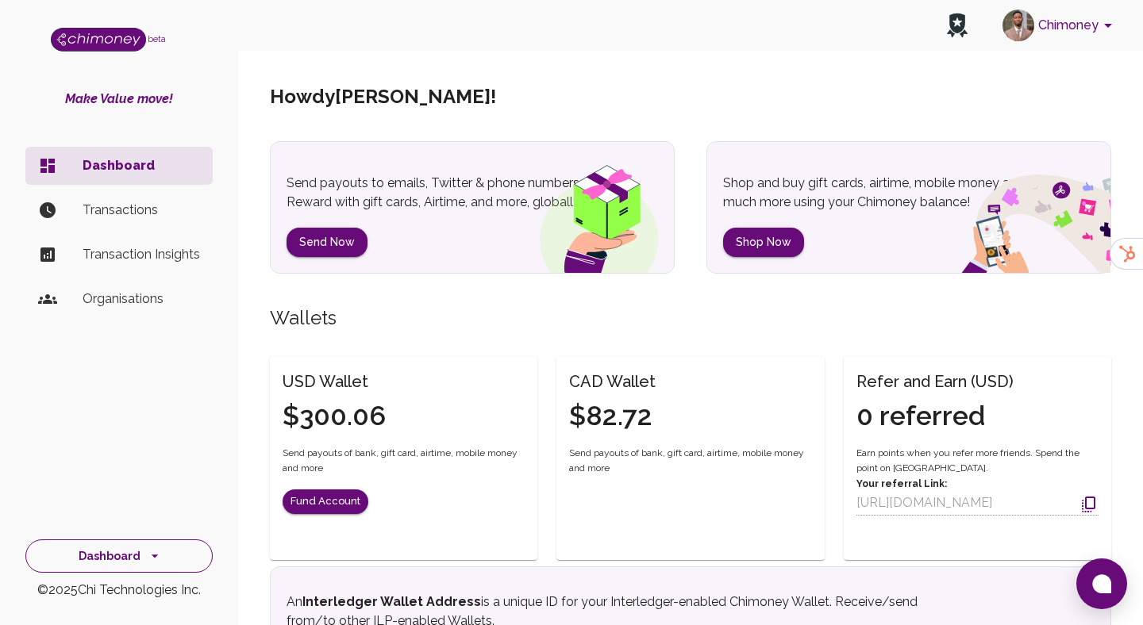
click at [175, 561] on button "Dashboard" at bounding box center [118, 557] width 187 height 34
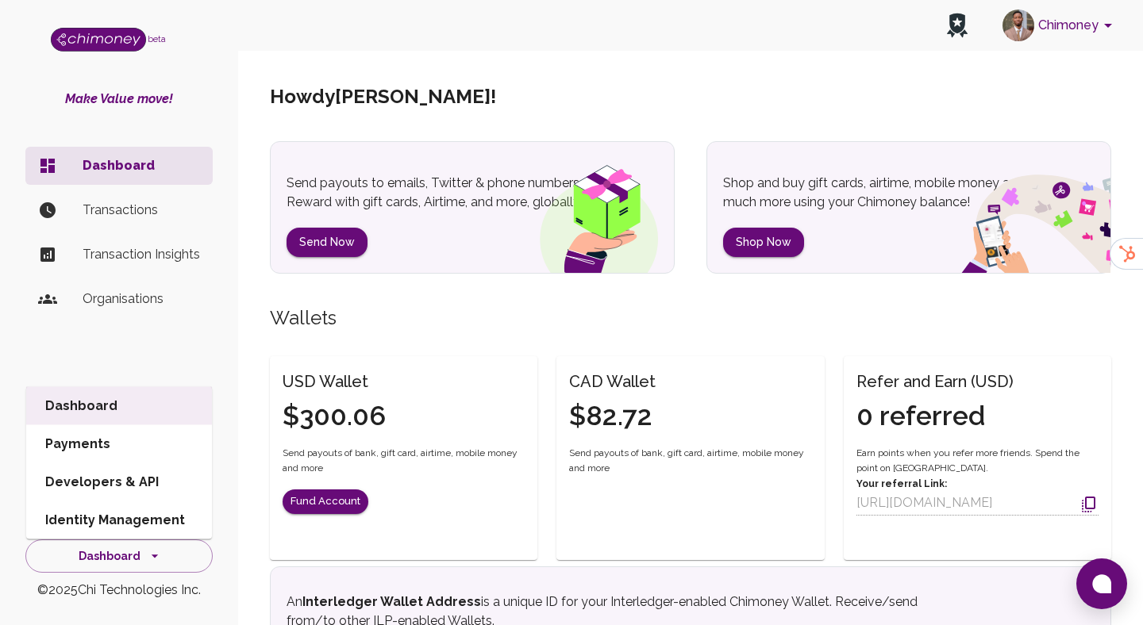
click at [155, 469] on li "Developers & API" at bounding box center [119, 482] width 186 height 38
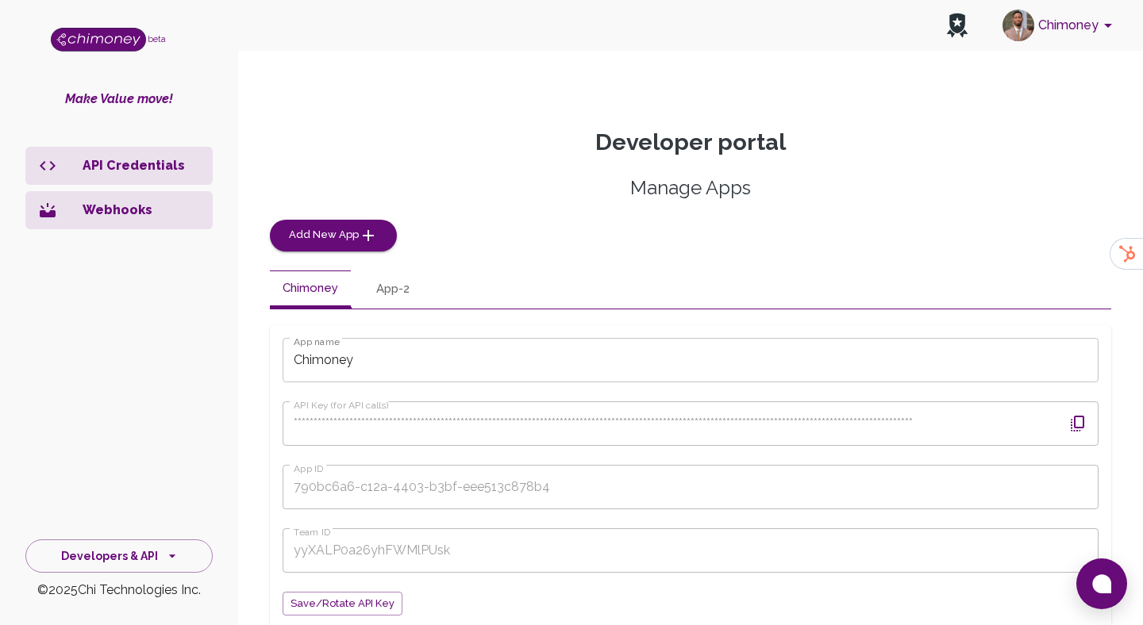
click at [1078, 434] on button "button" at bounding box center [1078, 424] width 38 height 38
click at [1069, 31] on button "Scrim" at bounding box center [1073, 25] width 101 height 41
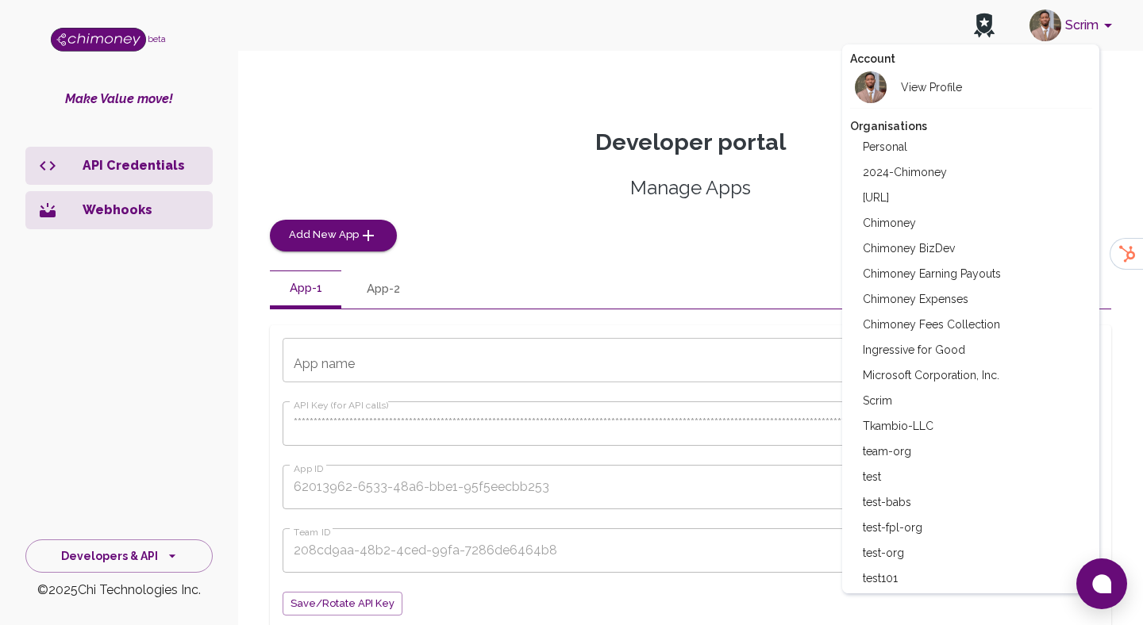
click at [875, 231] on li "Chimoney" at bounding box center [971, 222] width 242 height 25
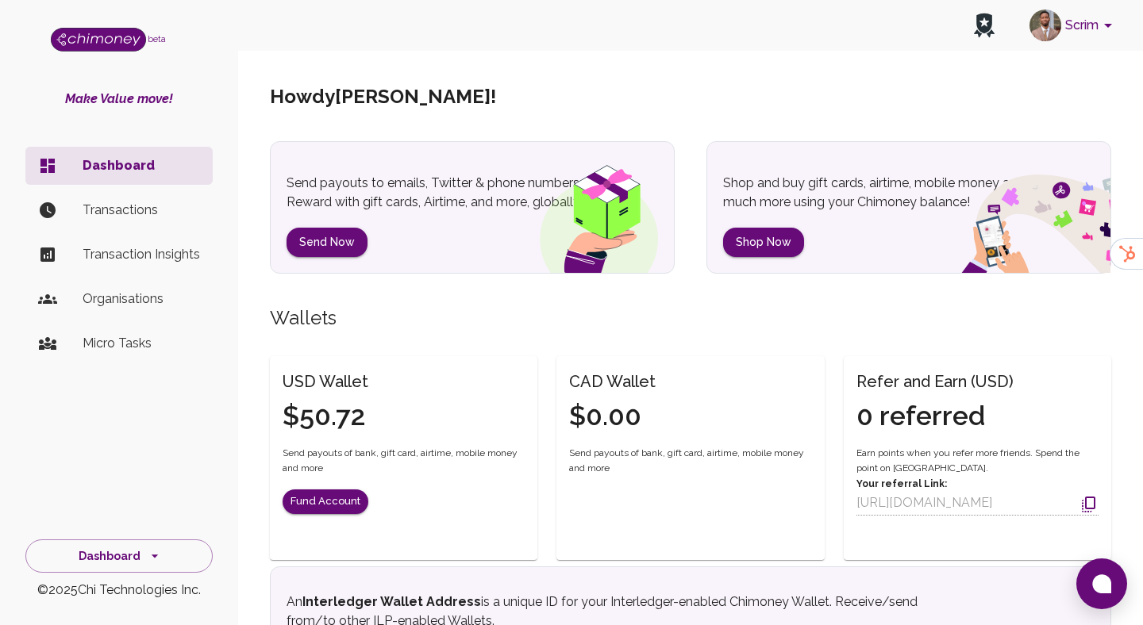
click at [1075, 30] on button "Scrim" at bounding box center [1073, 25] width 101 height 41
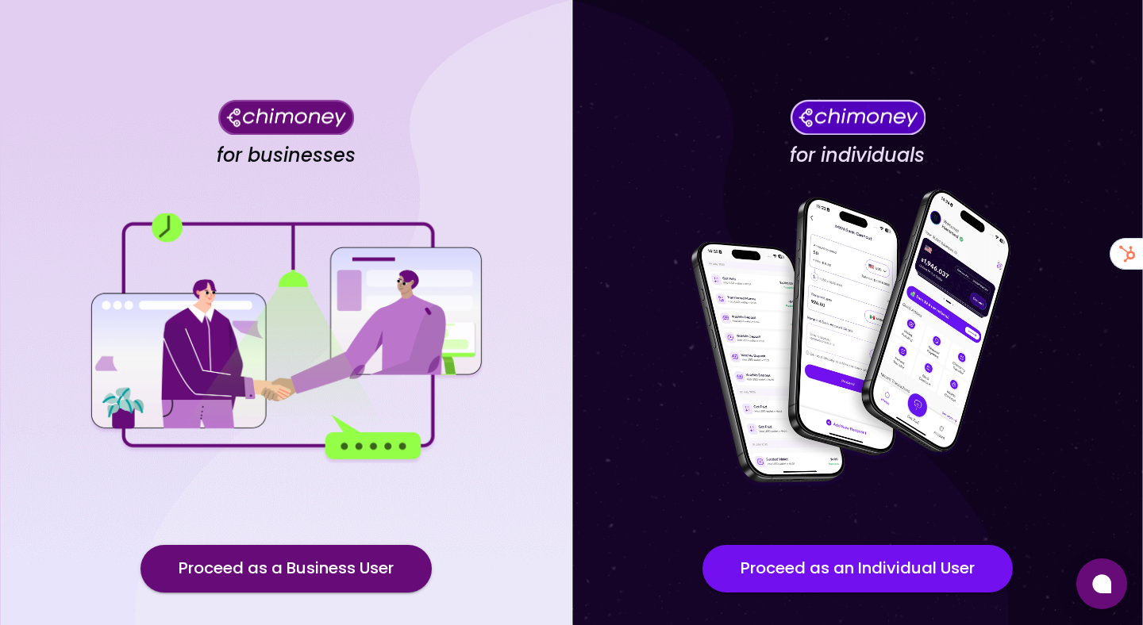
scroll to position [91, 0]
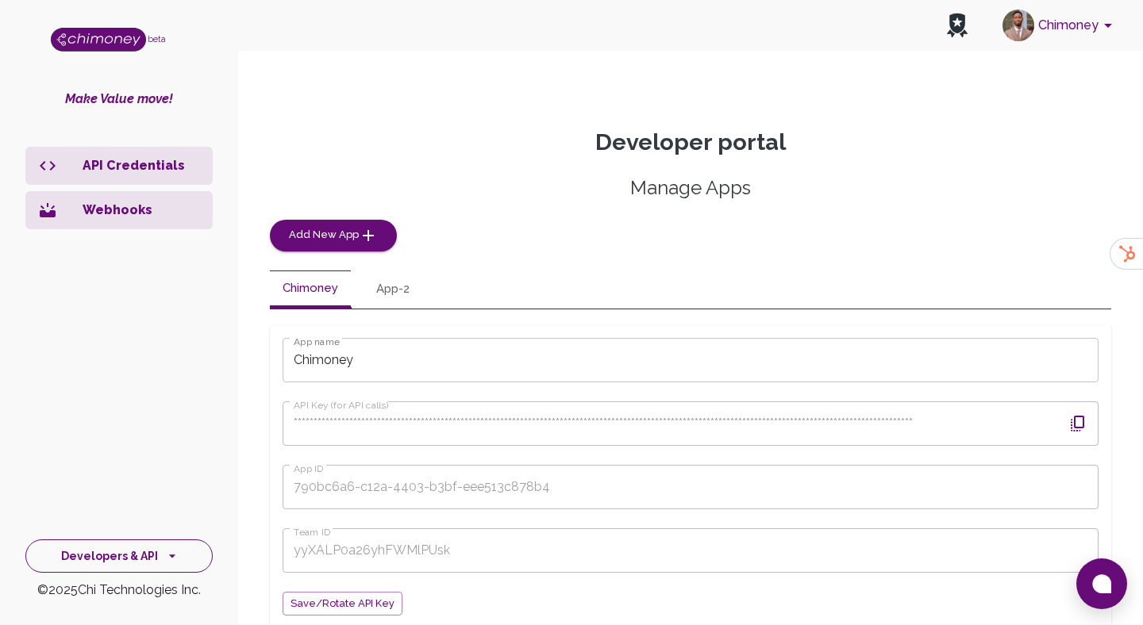
click at [133, 555] on button "Developers & API" at bounding box center [118, 557] width 187 height 34
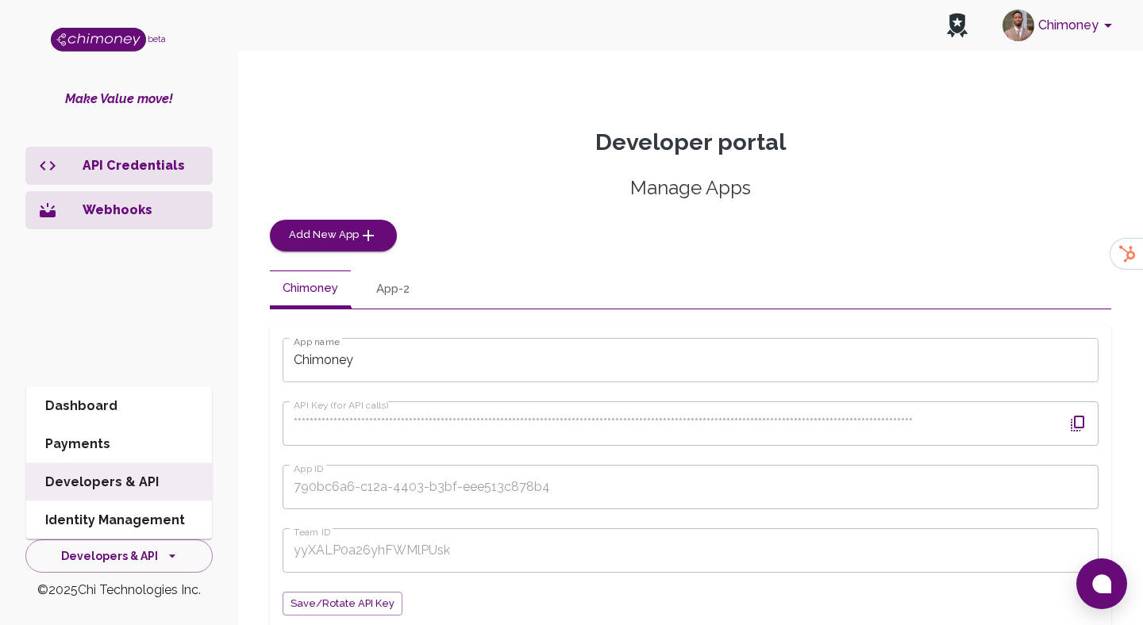
click at [114, 409] on li "Dashboard" at bounding box center [119, 406] width 186 height 38
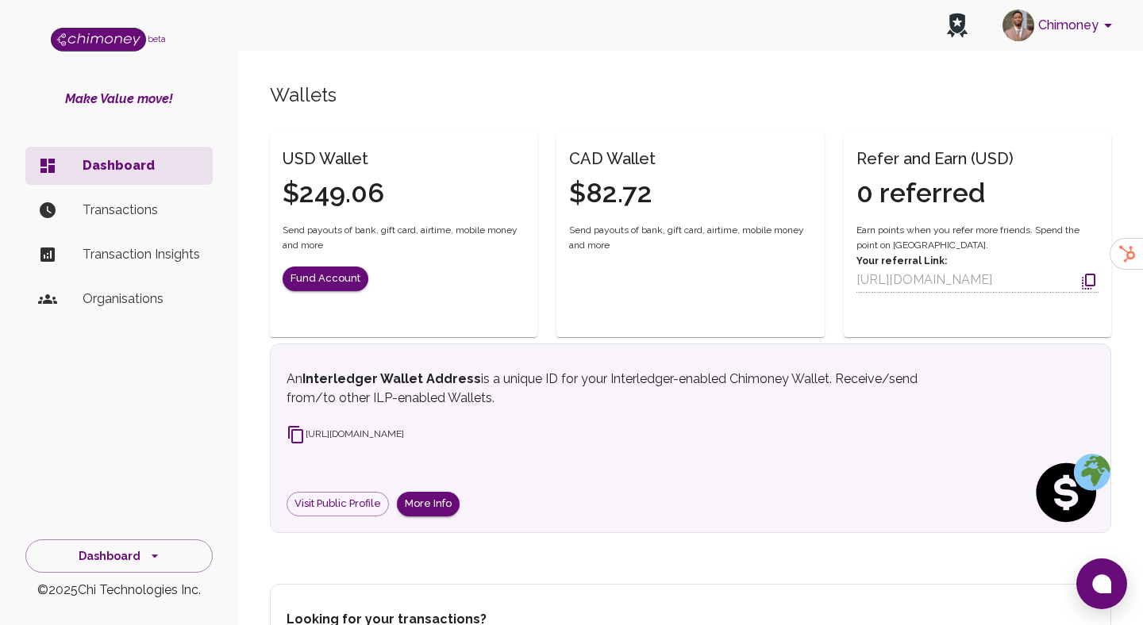
scroll to position [329, 0]
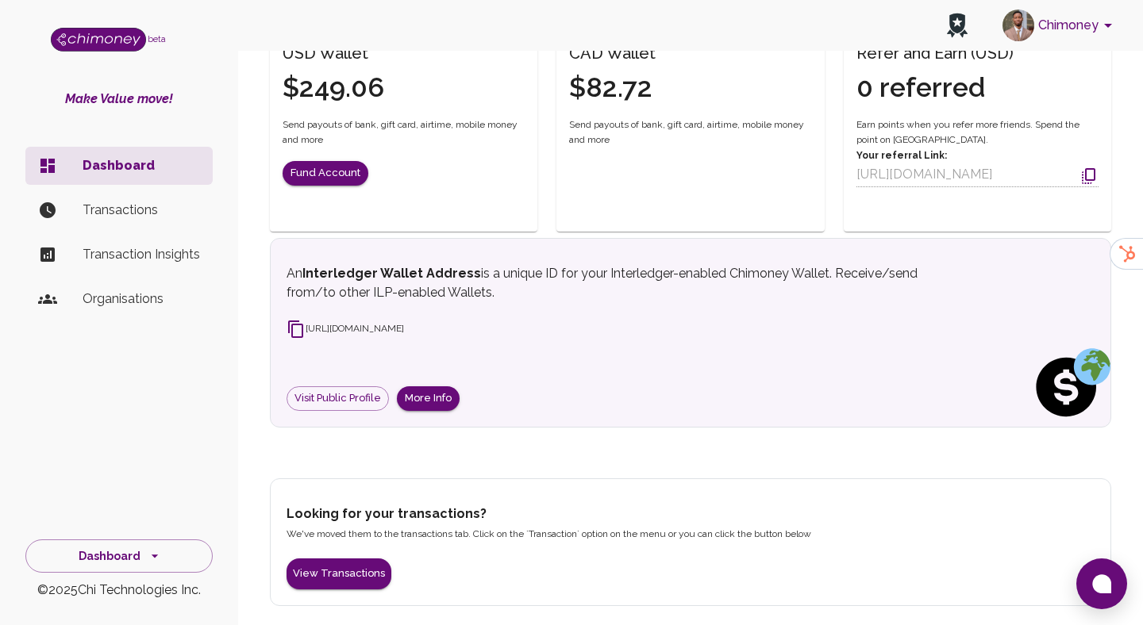
click at [138, 204] on p "Transactions" at bounding box center [141, 210] width 117 height 19
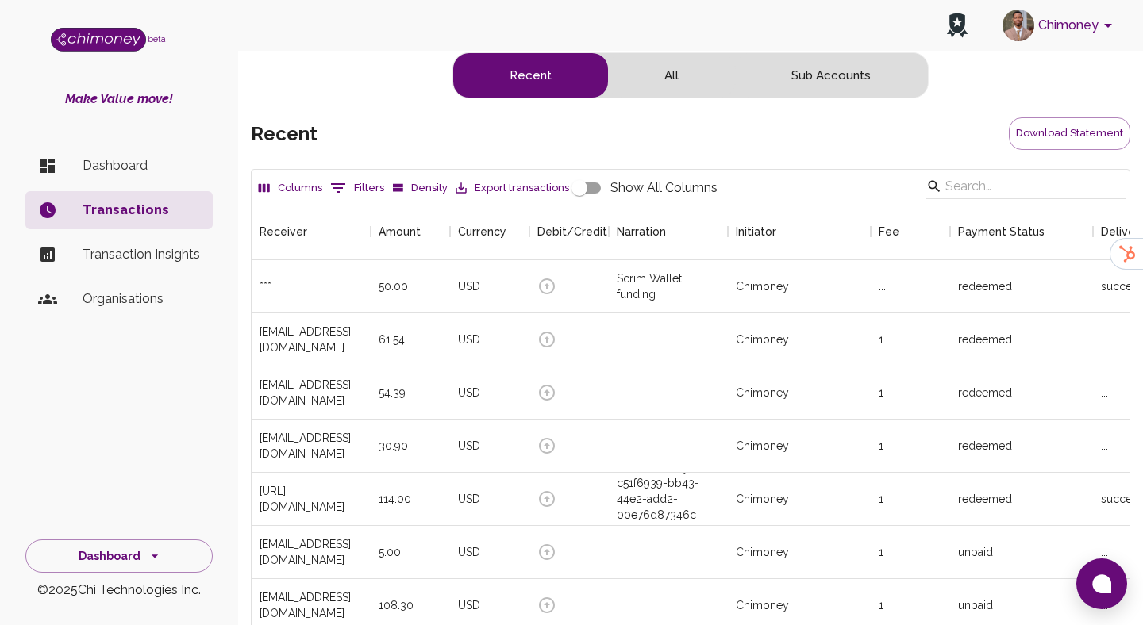
scroll to position [589, 878]
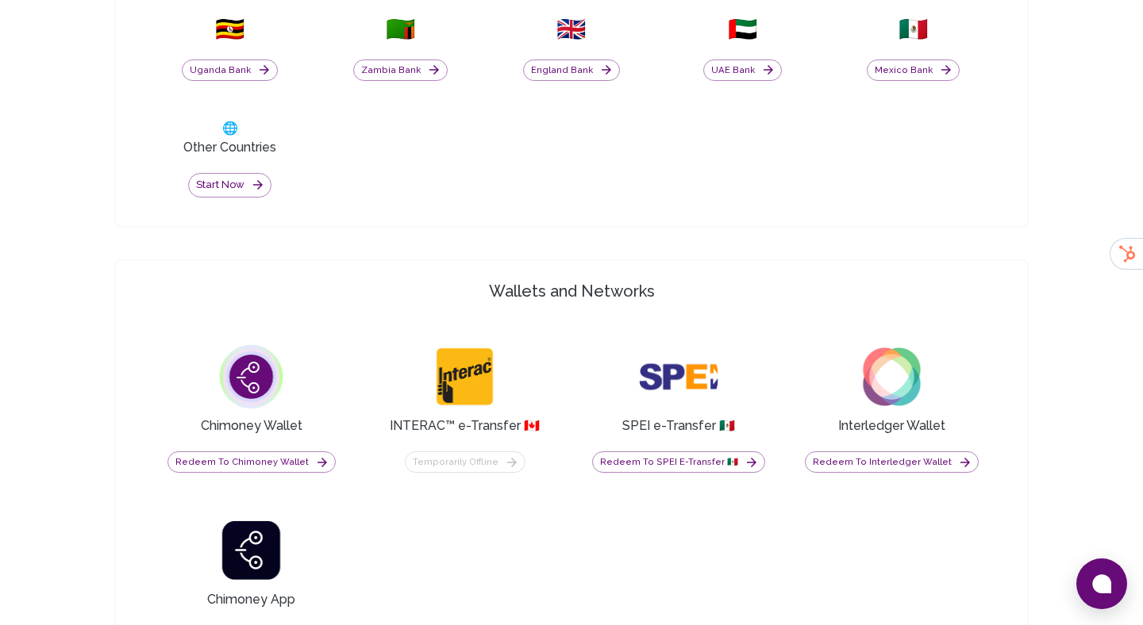
scroll to position [1531, 0]
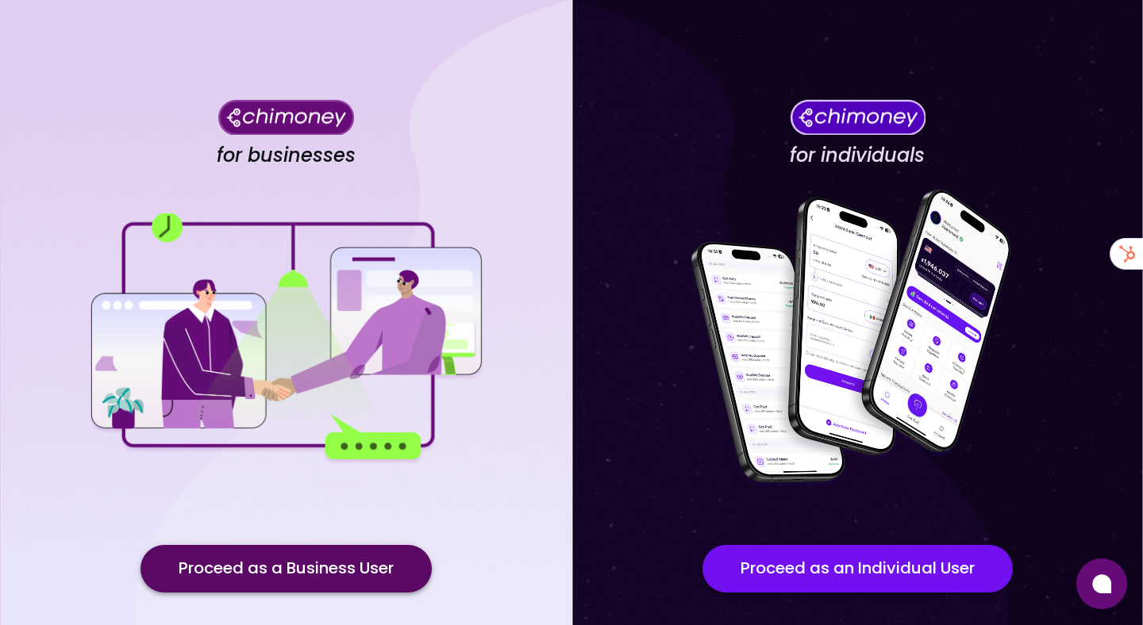
click at [226, 582] on button "Proceed as a Business User" at bounding box center [285, 569] width 291 height 48
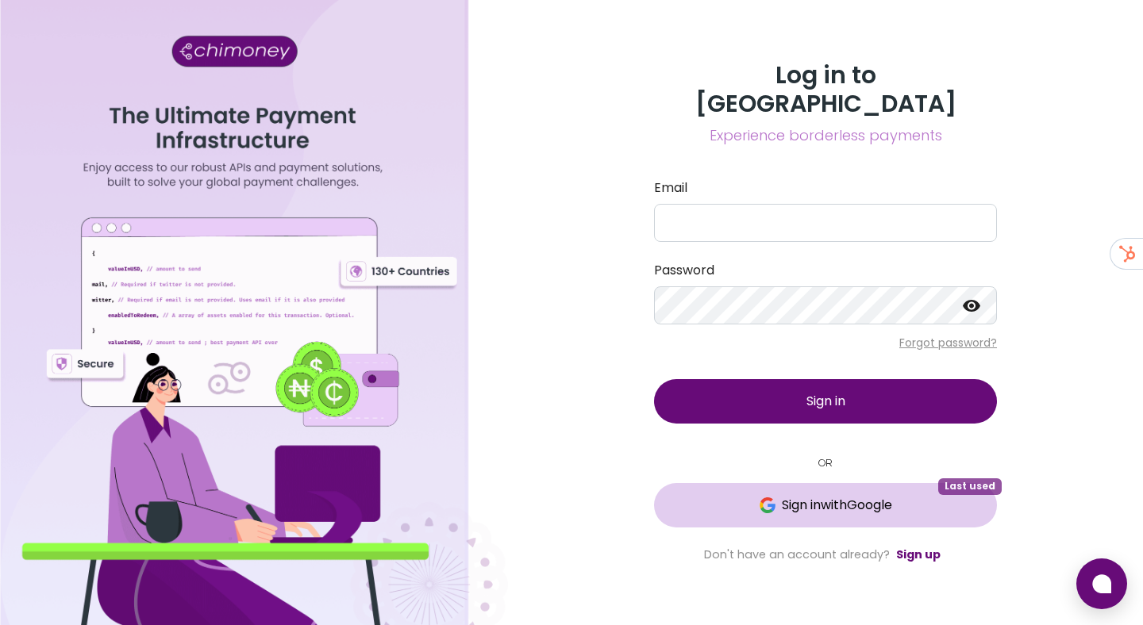
click at [749, 483] on button "Sign in with Google Last used" at bounding box center [825, 505] width 343 height 44
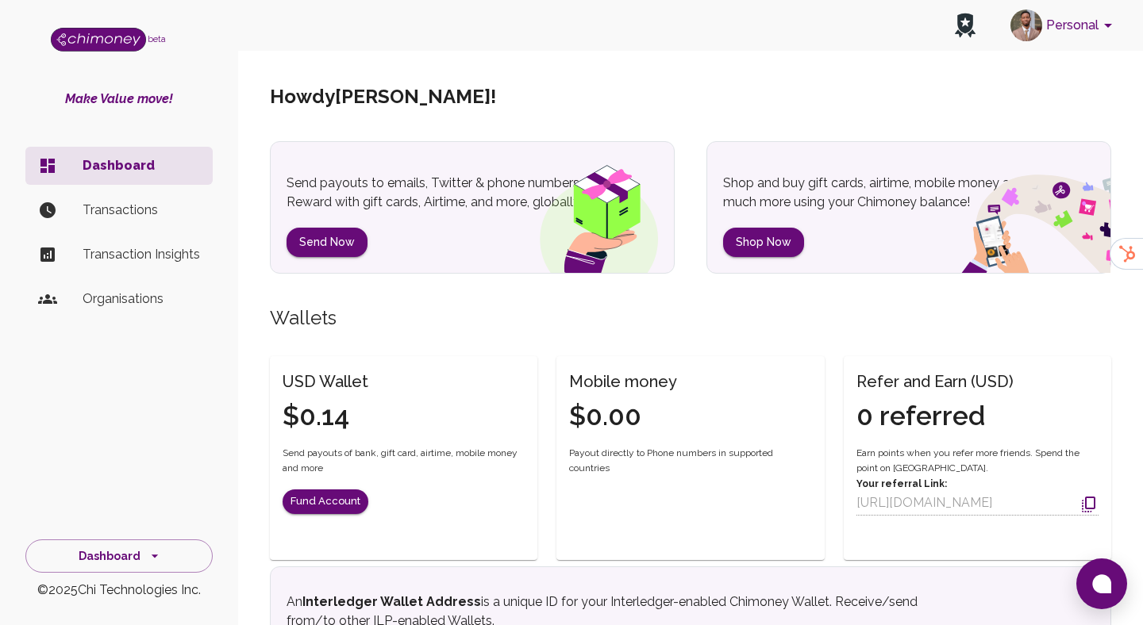
click at [1085, 21] on button "Personal" at bounding box center [1064, 25] width 120 height 41
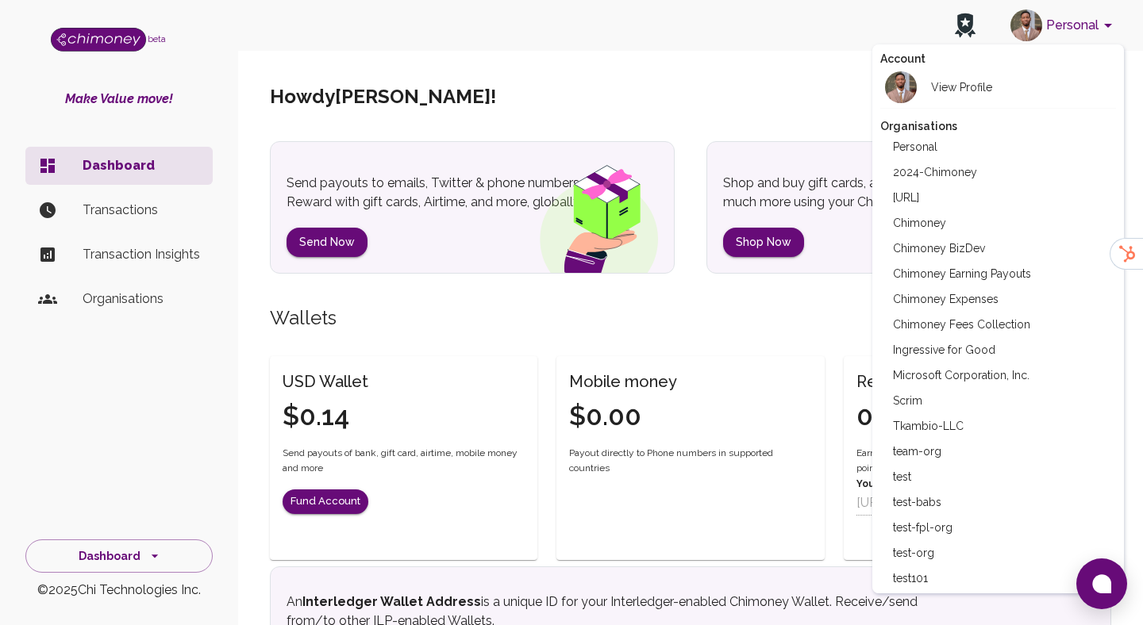
click at [920, 224] on li "Chimoney" at bounding box center [998, 222] width 236 height 25
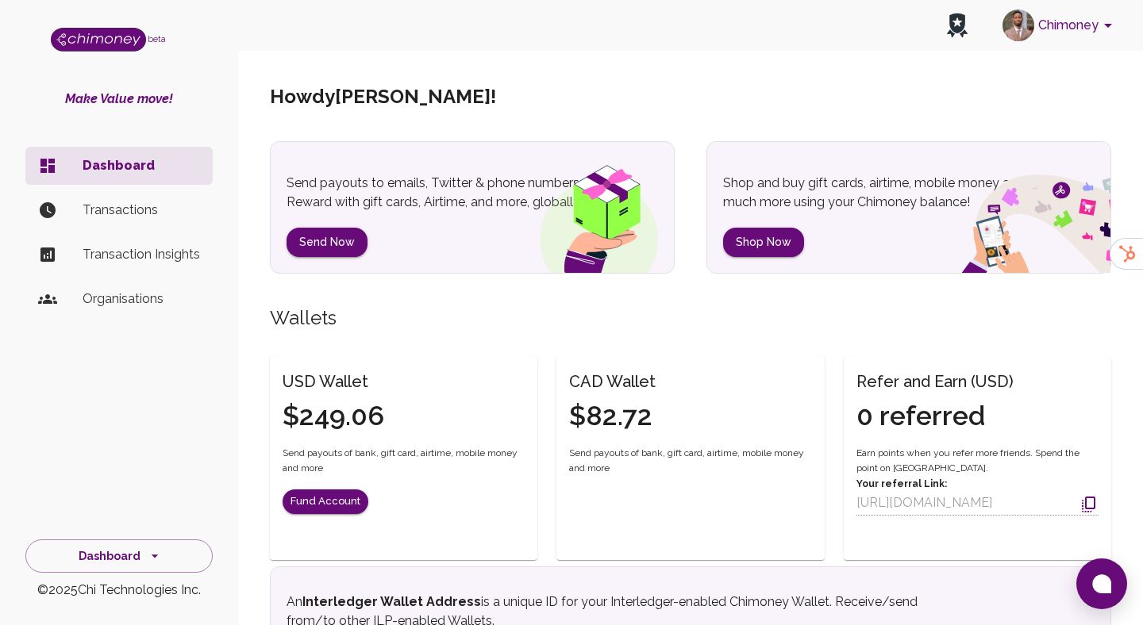
click at [1067, 40] on button "Chimoney" at bounding box center [1060, 25] width 128 height 41
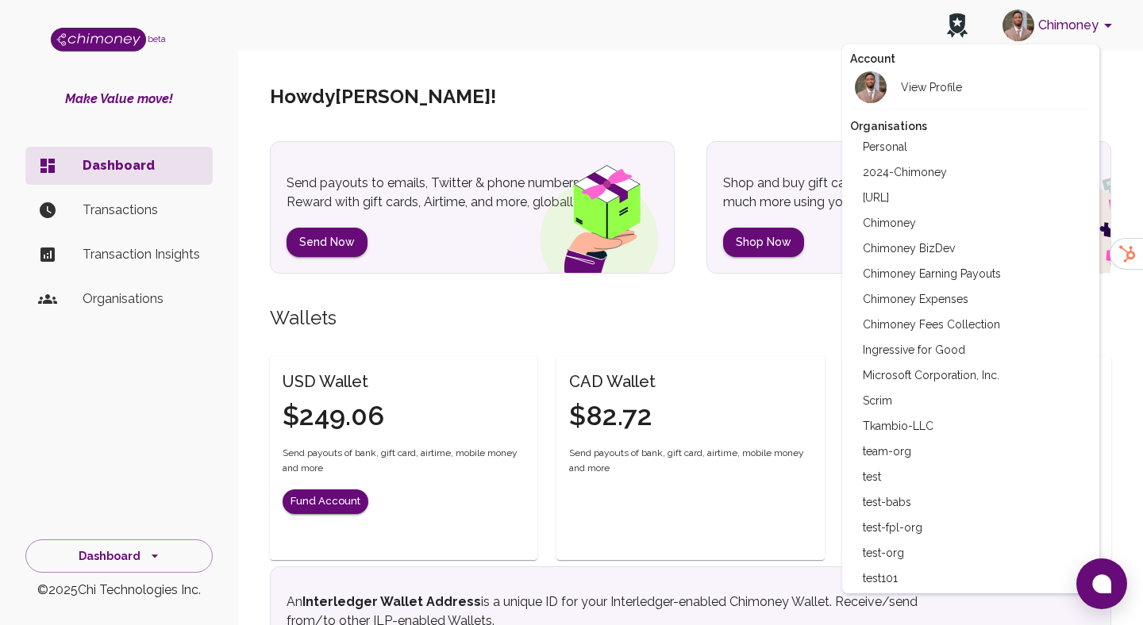
click at [920, 302] on li "Chimoney Expenses" at bounding box center [971, 298] width 242 height 25
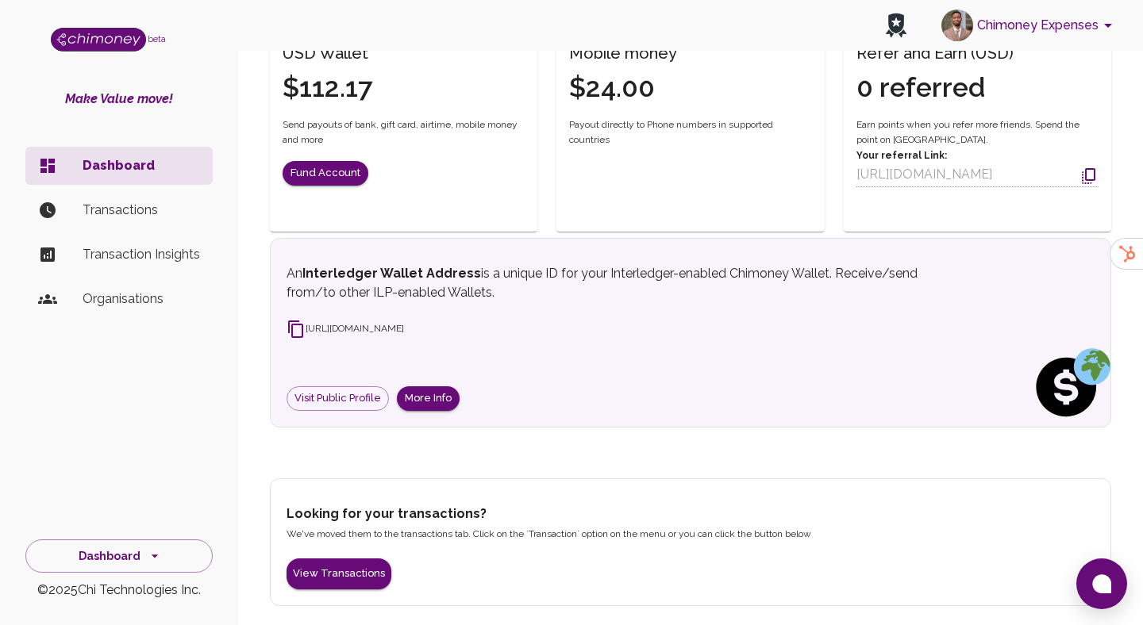
scroll to position [329, 0]
click at [114, 196] on li "Transactions" at bounding box center [118, 210] width 187 height 38
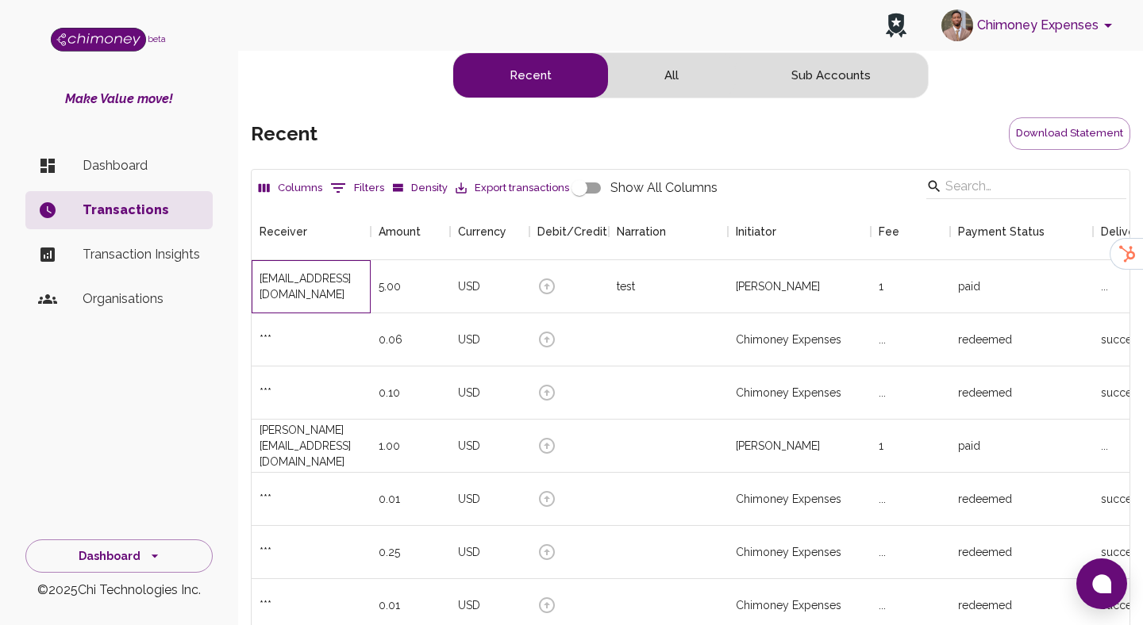
click at [340, 287] on div "hammed@chimoney.io" at bounding box center [310, 287] width 103 height 32
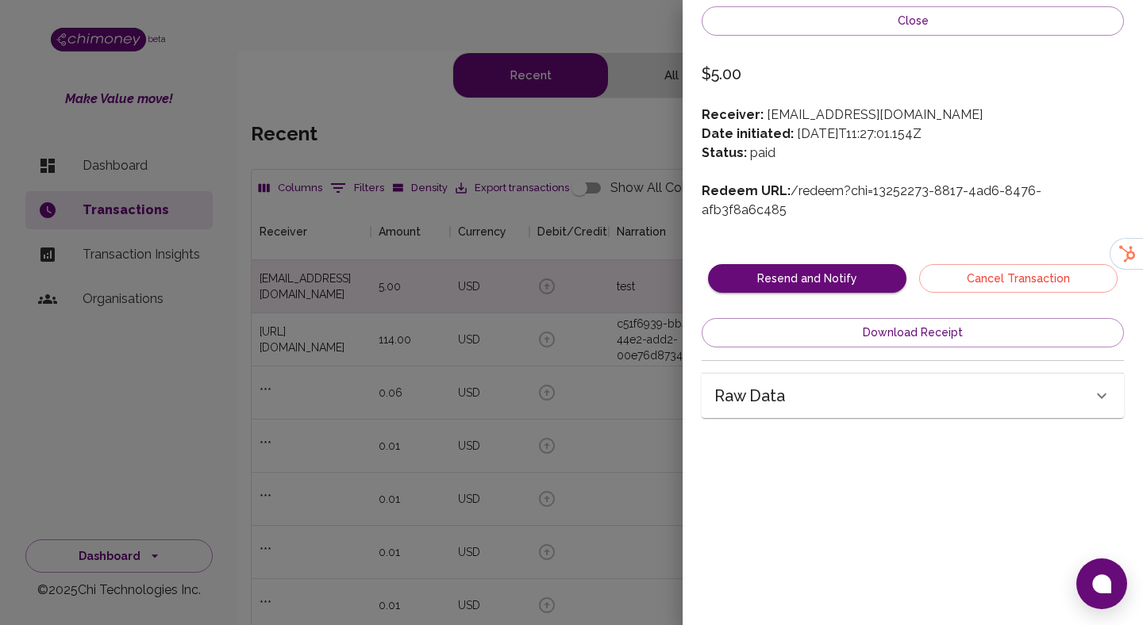
scroll to position [589, 878]
click at [863, 191] on link "/redeem?chi=13252273-8817-4ad6-8476-afb3f8a6c485" at bounding box center [871, 200] width 340 height 34
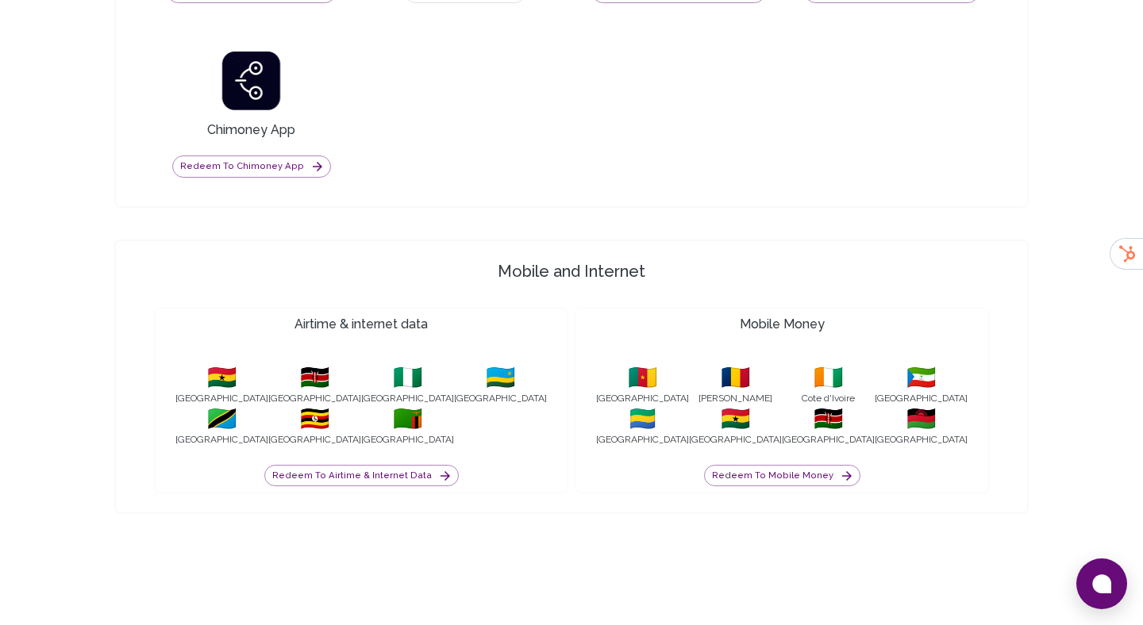
scroll to position [1531, 0]
